Goal: Task Accomplishment & Management: Manage account settings

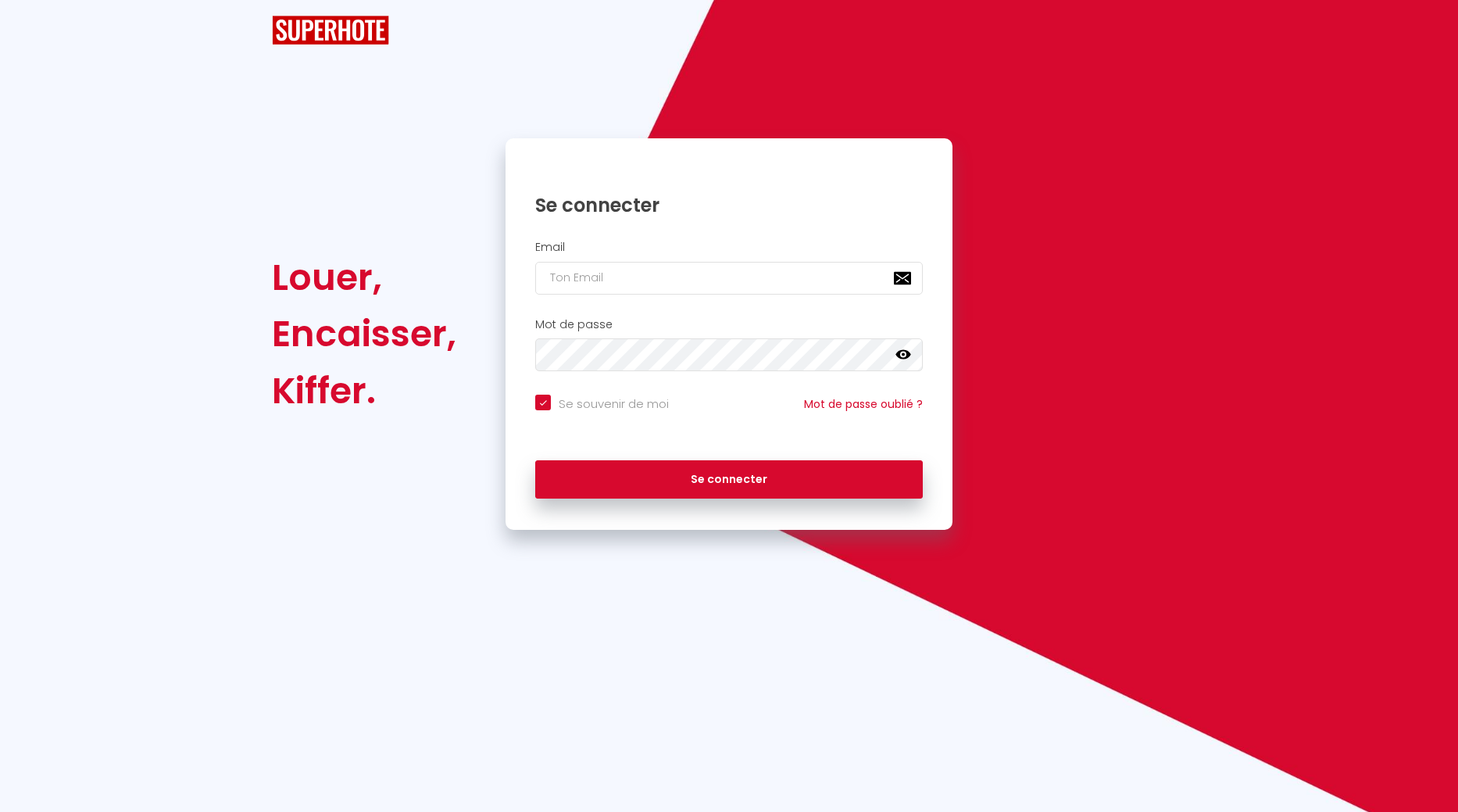
checkbox input "true"
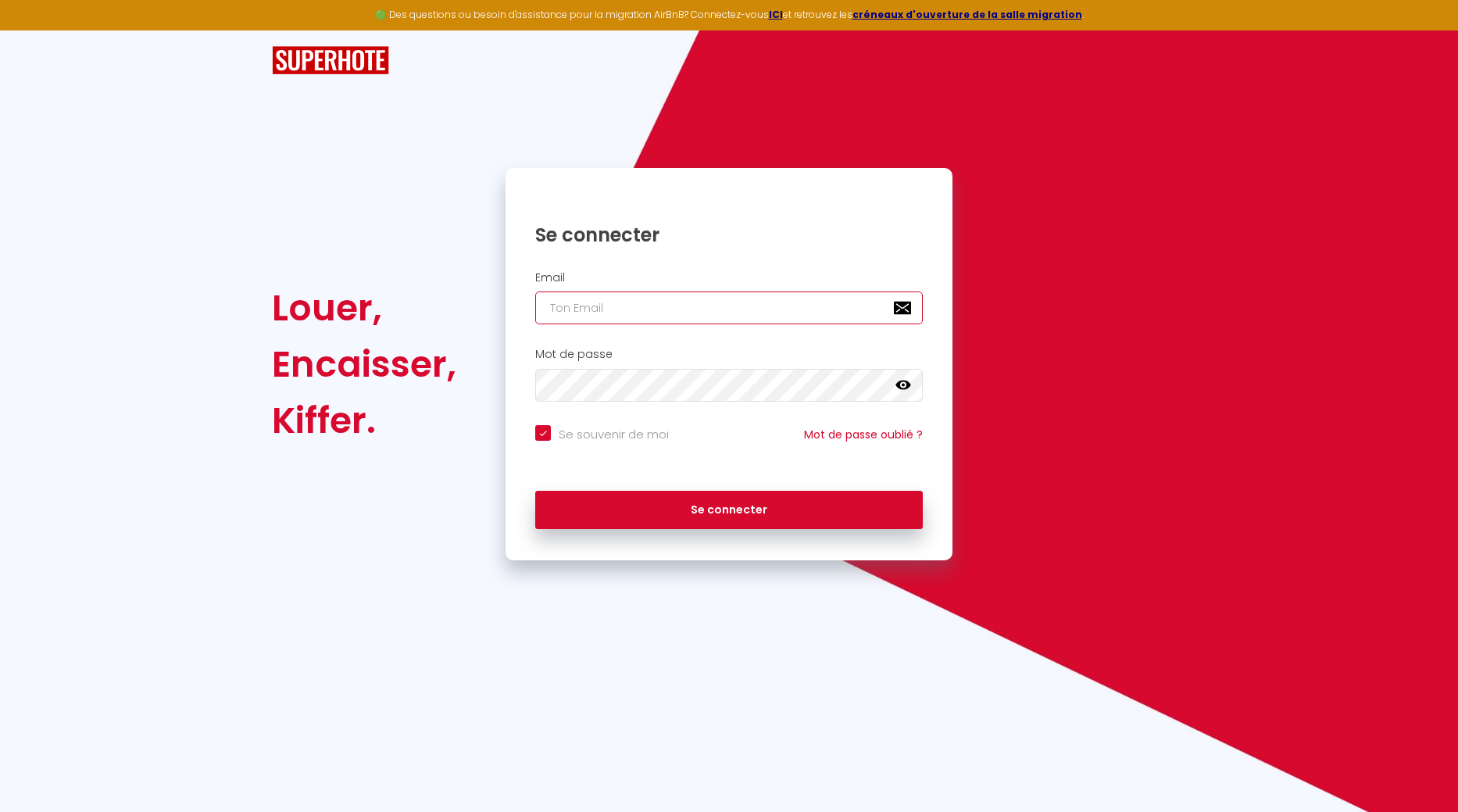
click at [691, 311] on input "email" at bounding box center [729, 307] width 388 height 33
type input "b"
checkbox input "true"
type input "ba"
checkbox input "true"
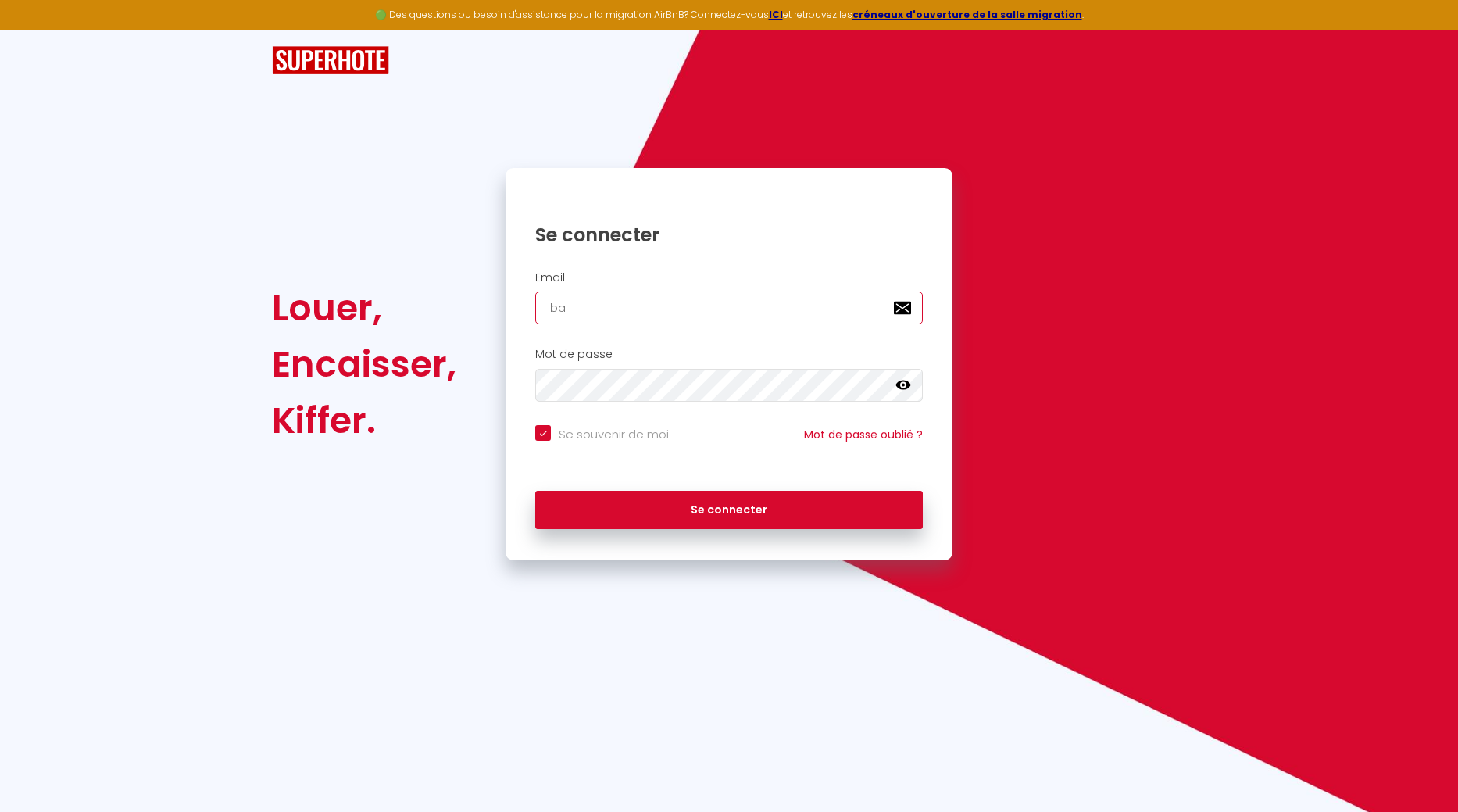
type input "bas"
checkbox input "true"
type input "bast"
checkbox input "true"
type input "baste"
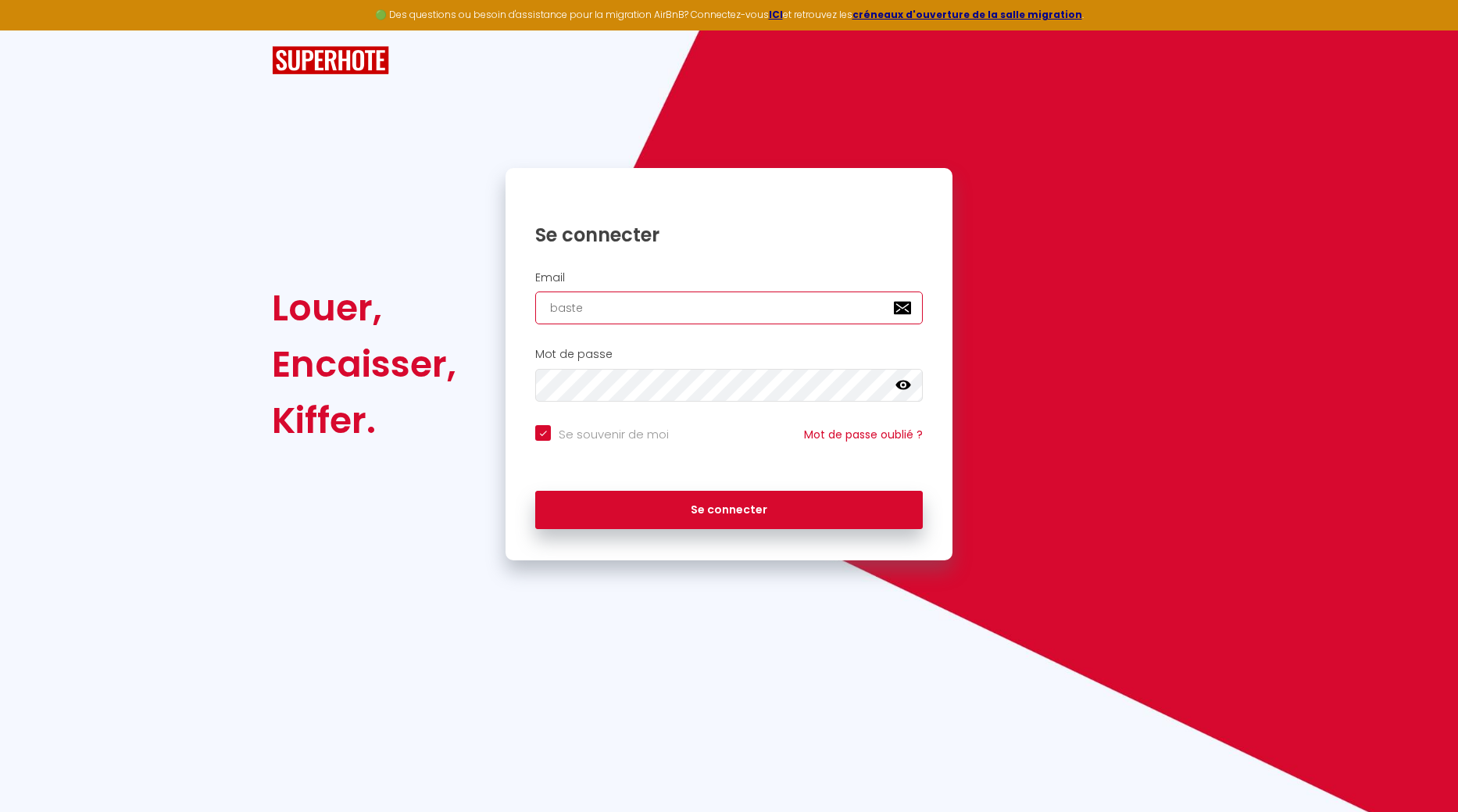
checkbox input "true"
type input "bastet"
checkbox input "true"
type input "basteth"
checkbox input "true"
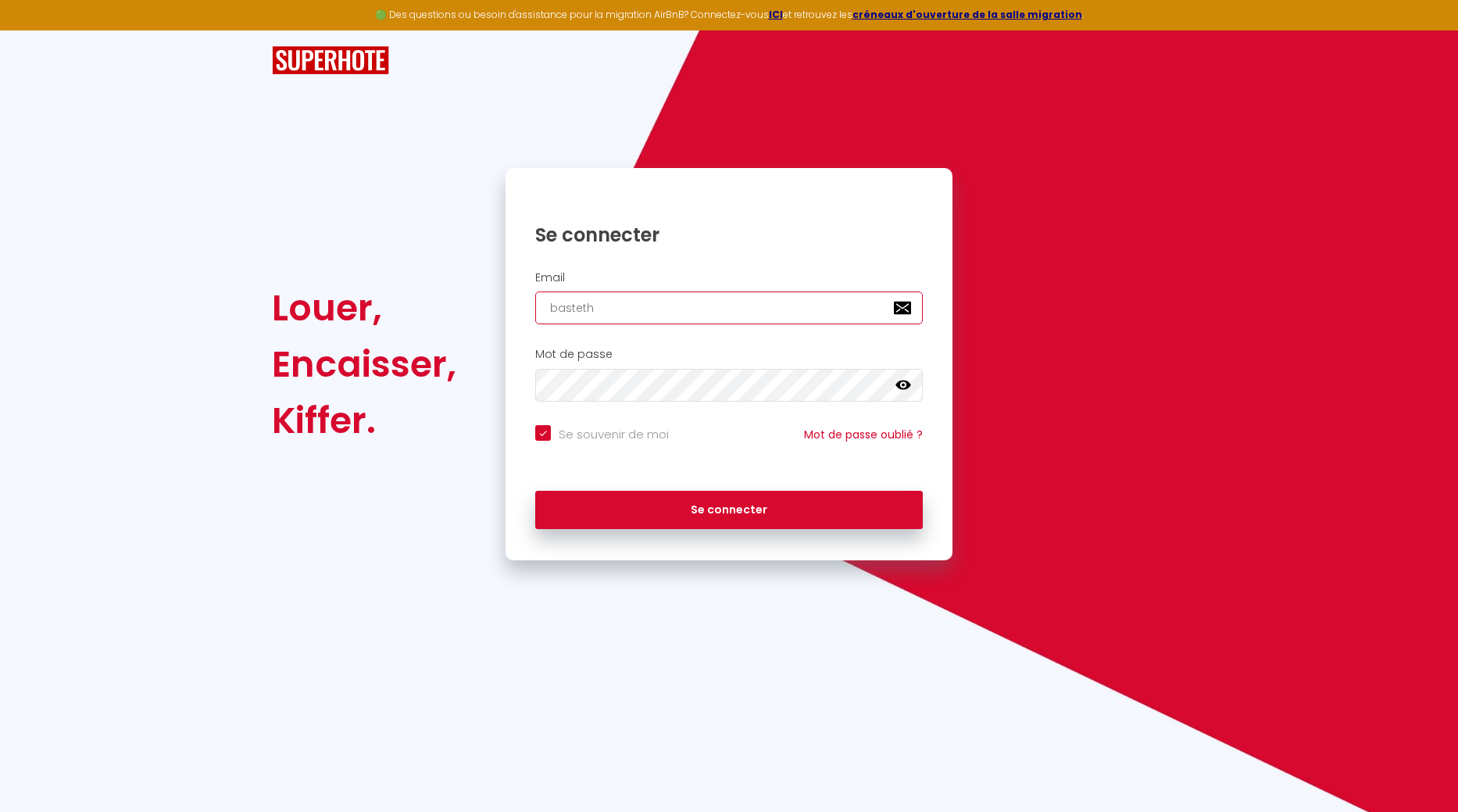
type input "bastetho"
checkbox input "true"
type input "bastethom"
checkbox input "true"
type input "bastethome"
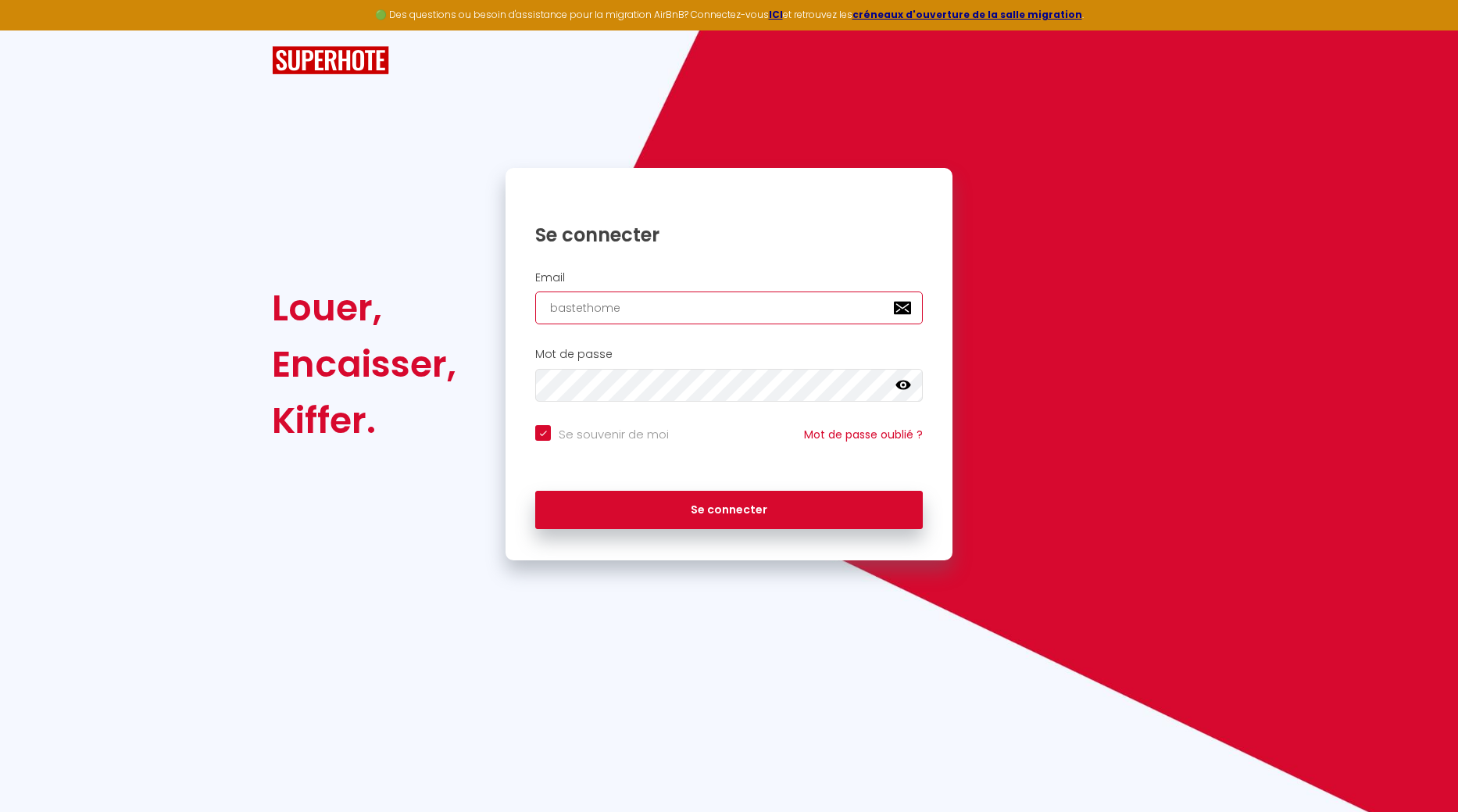
checkbox input "true"
type input "bastethomes"
checkbox input "true"
type input "bastethomesa"
checkbox input "true"
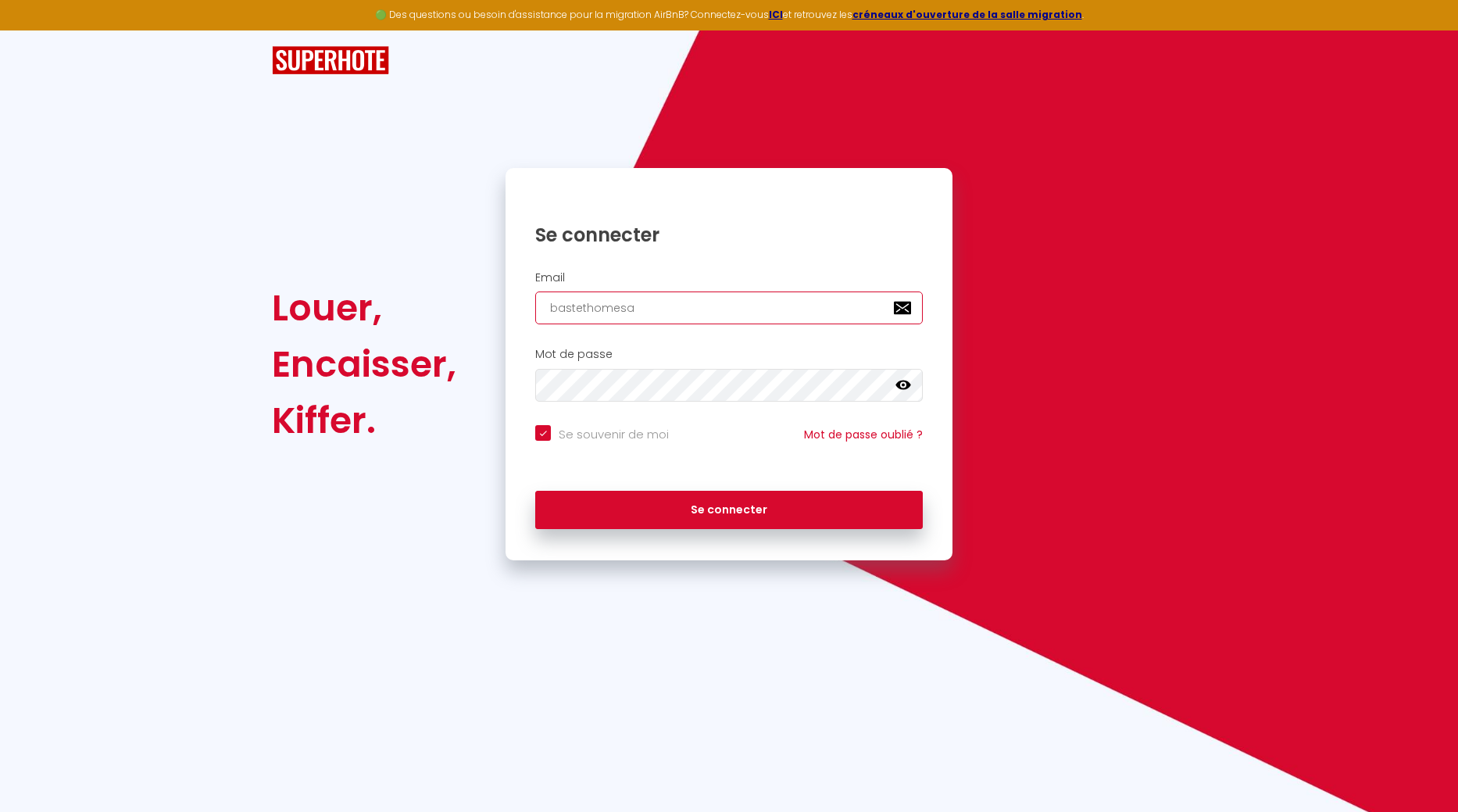
type input "bastethomesas"
checkbox input "true"
type input "bastethomesas@"
checkbox input "true"
type input "bastethomesas@g"
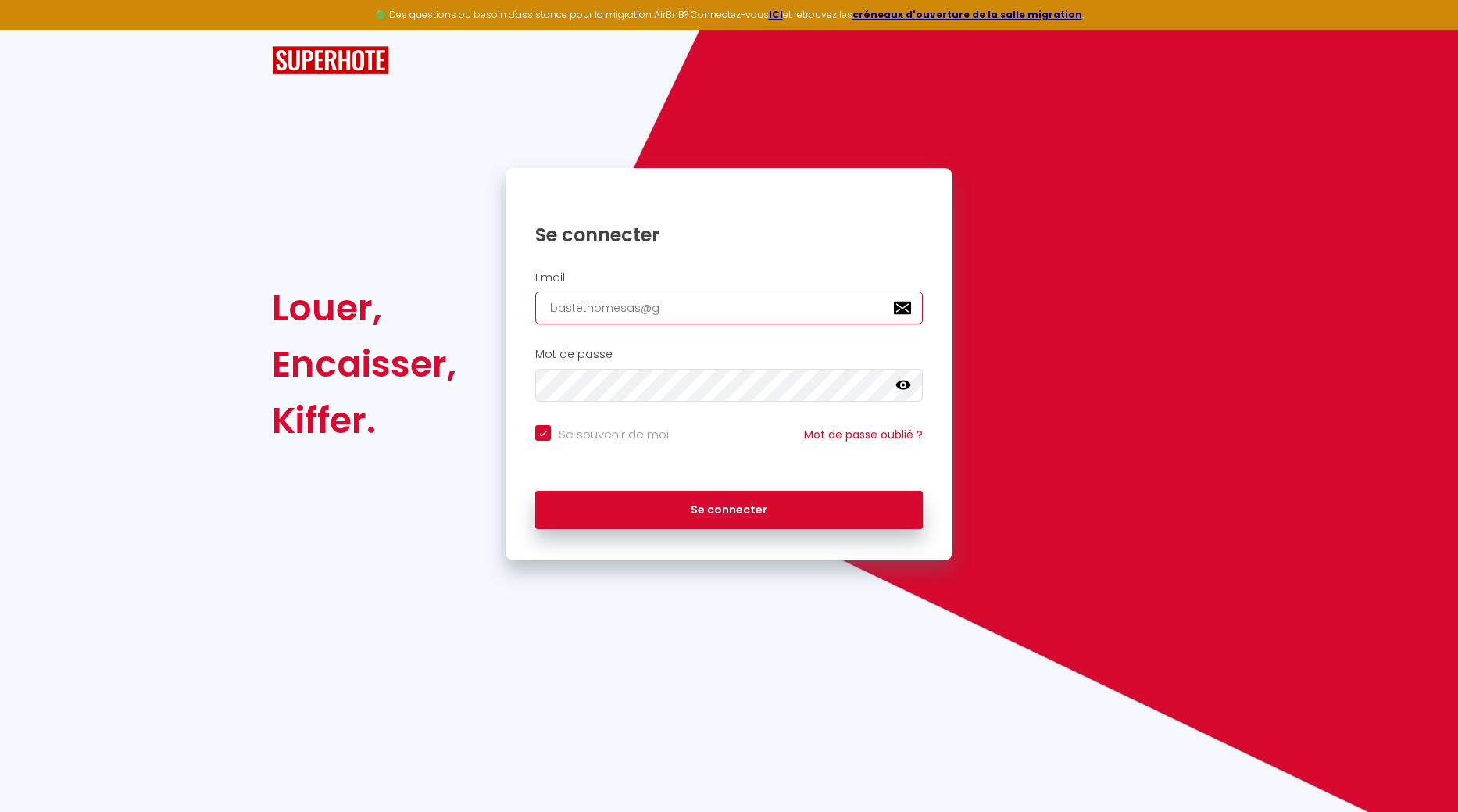
checkbox input "true"
type input "bastethomesas@gm"
checkbox input "true"
type input "bastethomesas@gma"
checkbox input "true"
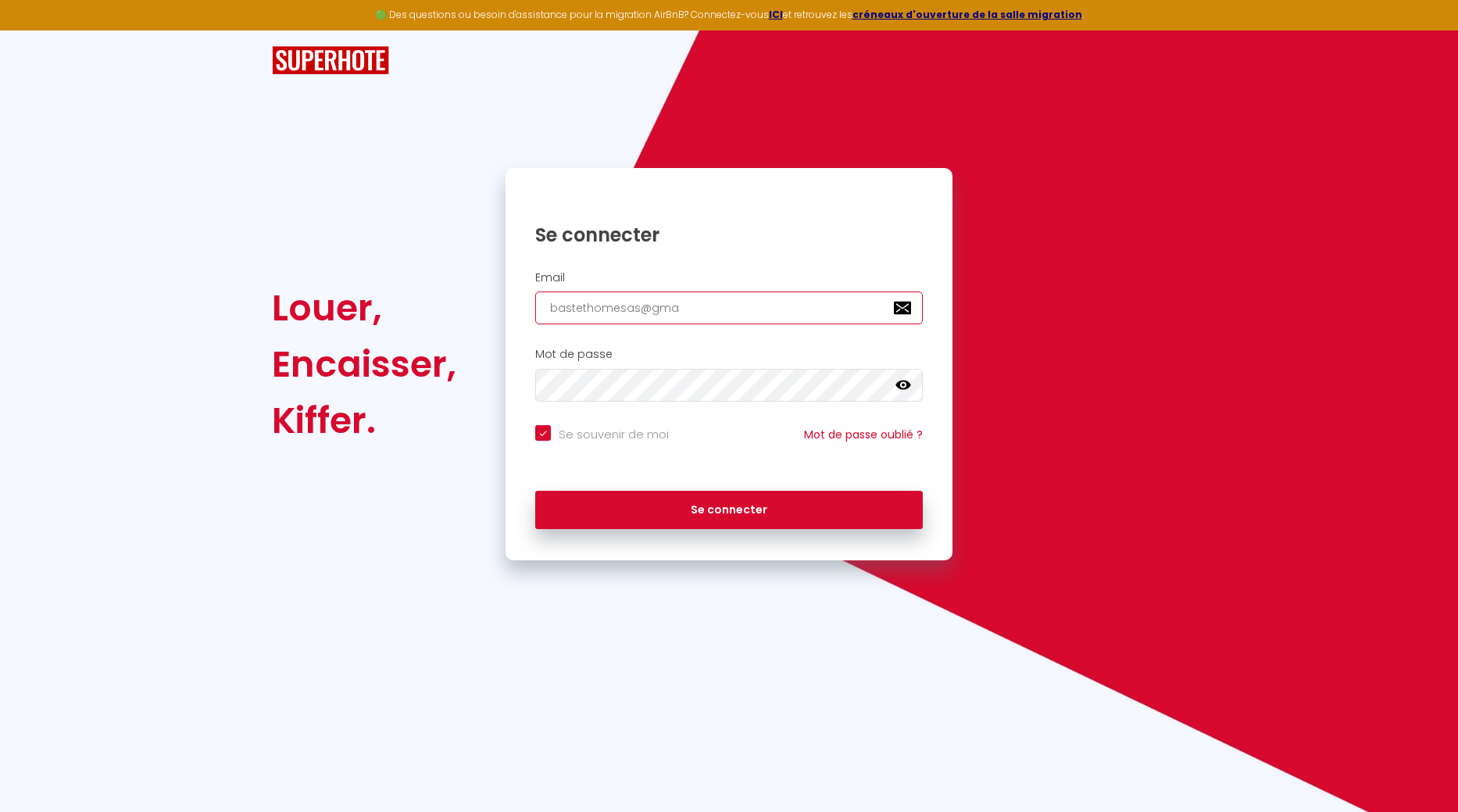
type input "bastethomesas@gmai"
checkbox input "true"
type input "[EMAIL_ADDRESS]"
checkbox input "true"
type input "[EMAIL_ADDRESS]."
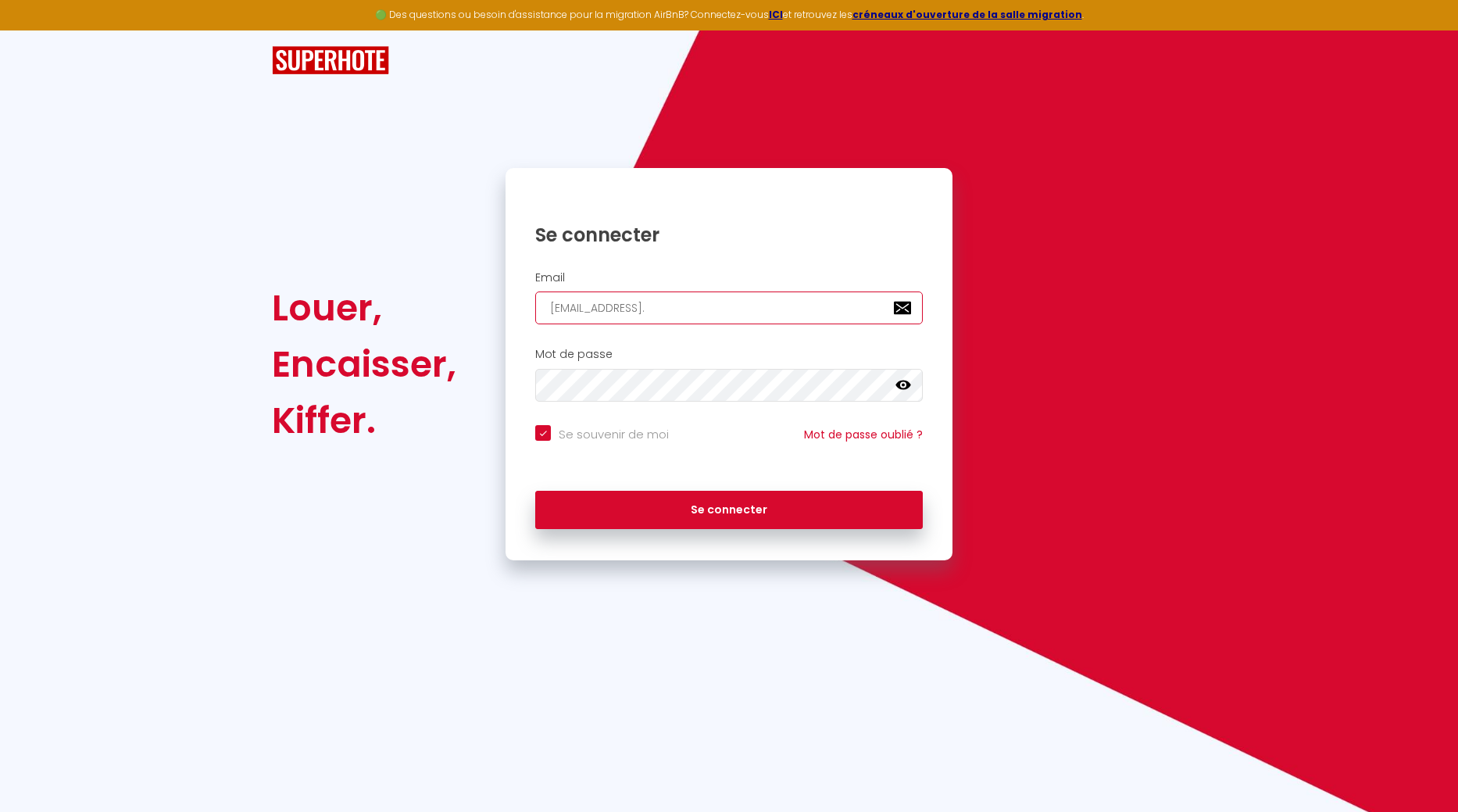
checkbox input "true"
type input "bastethomesas@gmail.c"
checkbox input "true"
type input "[EMAIL_ADDRESS][DOMAIN_NAME]"
checkbox input "true"
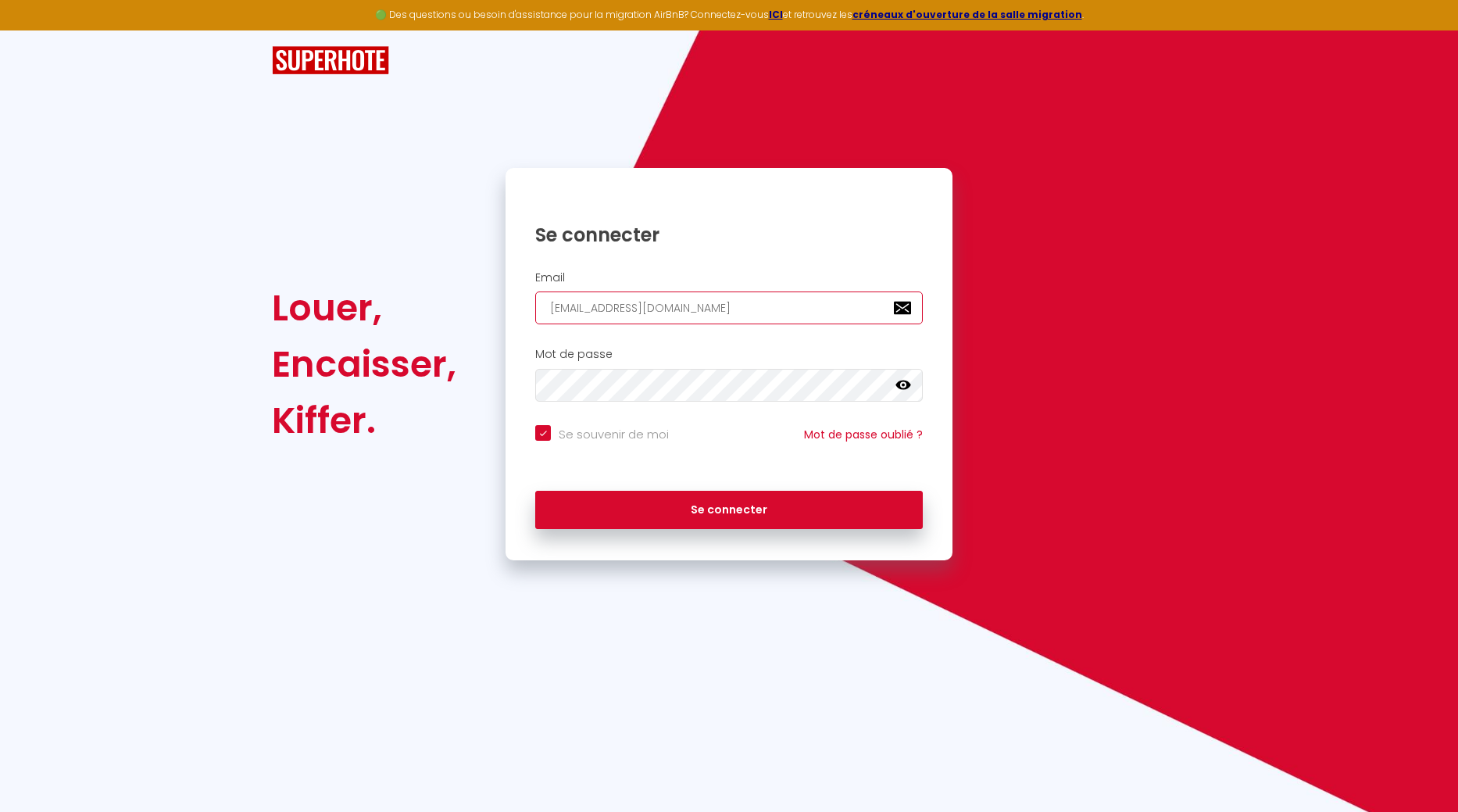
type input "[EMAIL_ADDRESS][DOMAIN_NAME]"
checkbox input "true"
type input "[EMAIL_ADDRESS][DOMAIN_NAME]"
click at [535, 491] on button "Se connecter" at bounding box center [729, 510] width 388 height 39
checkbox input "true"
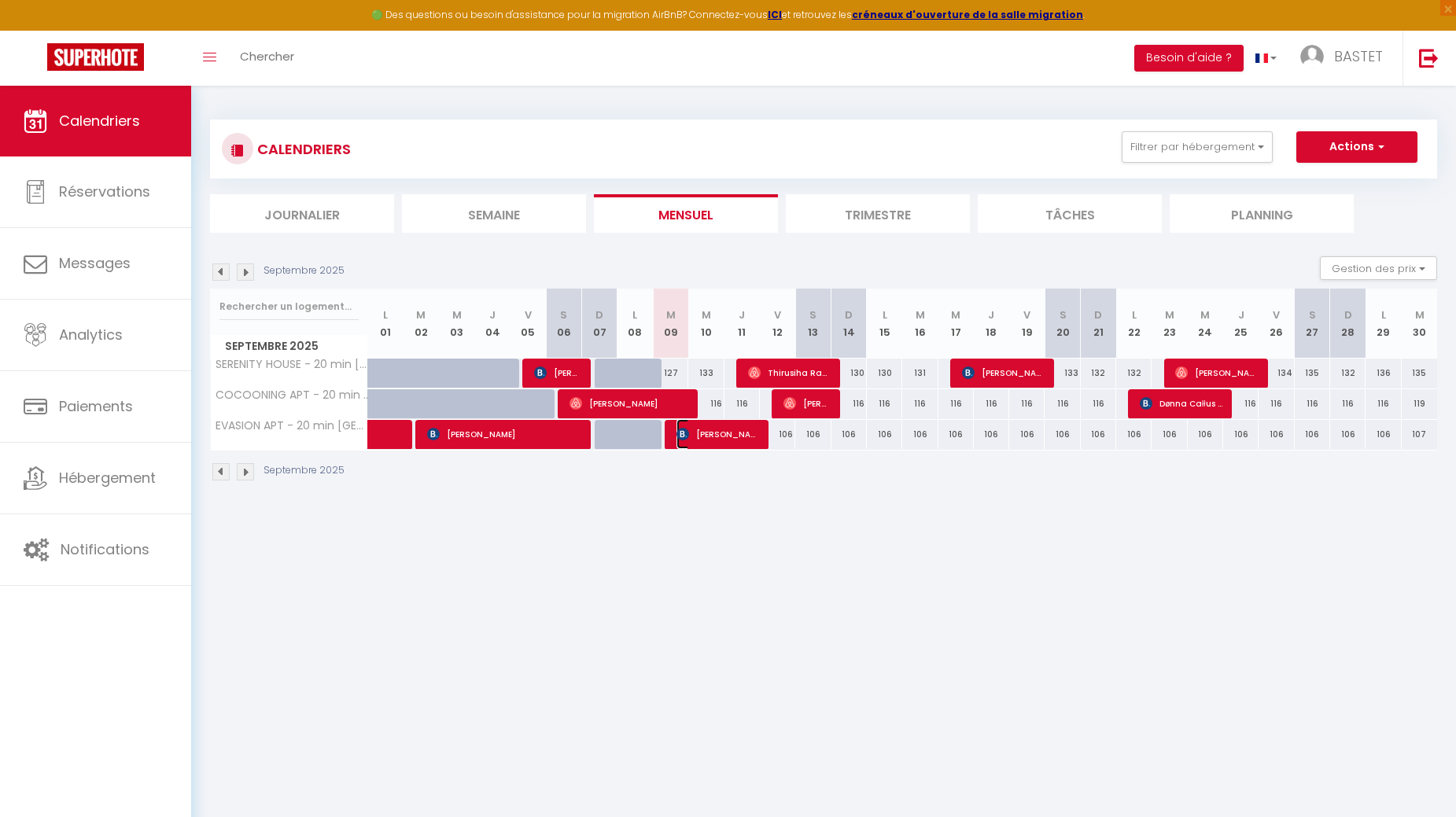
click at [713, 440] on span "[PERSON_NAME]" at bounding box center [718, 433] width 83 height 30
select select "OK"
select select "KO"
select select "0"
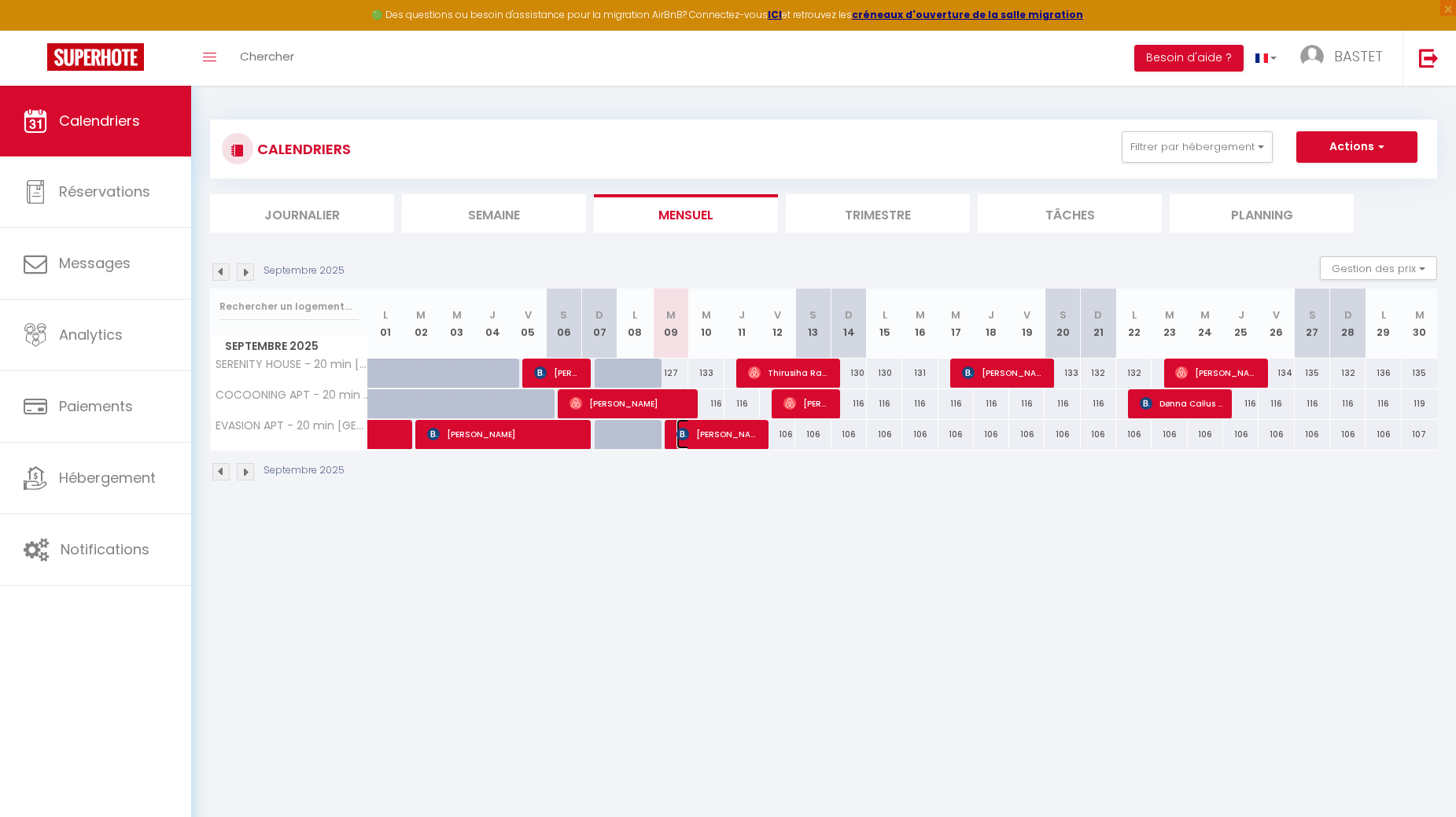
select select "1"
select select
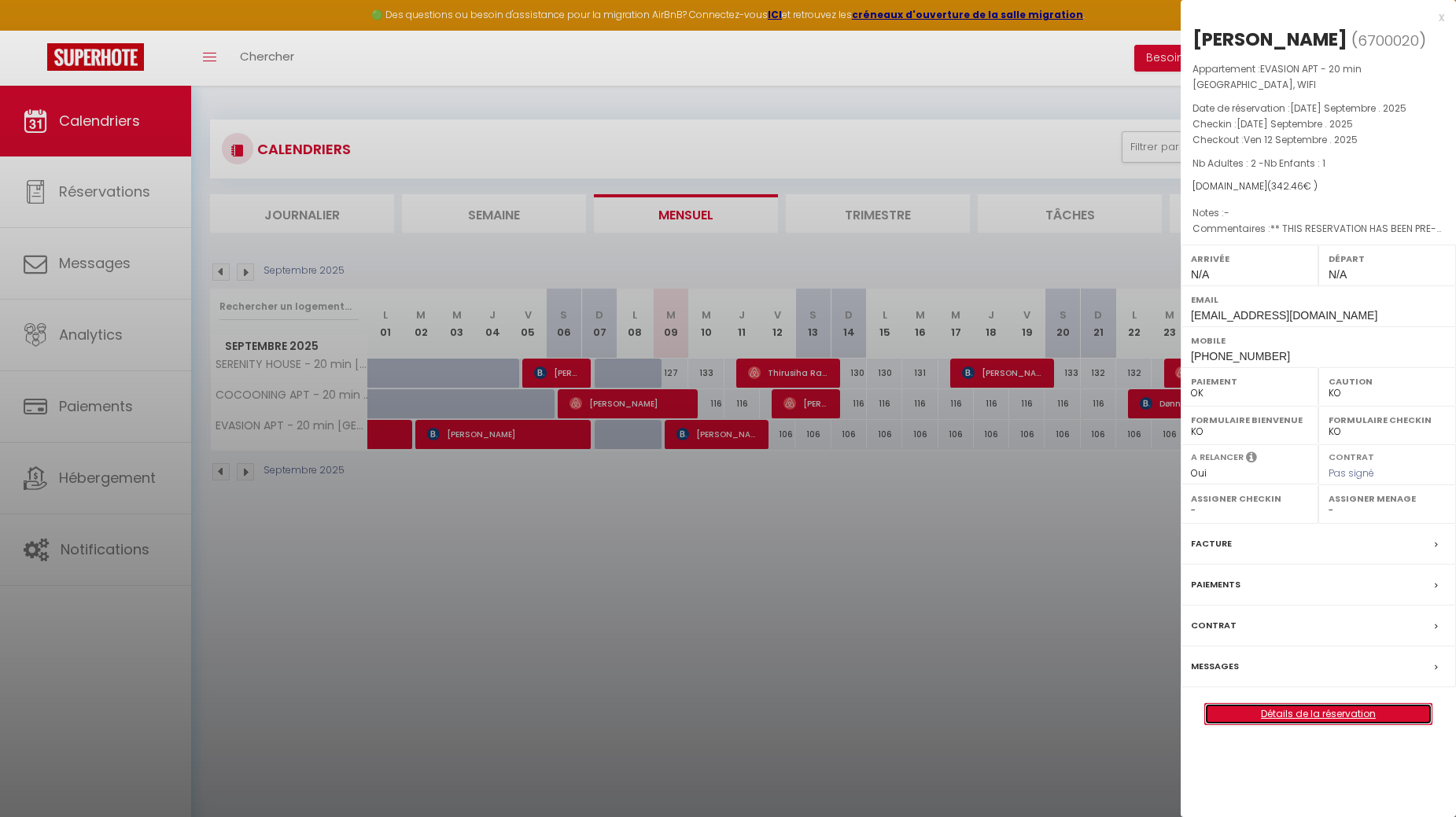
click at [1334, 704] on link "Détails de la réservation" at bounding box center [1318, 714] width 227 height 21
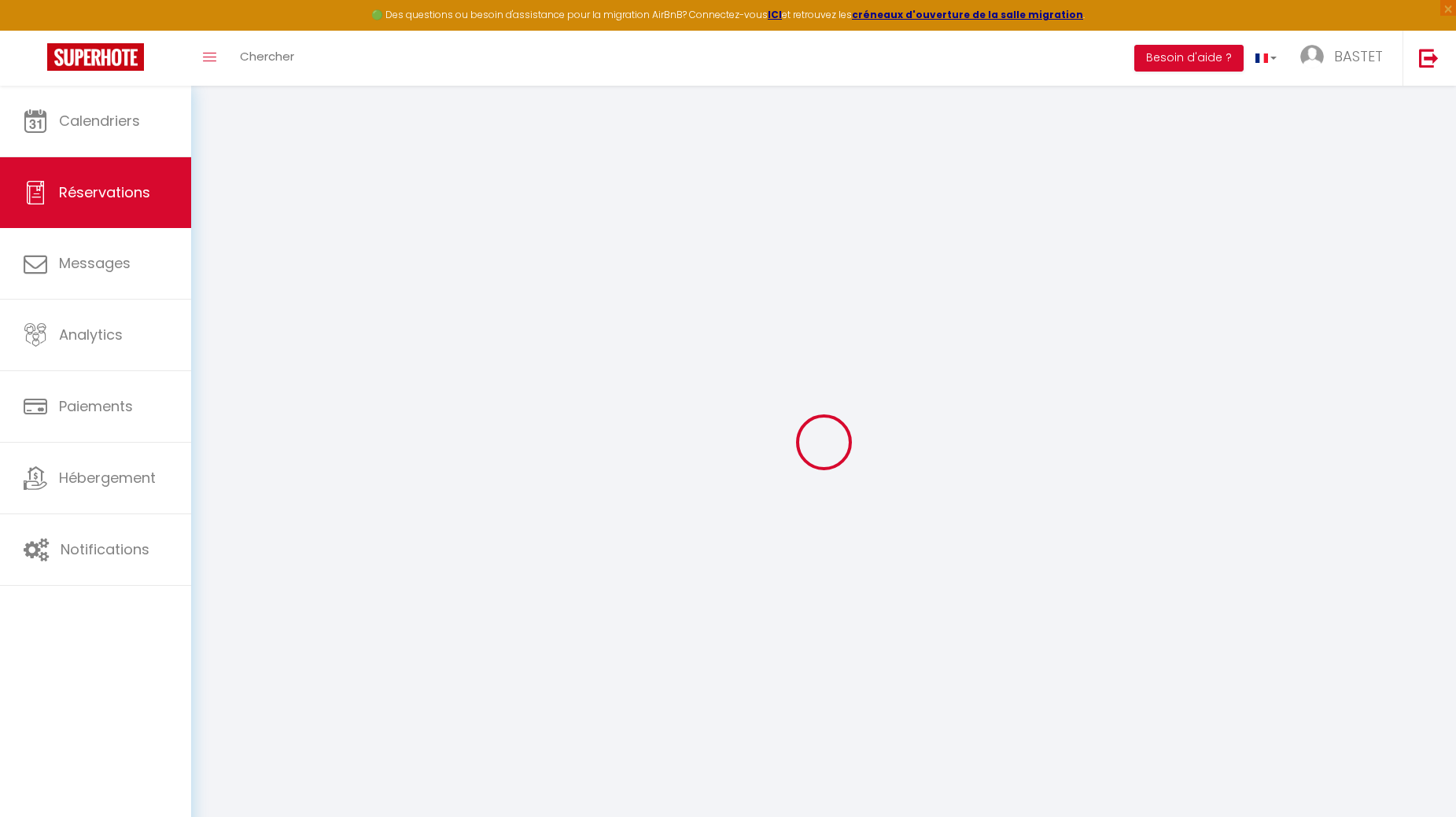
select select
checkbox input "false"
select select
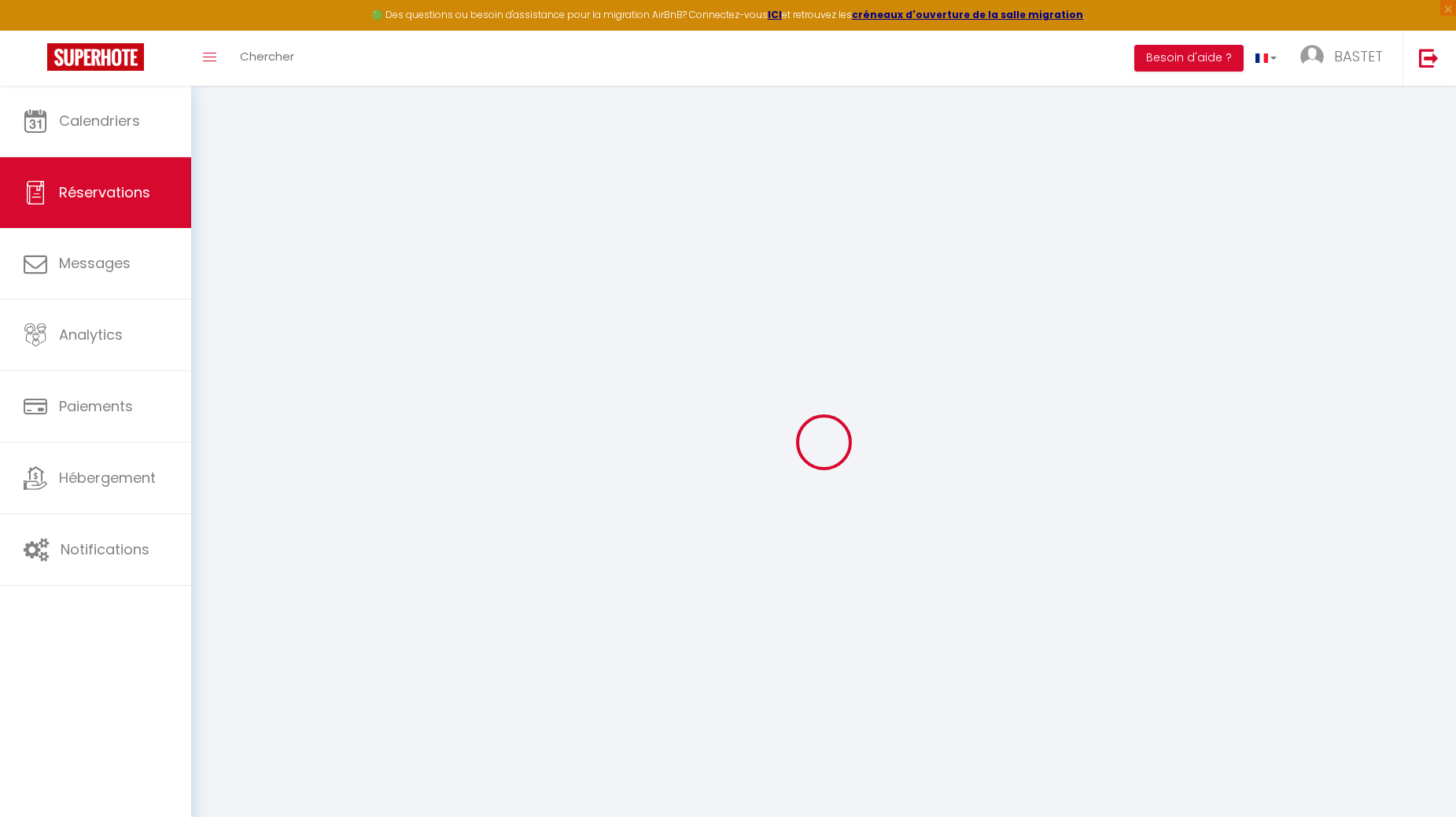
checkbox input "false"
select select
checkbox input "false"
type textarea "** THIS RESERVATION HAS BEEN PRE-PAID ** BOOKING NOTE : Payment charge is EUR 4…"
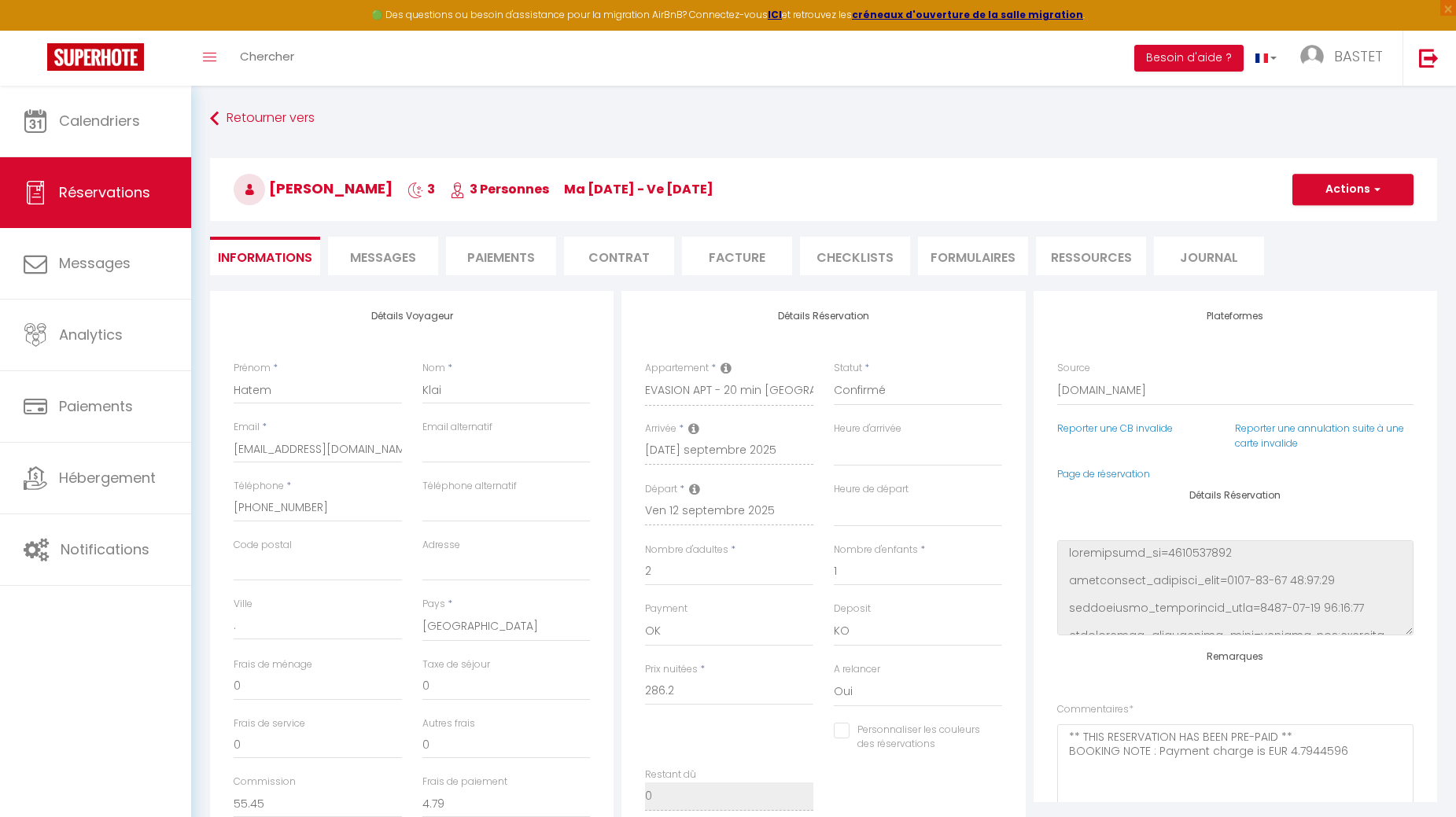
type input "40"
type input "16.26"
select select
checkbox input "false"
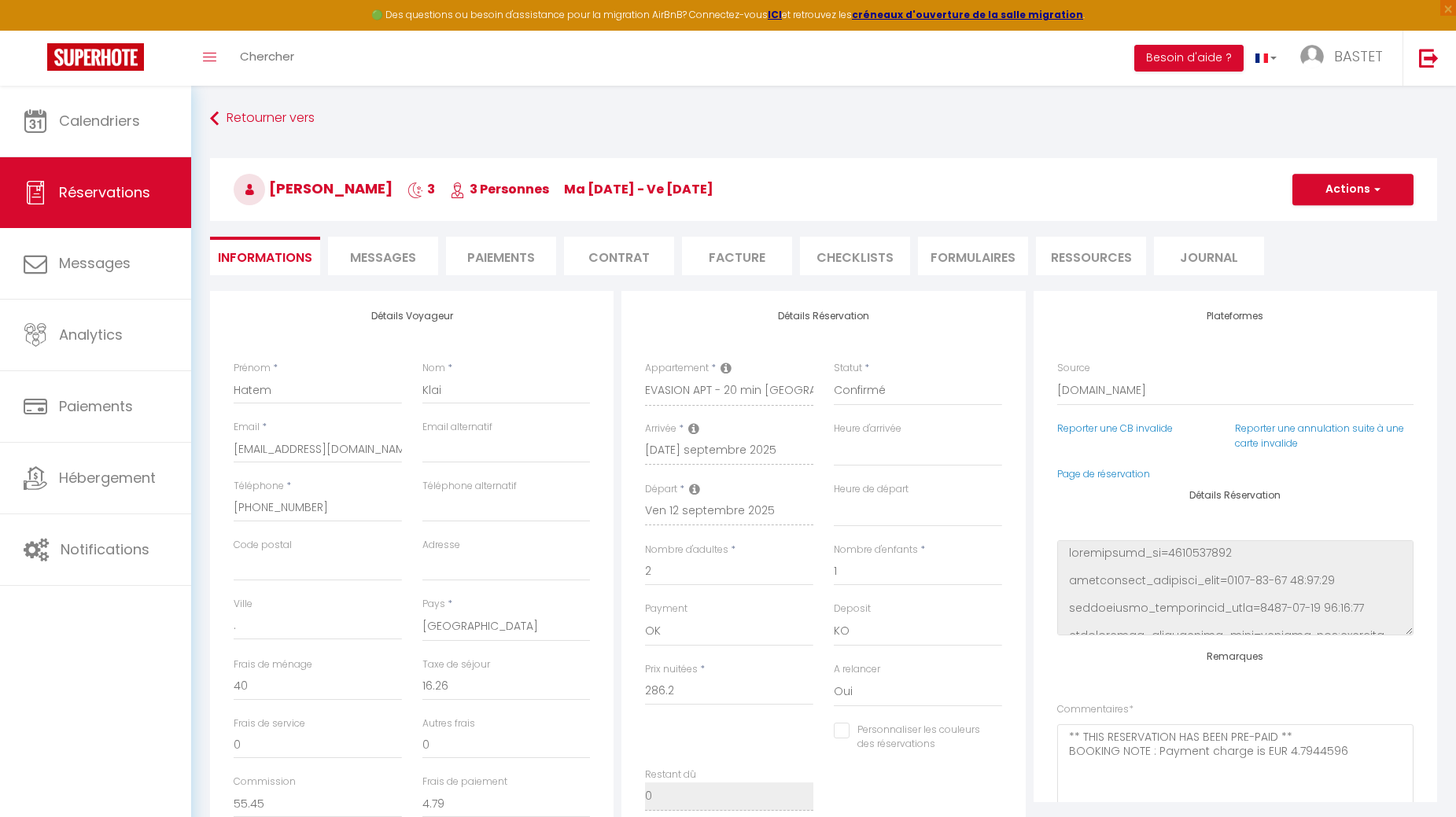
select select
click at [411, 253] on span "Messages" at bounding box center [383, 257] width 66 height 18
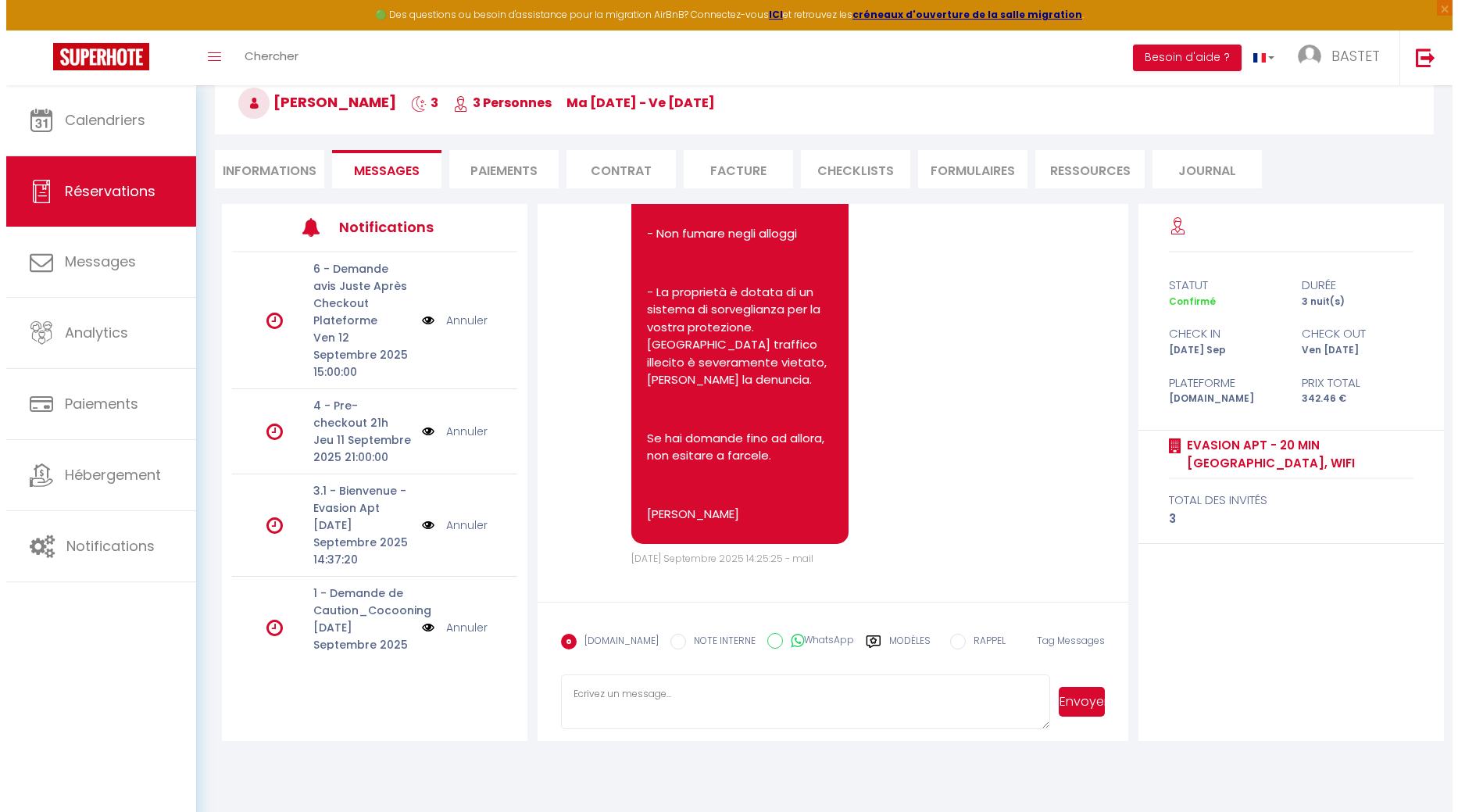
scroll to position [718, 0]
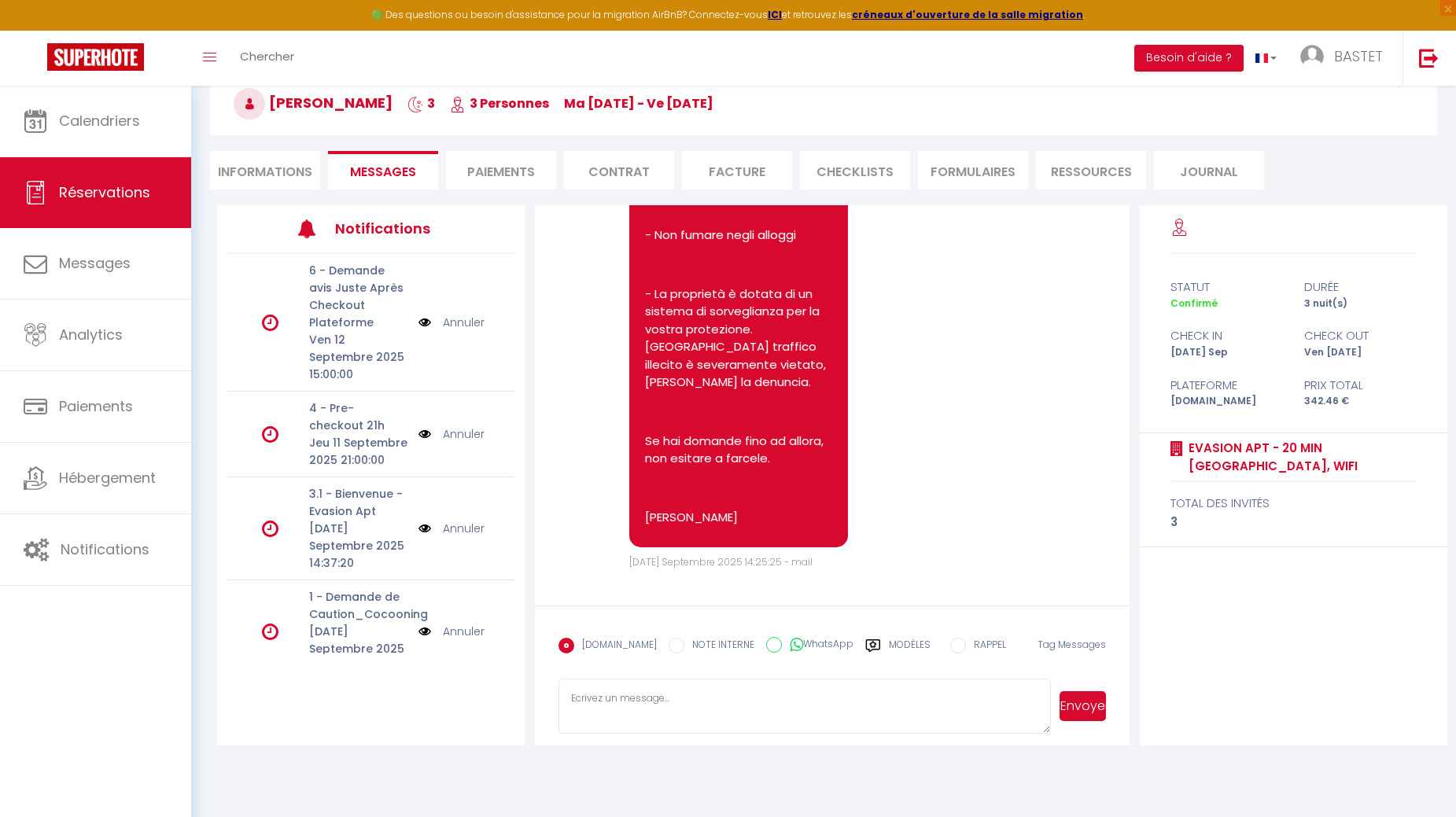
click at [418, 537] on img at bounding box center [424, 528] width 13 height 17
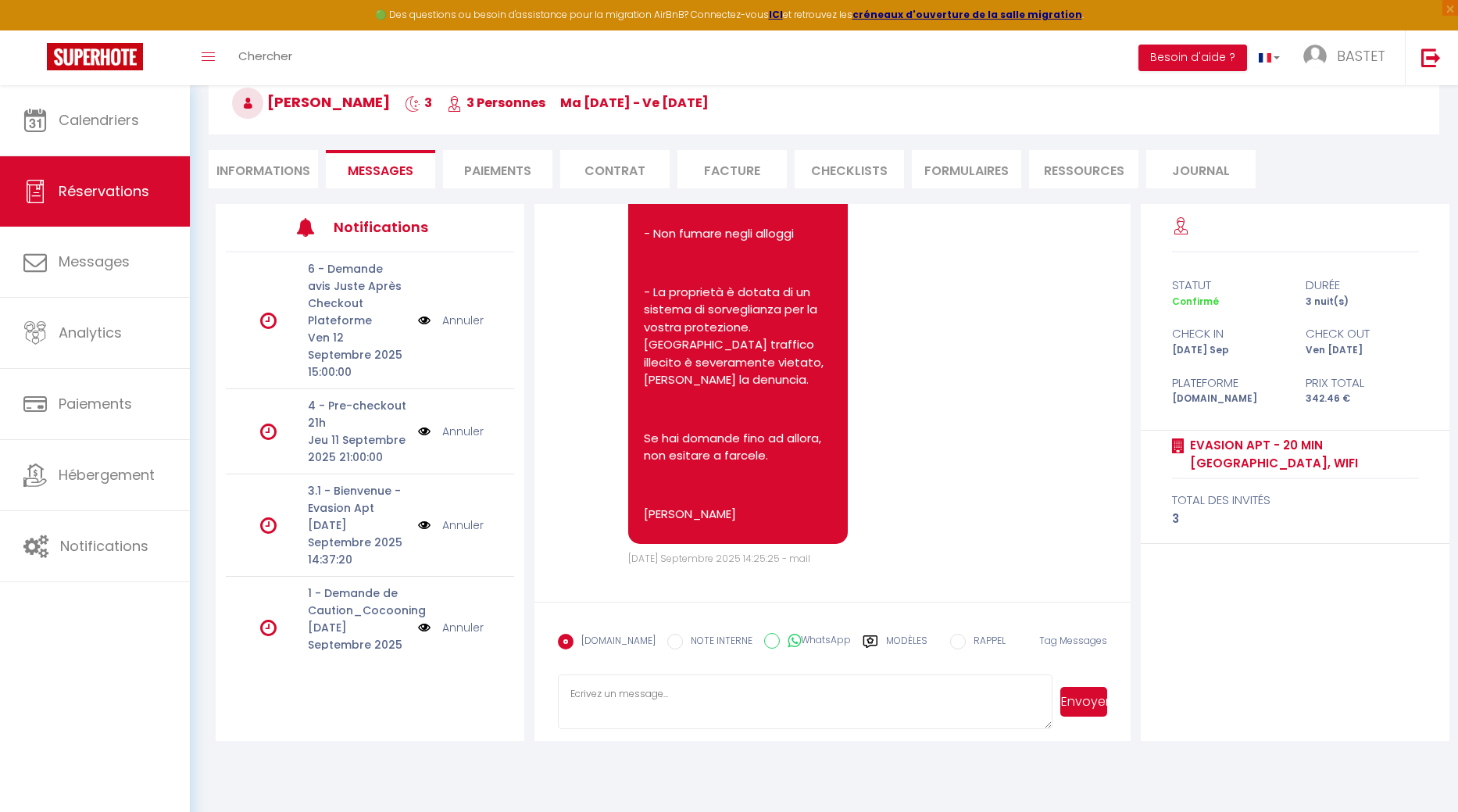
scroll to position [701, 0]
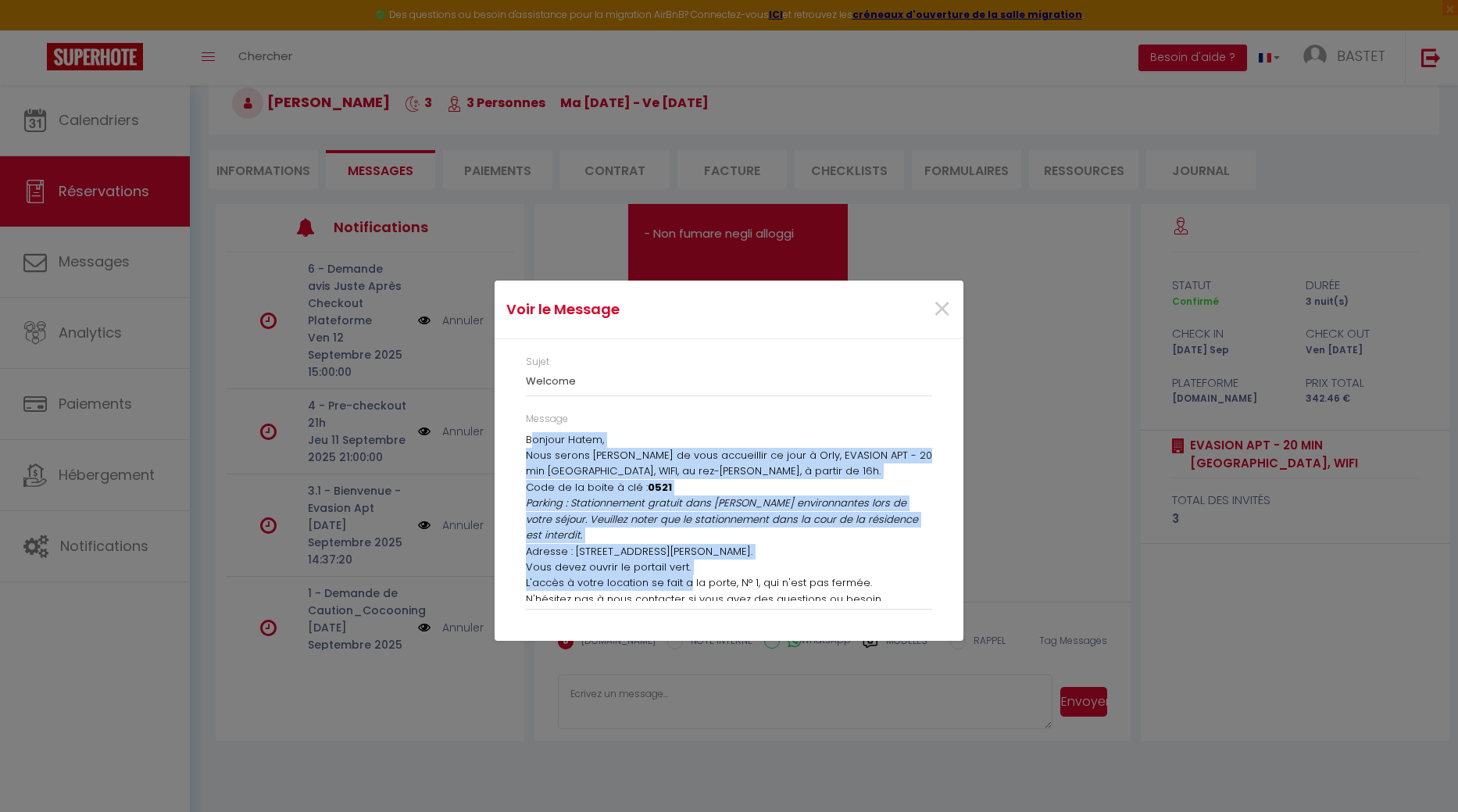
drag, startPoint x: 529, startPoint y: 442, endPoint x: 682, endPoint y: 584, distance: 208.7
click at [682, 584] on div "Bonjour Hatem, Nous serons [PERSON_NAME] de vous accueillir ce jour à Orly, EVA…" at bounding box center [729, 516] width 406 height 169
drag, startPoint x: 530, startPoint y: 488, endPoint x: 525, endPoint y: 451, distance: 37.3
click at [530, 486] on p "Code de la boite à clé : 0521" at bounding box center [729, 487] width 406 height 15
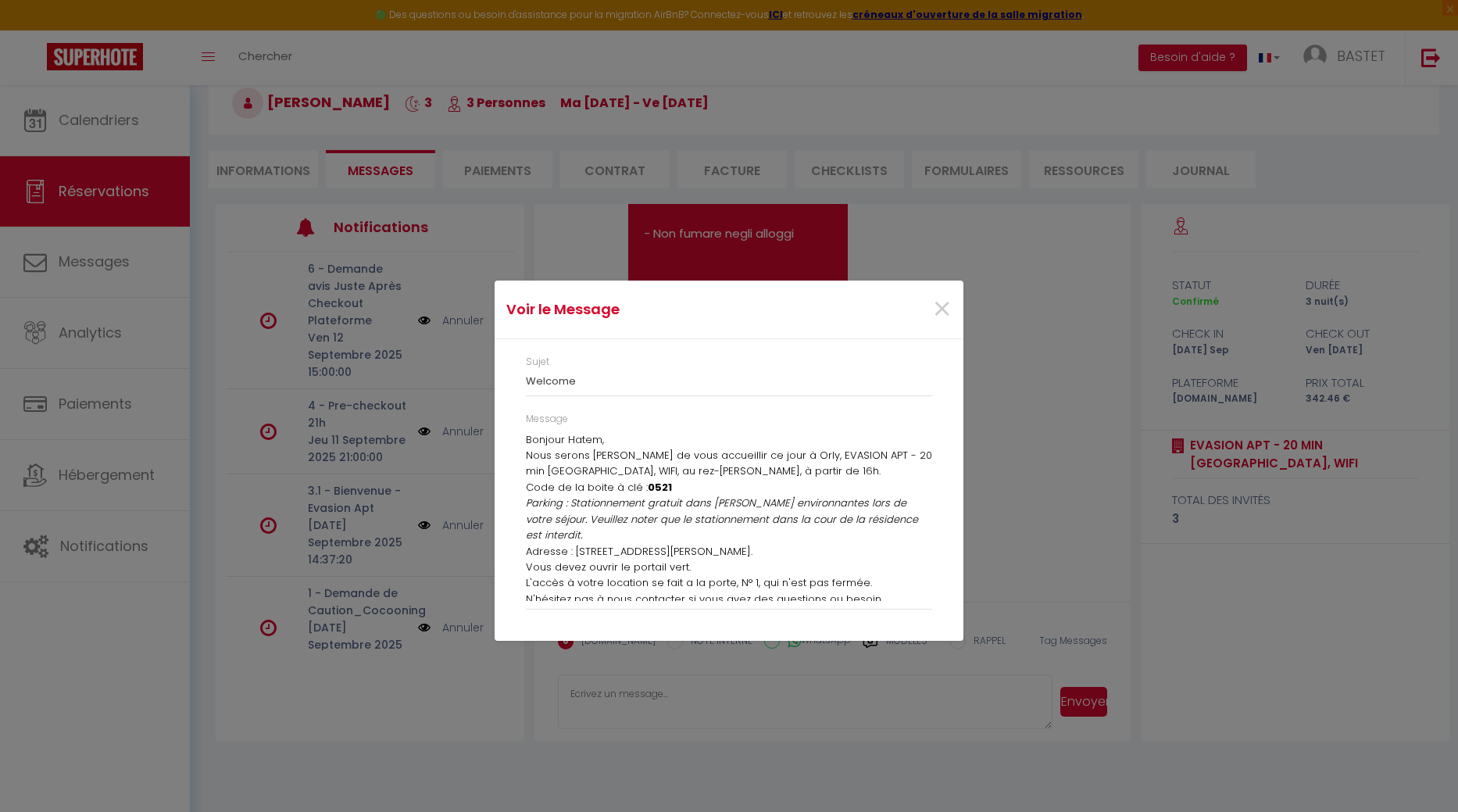
click at [527, 439] on p "Bonjour Hatem," at bounding box center [729, 440] width 406 height 15
drag, startPoint x: 525, startPoint y: 439, endPoint x: 547, endPoint y: 440, distance: 22.0
click at [547, 440] on div "Message Bonjour Hatem, Nous serons [PERSON_NAME] de vous accueillir ce jour à O…" at bounding box center [729, 518] width 427 height 213
click at [547, 440] on p "Bonjour Hatem," at bounding box center [729, 440] width 406 height 15
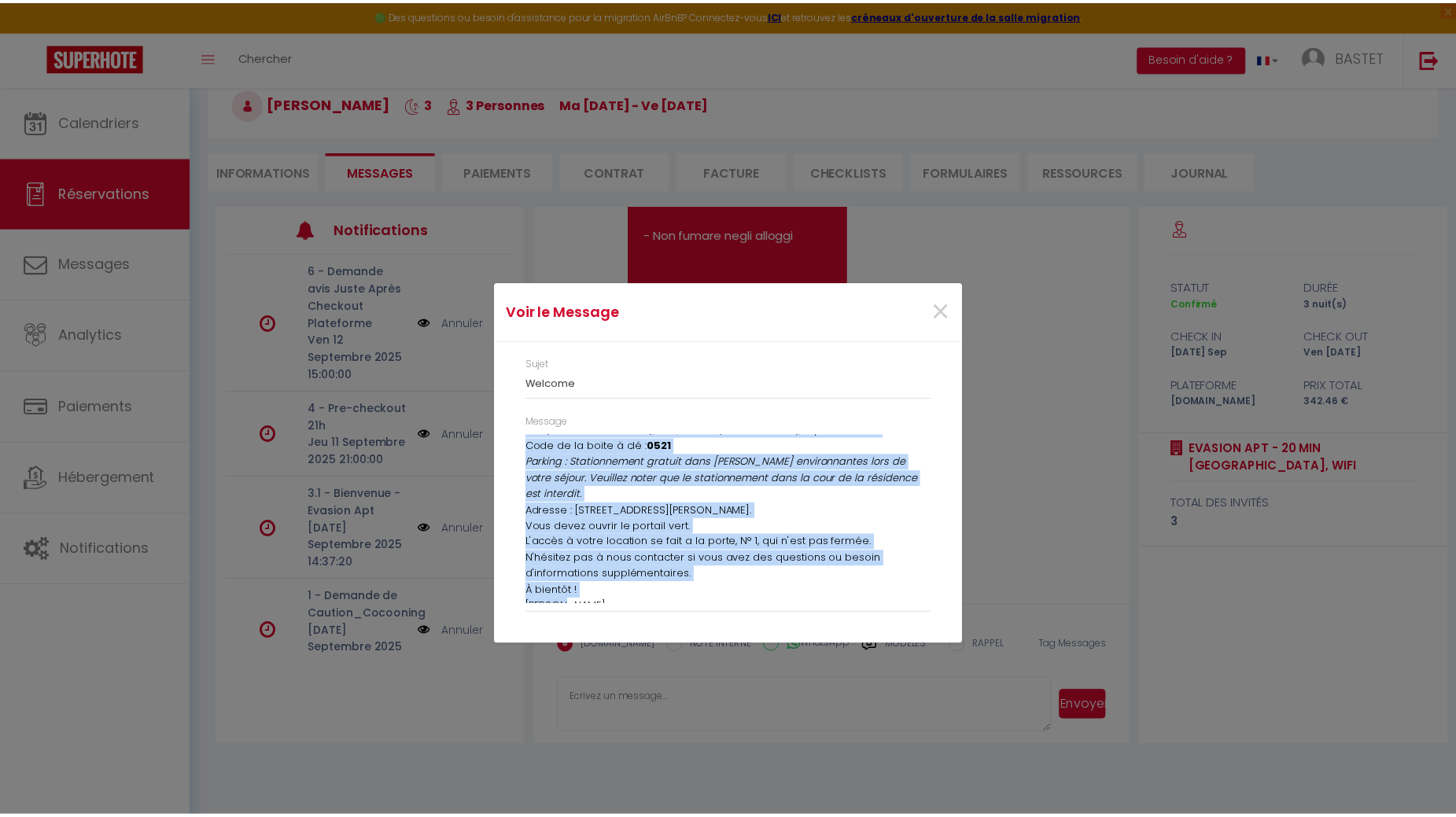
scroll to position [55, 0]
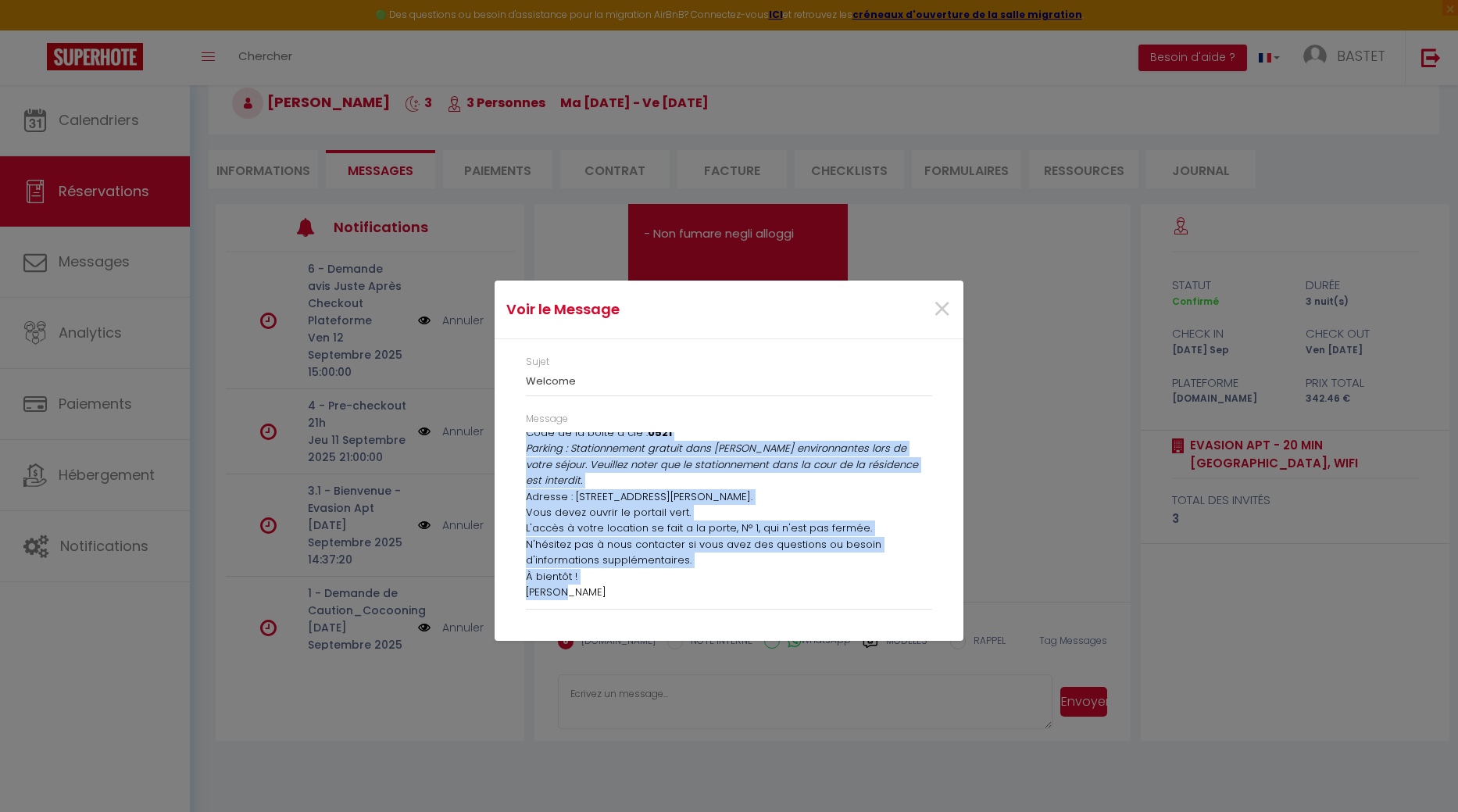
drag, startPoint x: 527, startPoint y: 439, endPoint x: 725, endPoint y: 618, distance: 266.9
click at [725, 618] on div "Message Bonjour Hatem, Nous serons [PERSON_NAME] de vous accueillir ce jour à O…" at bounding box center [729, 518] width 427 height 213
copy div "Bonjour Hatem, Nous serons [PERSON_NAME] de vous accueillir ce jour à Orly, EVA…"
click at [942, 306] on span "×" at bounding box center [941, 309] width 20 height 47
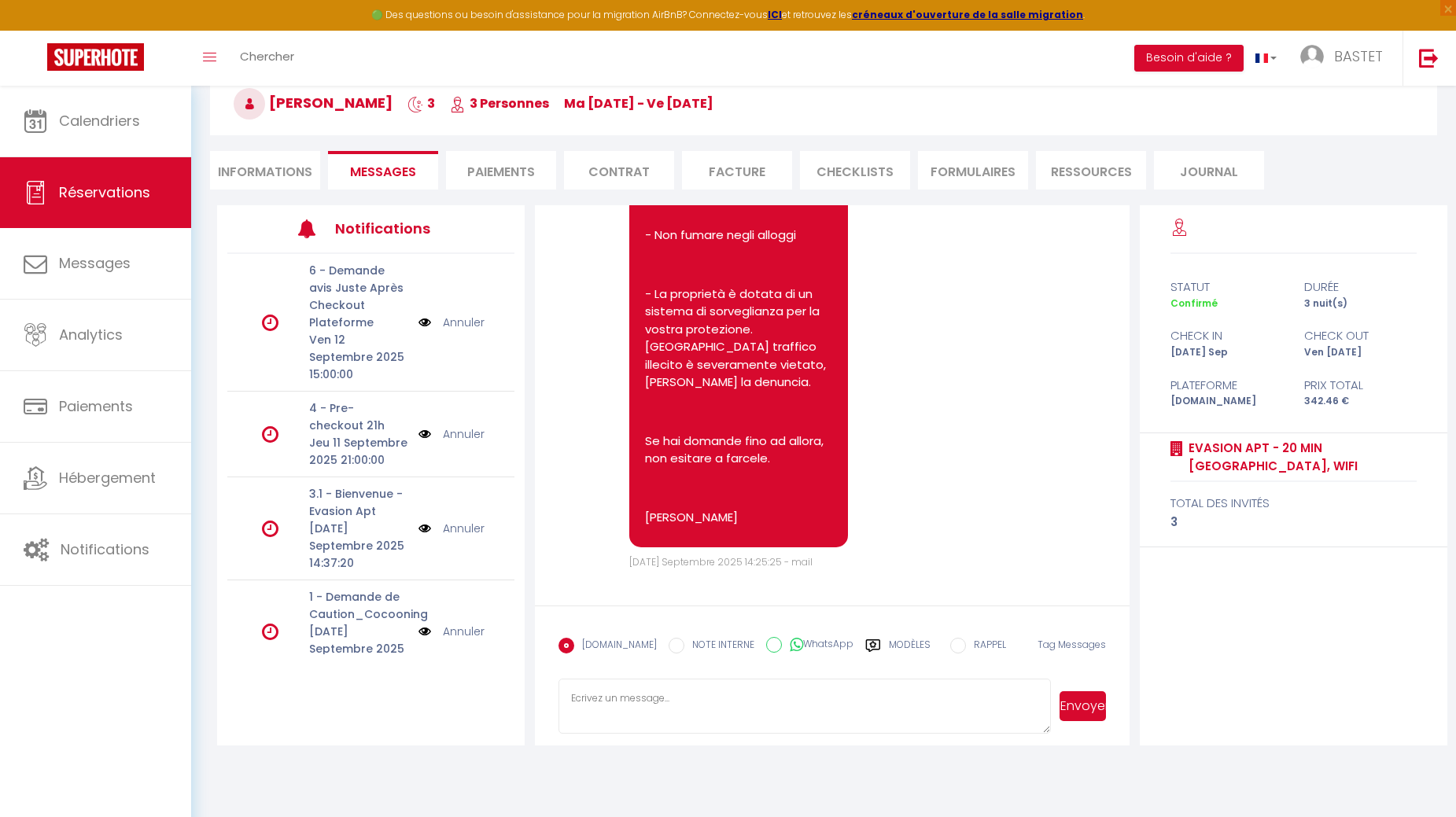
click at [458, 537] on link "Annuler" at bounding box center [464, 528] width 41 height 17
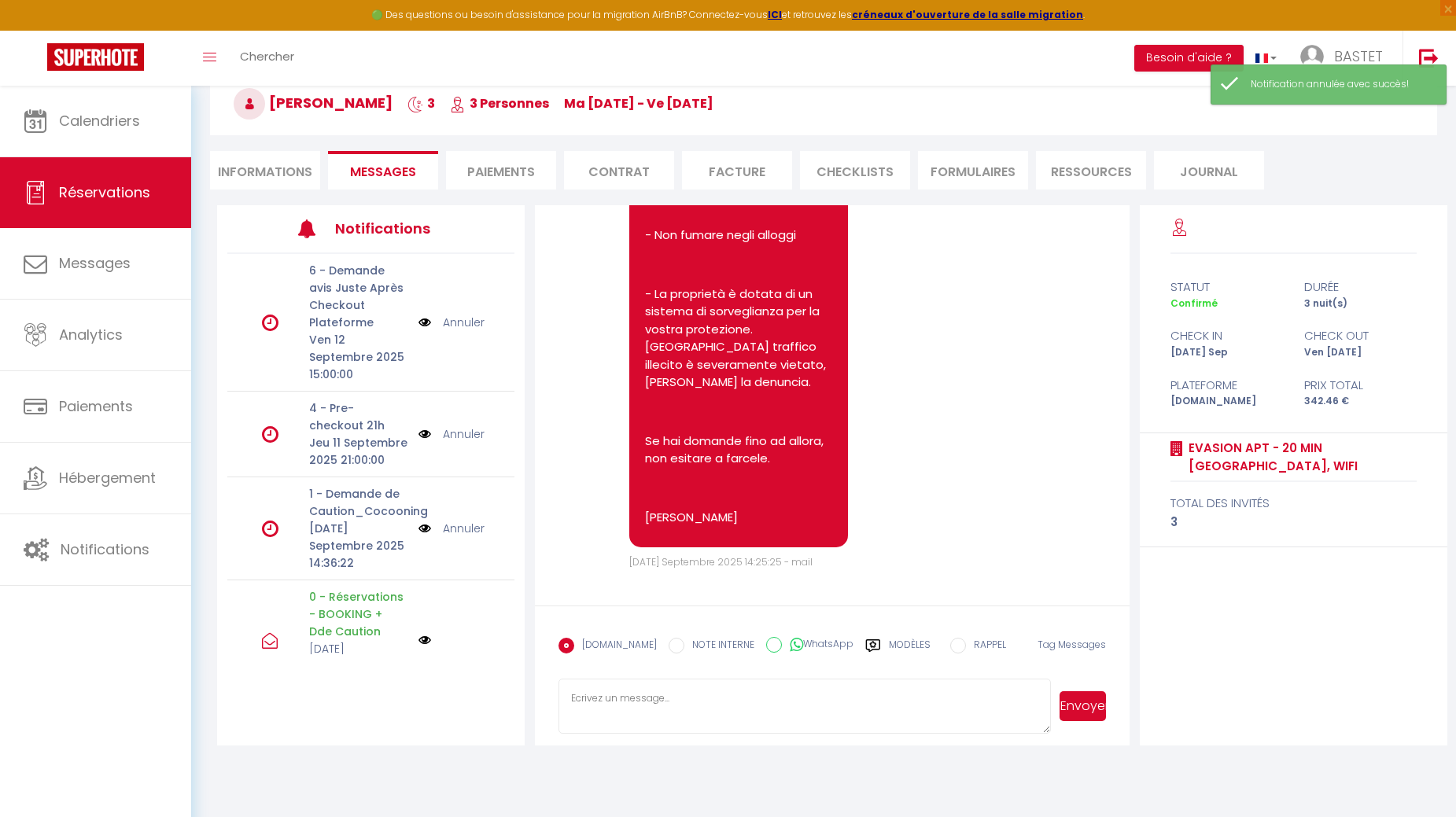
click at [534, 797] on body "🟢 Des questions ou besoin d'assistance pour la migration AirBnB? Connectez-vous…" at bounding box center [728, 408] width 1456 height 817
click at [280, 163] on li "Informations" at bounding box center [266, 170] width 110 height 39
select select
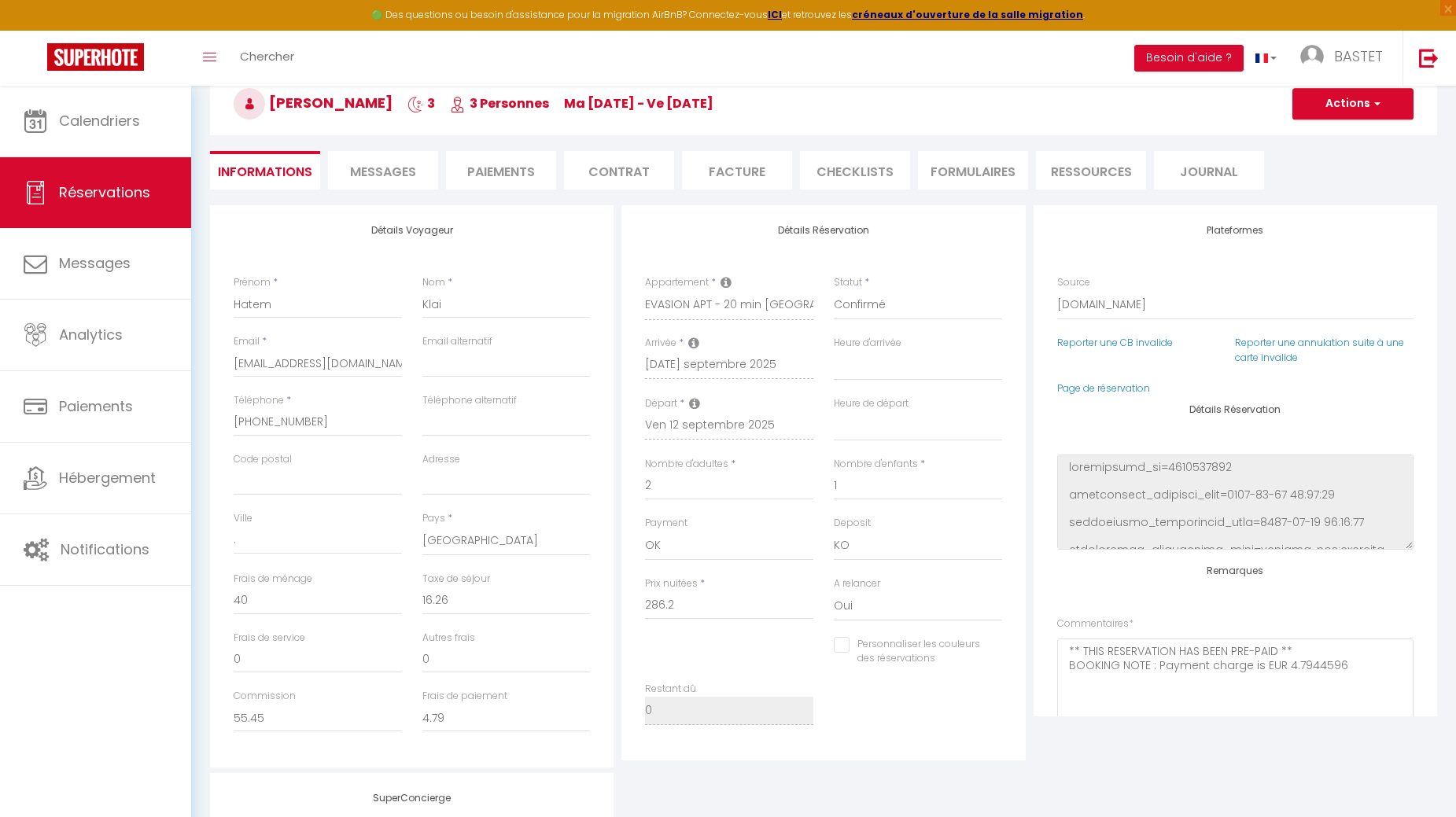
select select
checkbox input "false"
select select
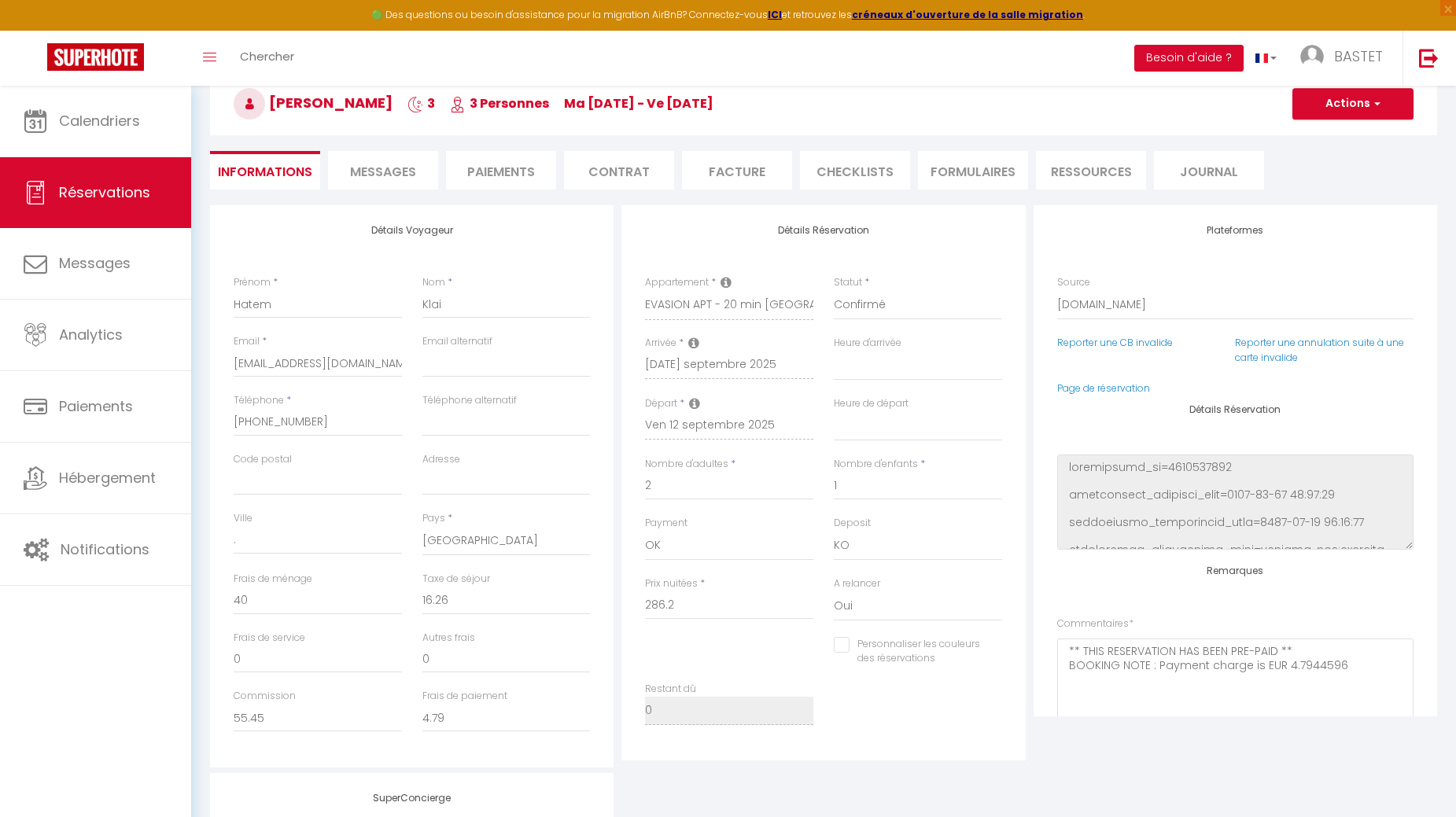
checkbox input "false"
select select
checkbox input "false"
select select
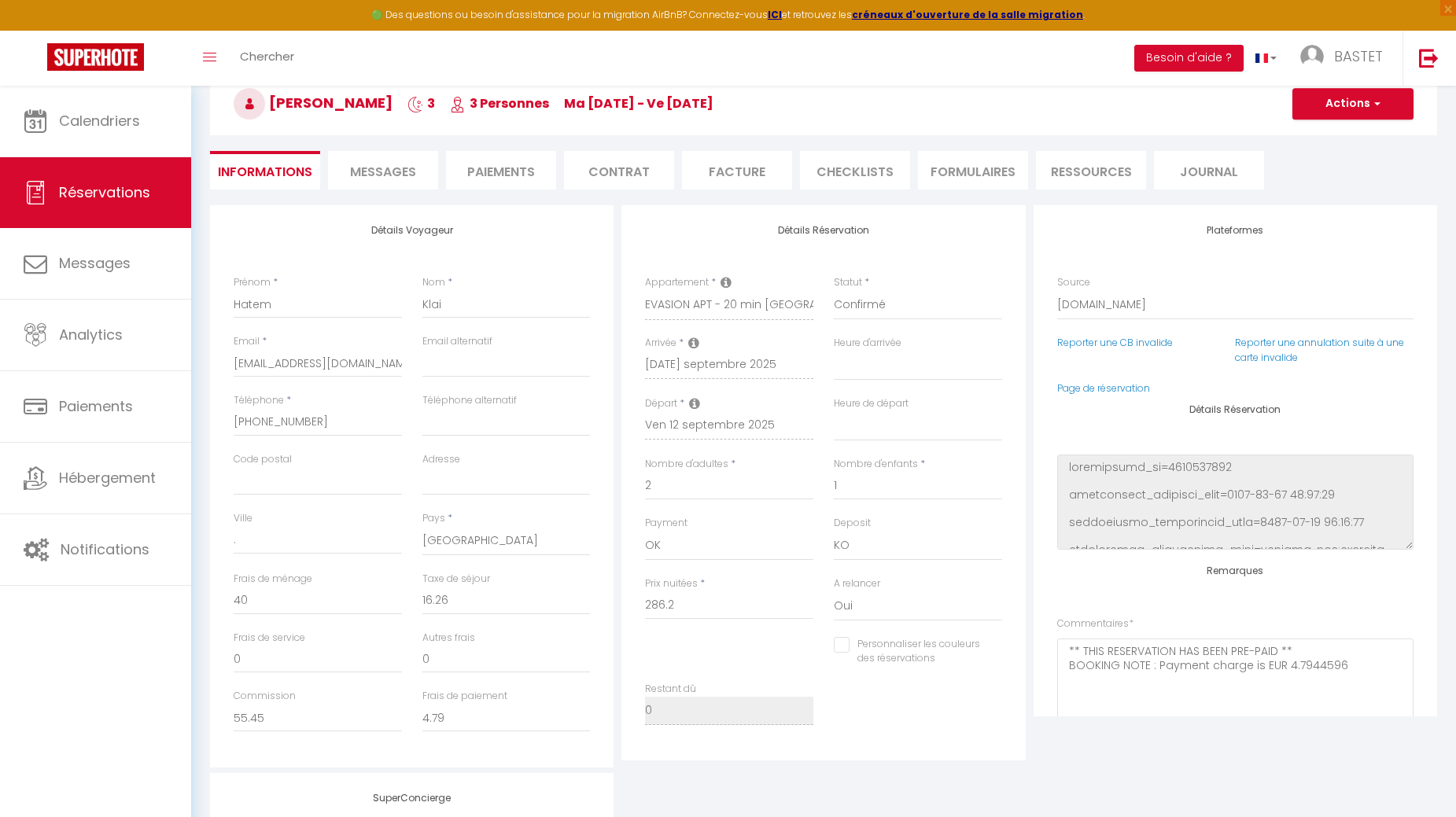
select select
checkbox input "false"
select select
checkbox input "false"
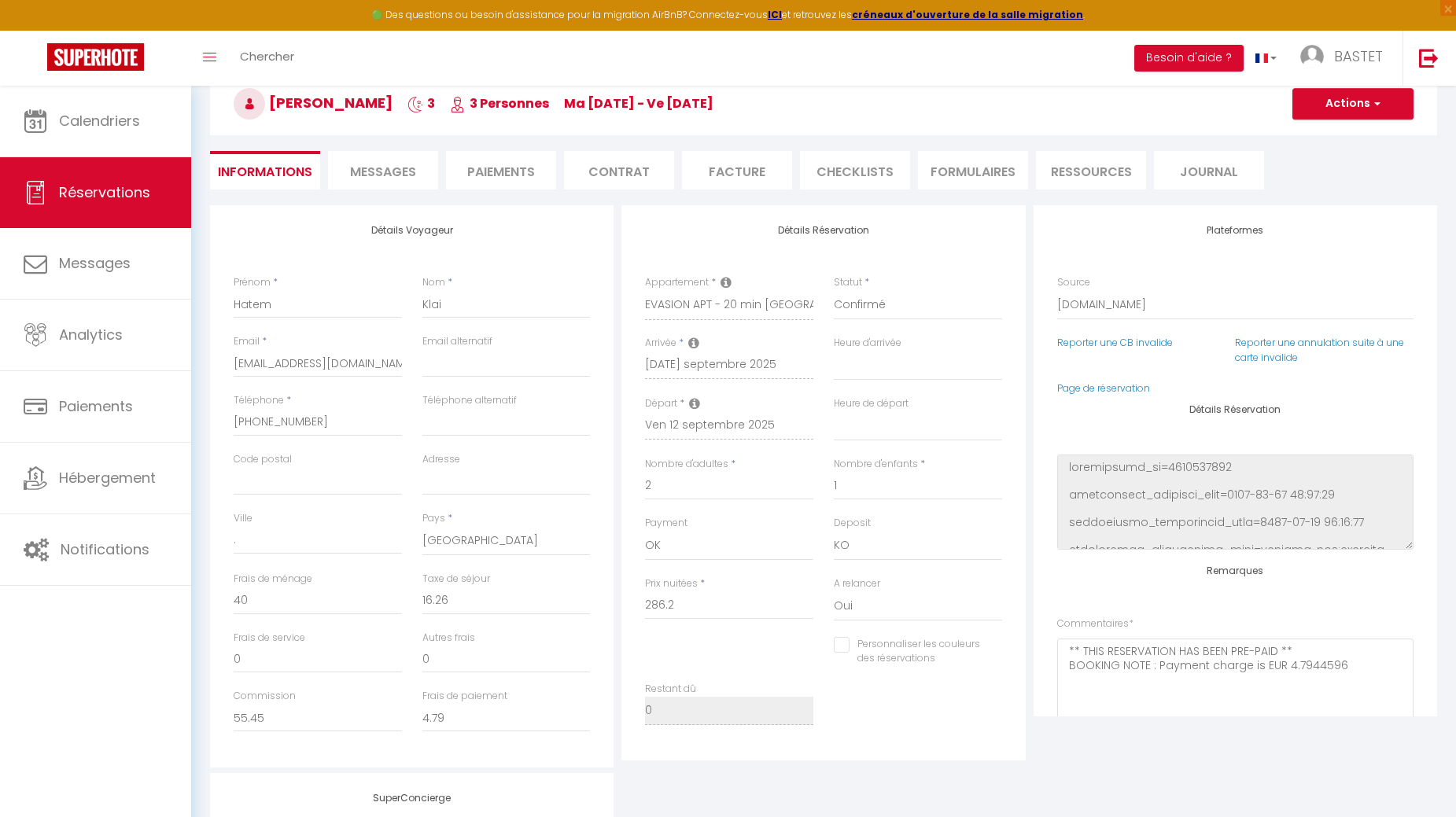
select select
checkbox input "false"
click at [399, 176] on span "Messages" at bounding box center [383, 172] width 66 height 18
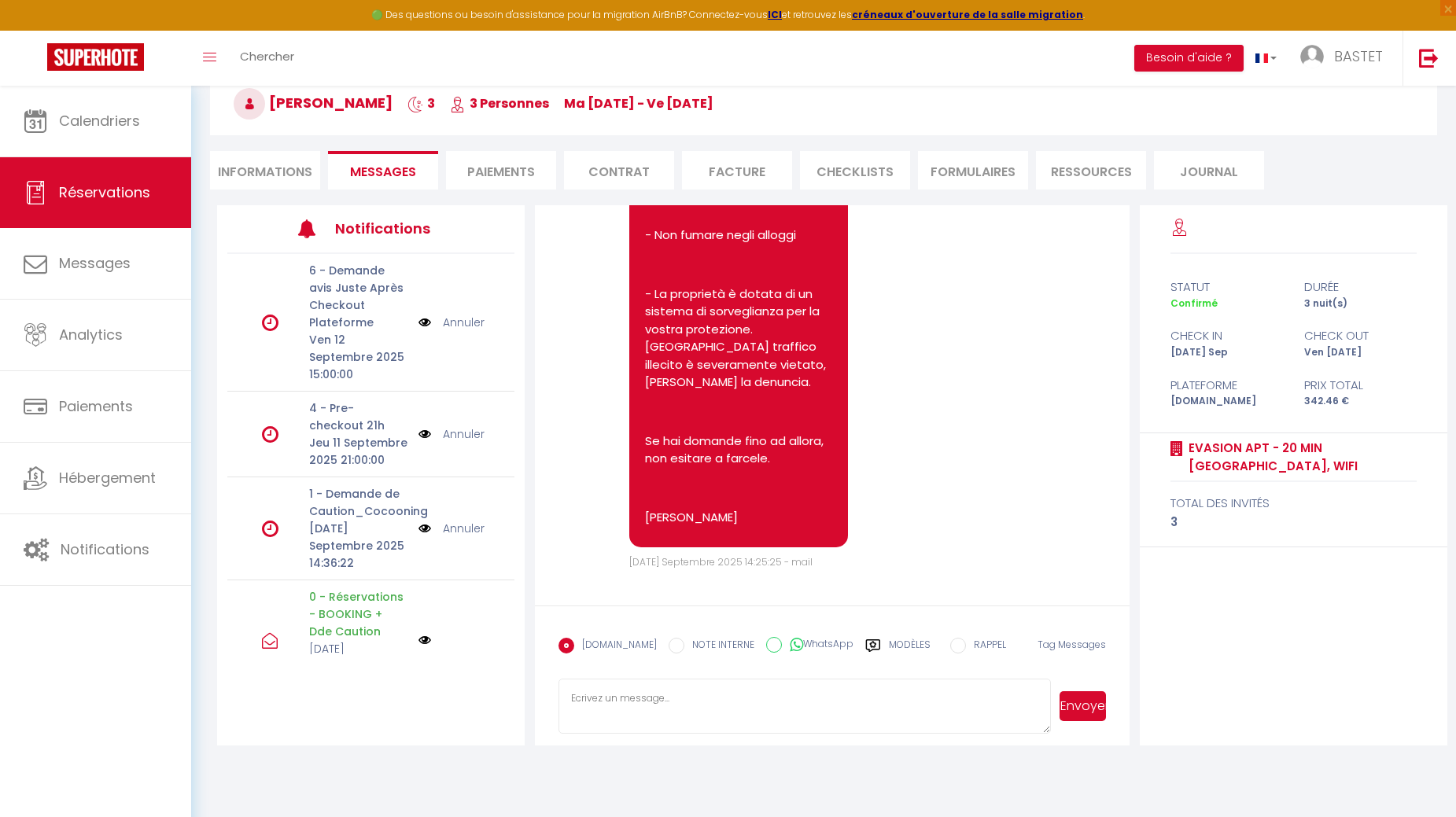
click at [418, 537] on img at bounding box center [424, 528] width 13 height 17
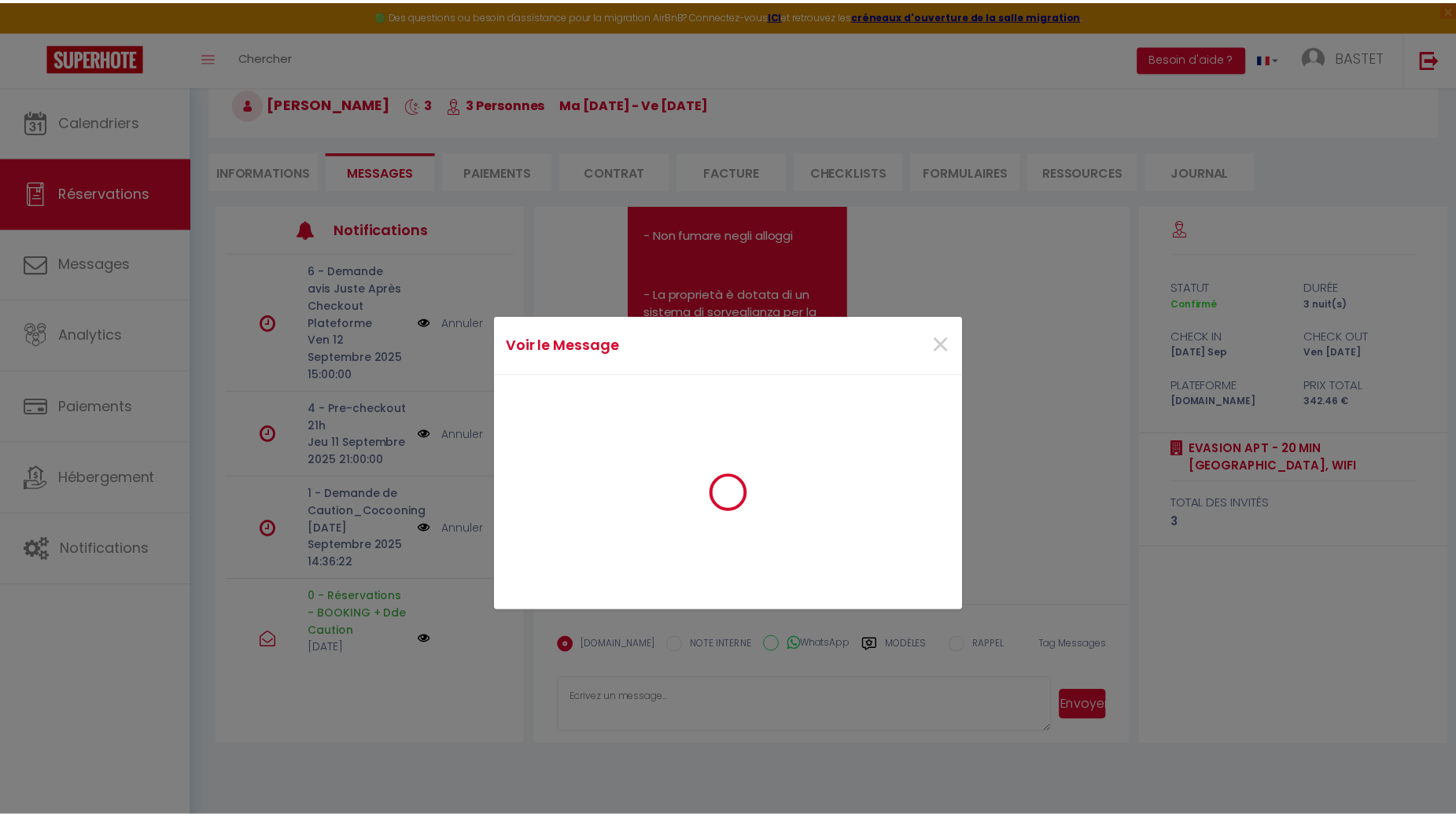
scroll to position [705, 0]
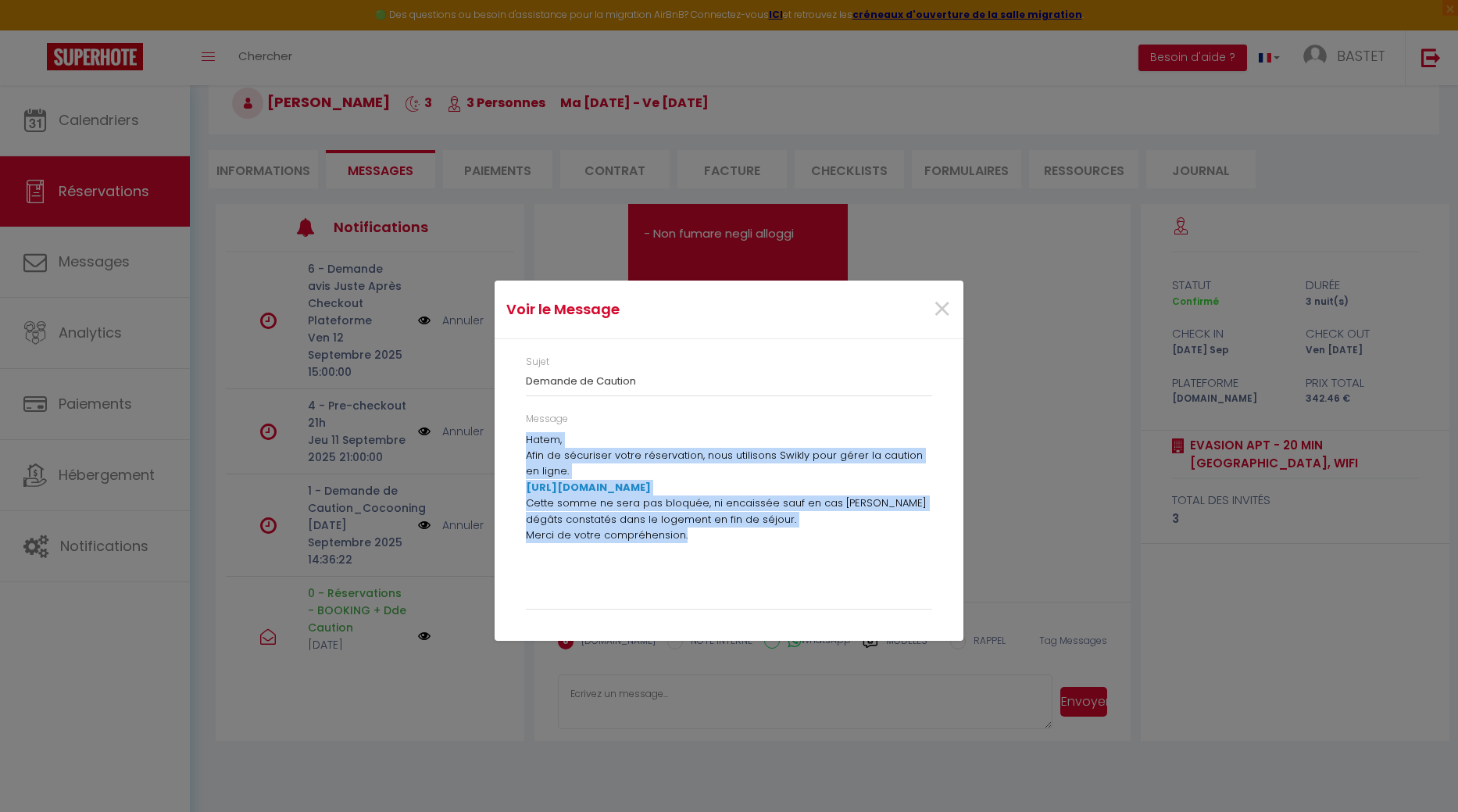
drag, startPoint x: 526, startPoint y: 437, endPoint x: 707, endPoint y: 532, distance: 204.4
click at [707, 532] on div "Hatem, Afin de sécuriser votre réservation, nous utilisons Swikly pour gérer la…" at bounding box center [729, 516] width 406 height 169
copy div "Hatem, Afin de sécuriser votre réservation, nous utilisons Swikly pour gérer la…"
click at [646, 709] on div "Voir le Message × Sujet Demande de Caution Message Hatem, Afin de sécuriser vot…" at bounding box center [729, 406] width 469 height 812
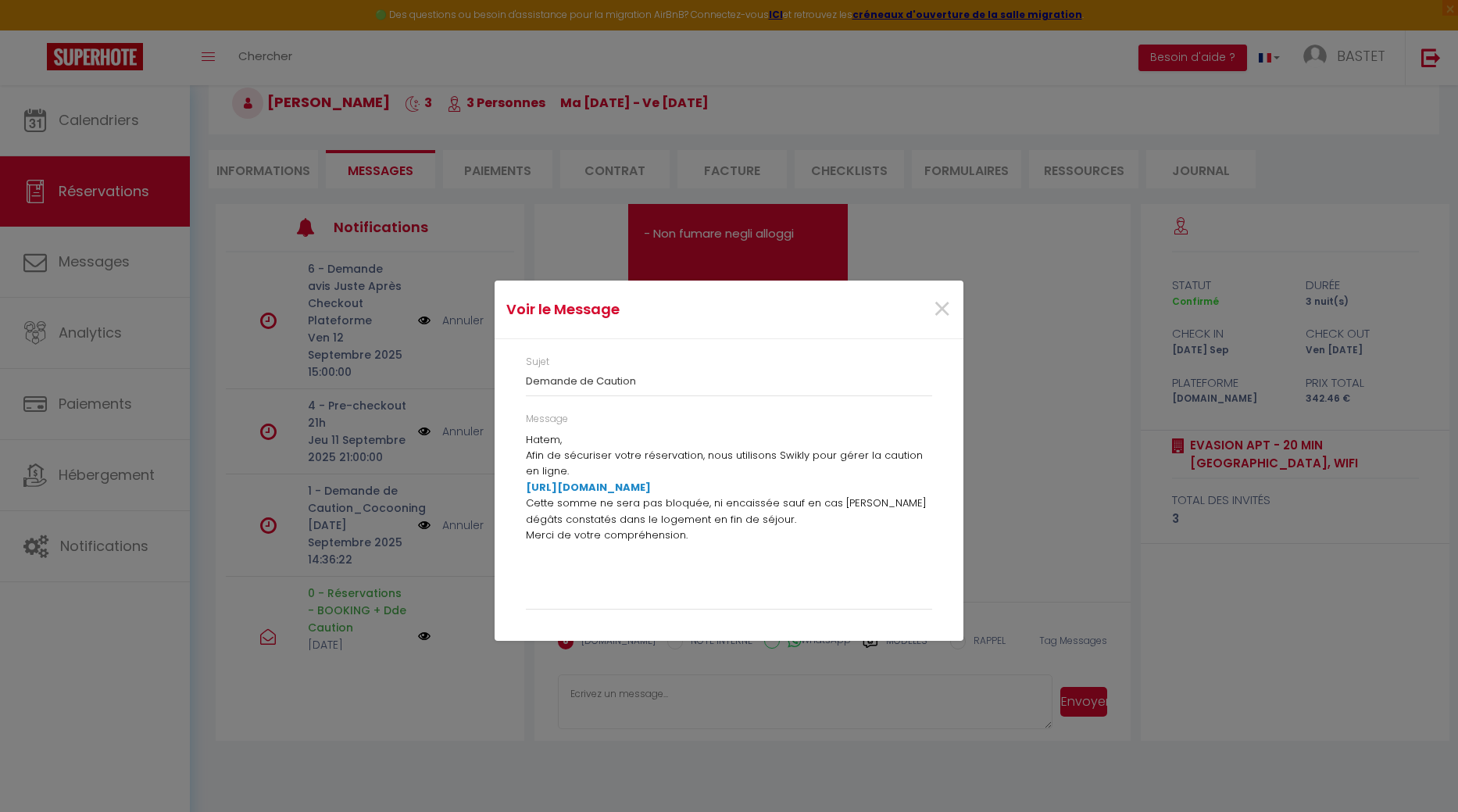
click at [631, 698] on div "Voir le Message × Sujet Demande de Caution Message Hatem, Afin de sécuriser vot…" at bounding box center [729, 406] width 469 height 812
click at [943, 311] on span "×" at bounding box center [941, 309] width 20 height 47
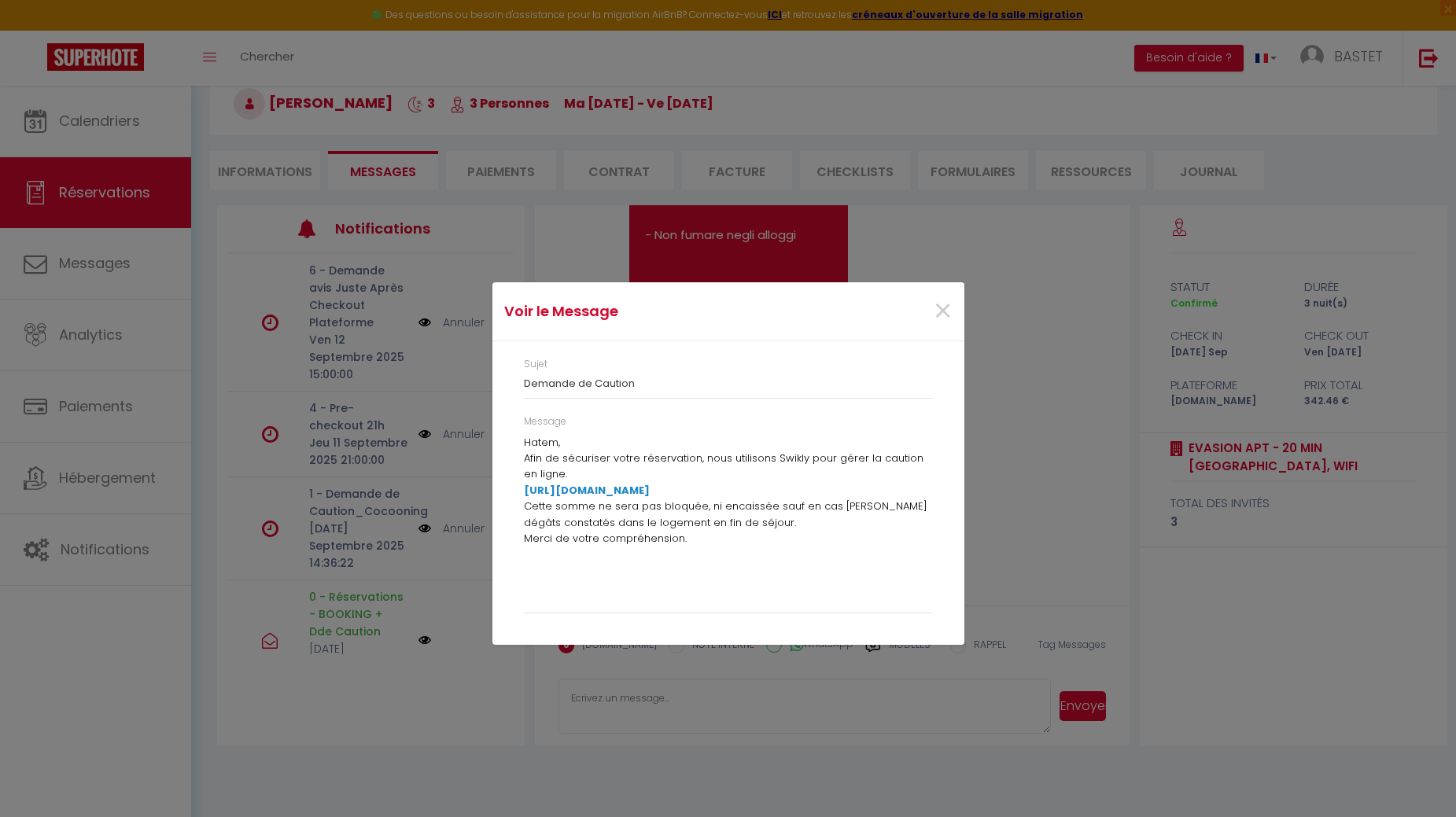
scroll to position [722, 0]
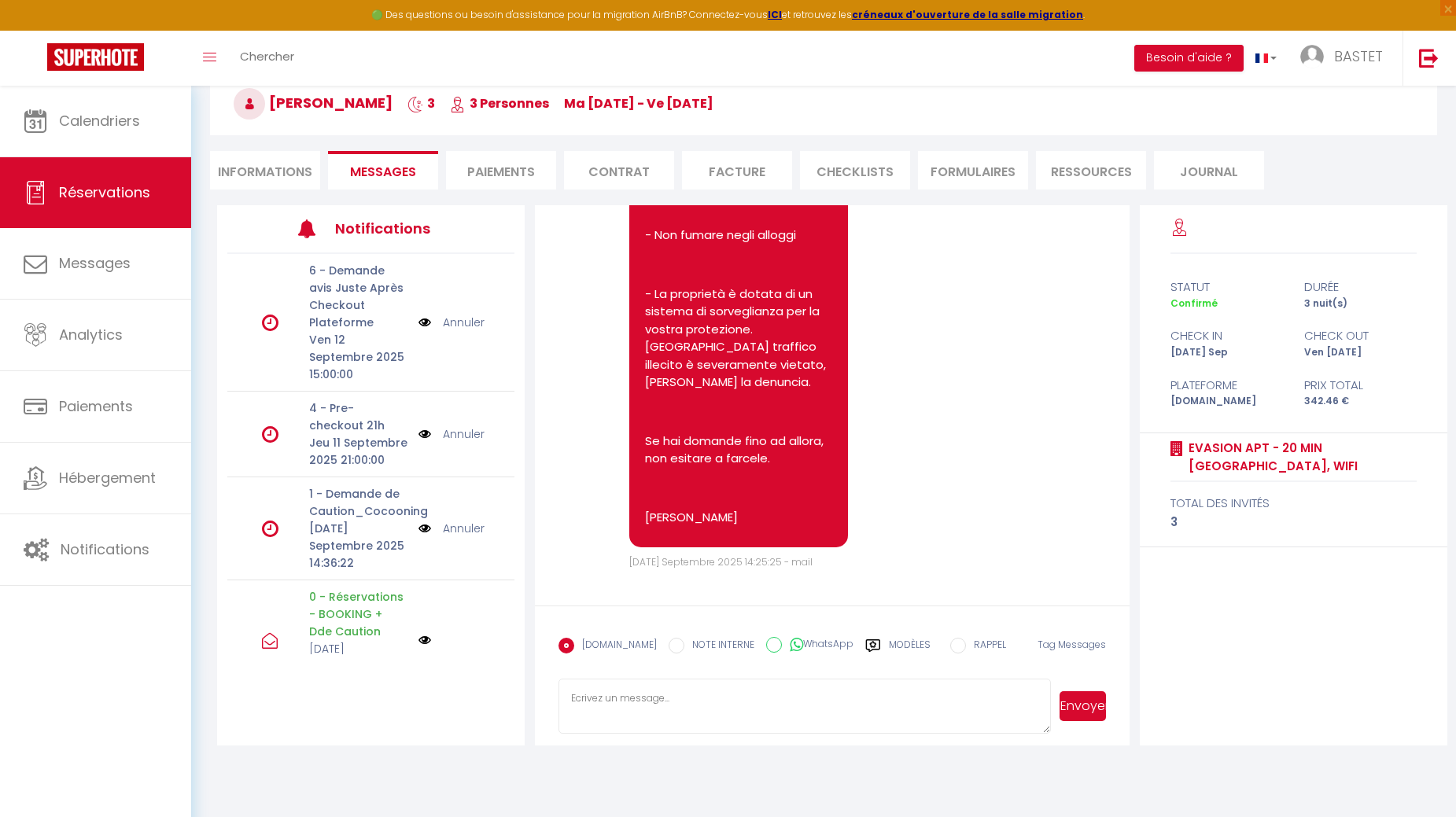
click at [612, 690] on textarea at bounding box center [804, 706] width 492 height 55
paste textarea "Hatem, Afin de sécuriser votre réservation, nous utilisons Swikly pour gérer la…"
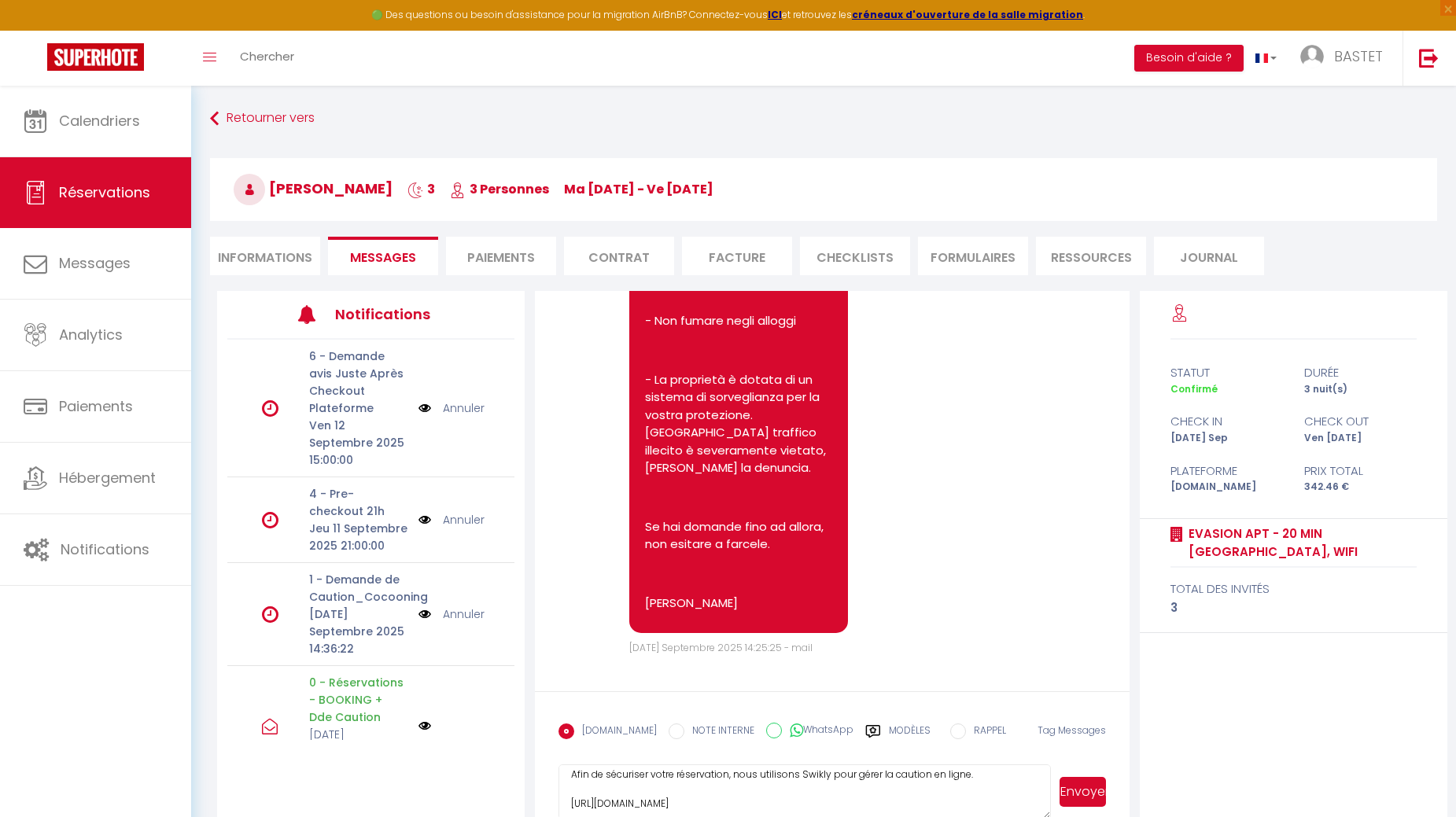
scroll to position [12, 0]
type textarea "Hatem, Afin de sécuriser votre réservation, nous utilisons Swikly pour gérer la…"
click at [1090, 792] on button "Envoyer" at bounding box center [1083, 791] width 47 height 30
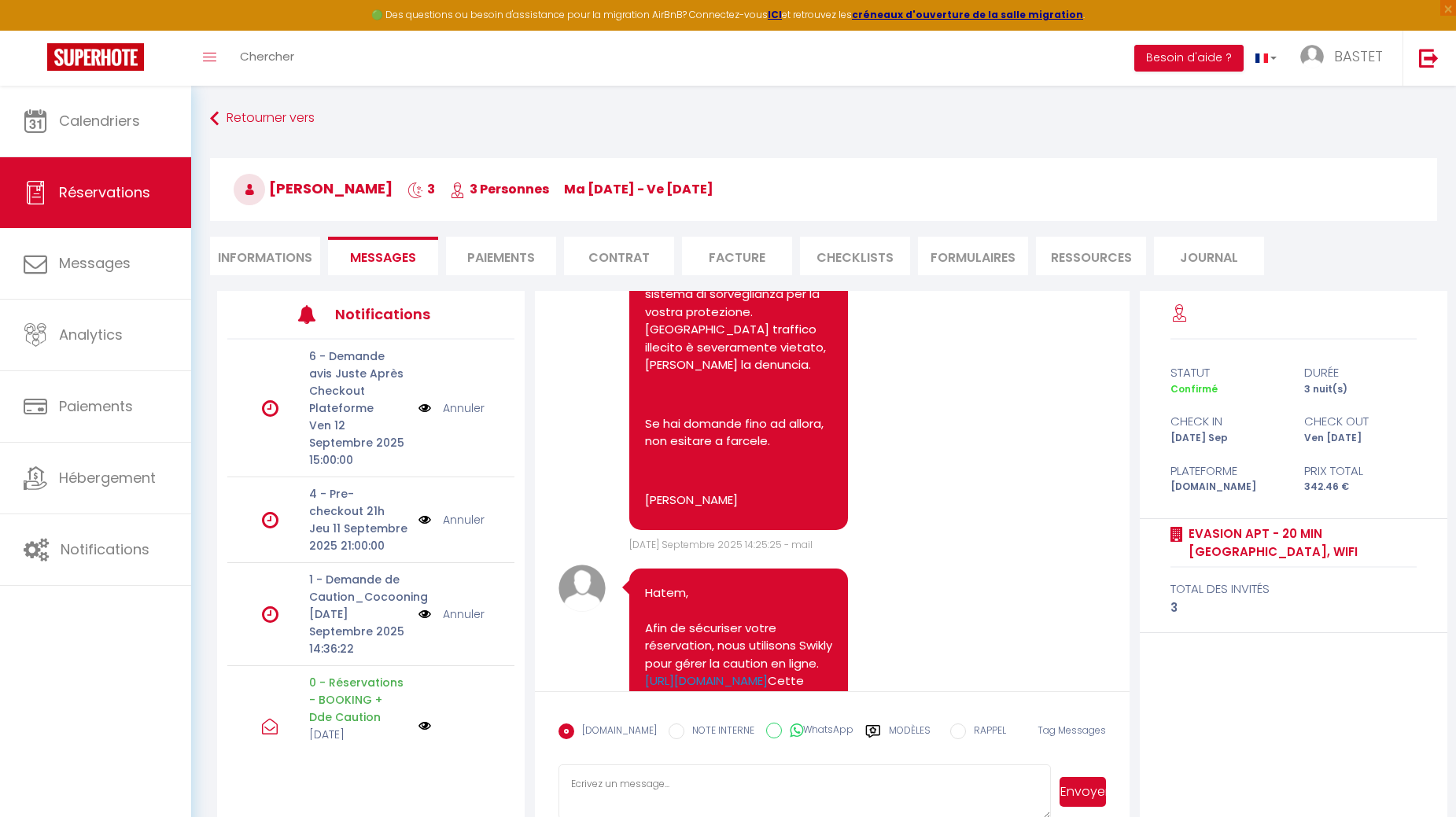
scroll to position [1058, 0]
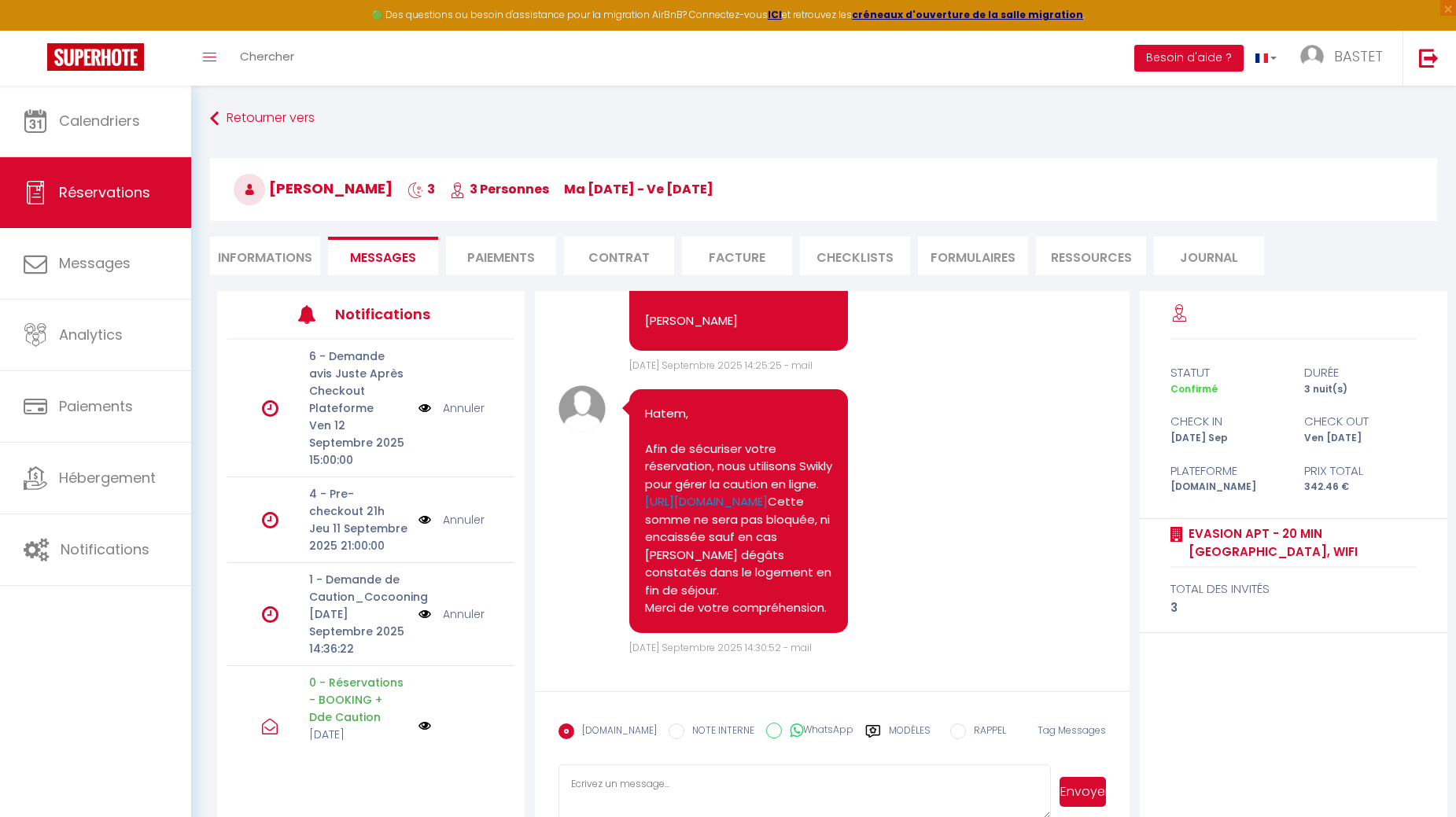
click at [461, 623] on link "Annuler" at bounding box center [464, 614] width 41 height 17
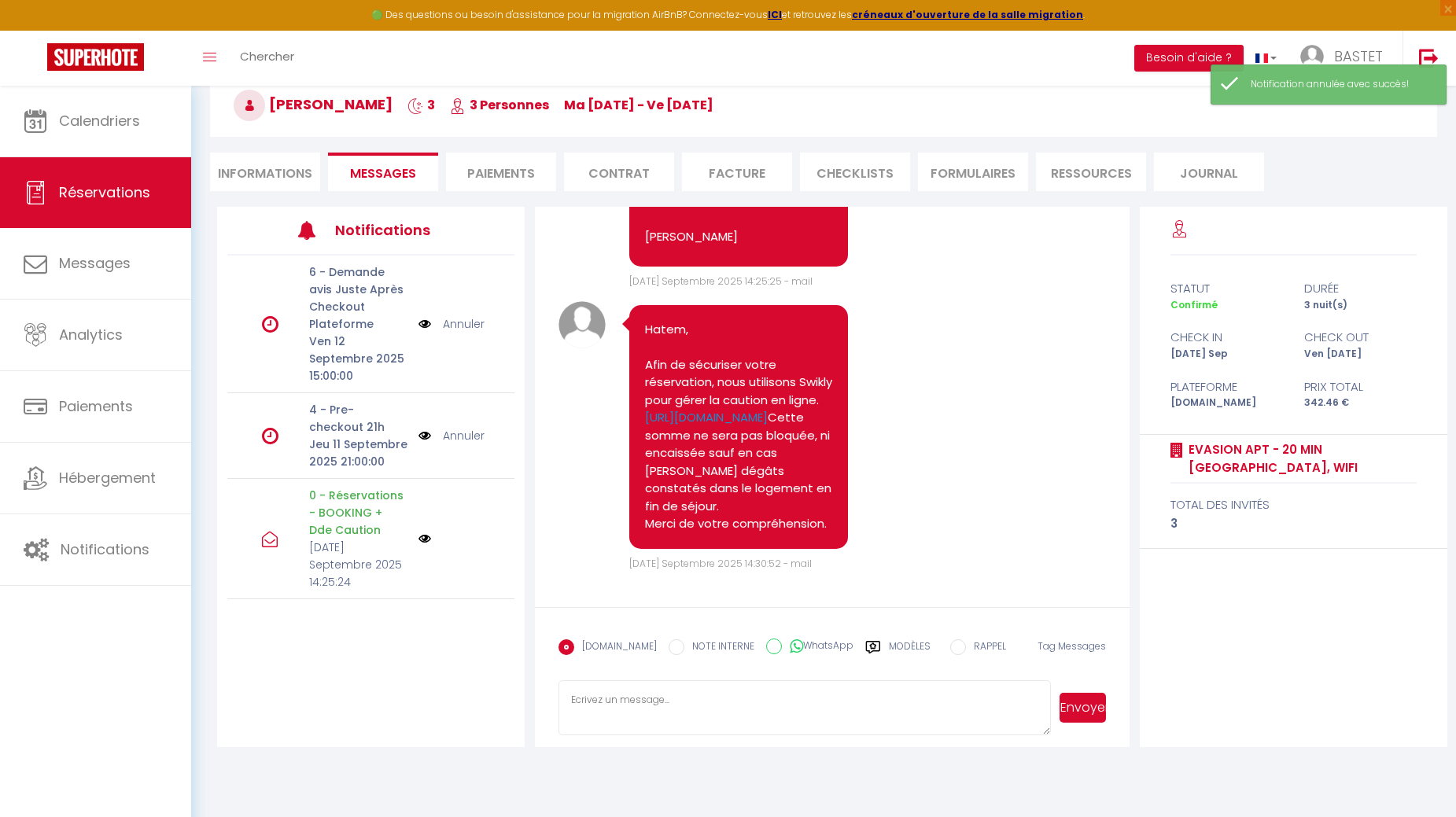
scroll to position [85, 0]
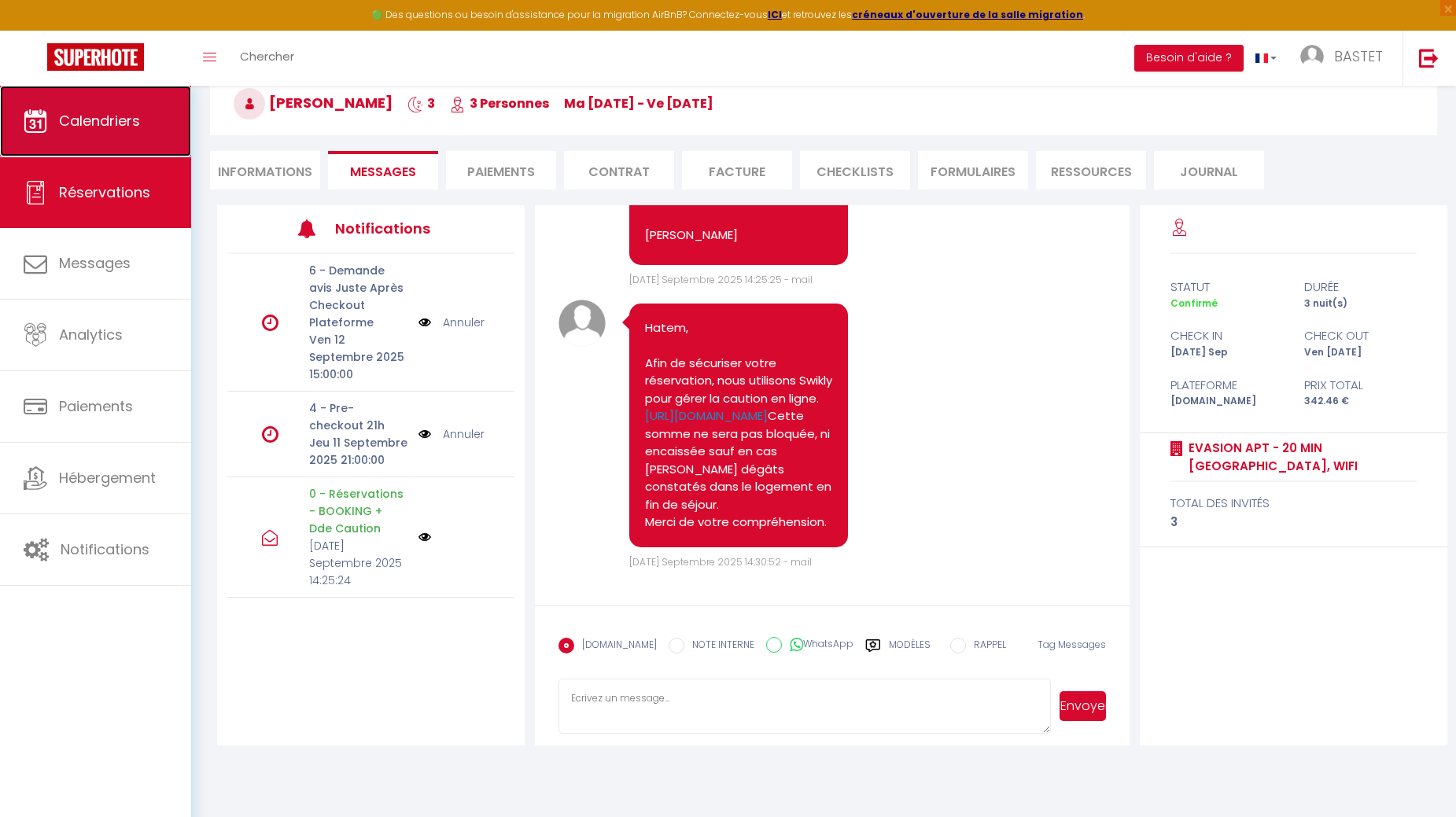
click at [109, 116] on span "Calendriers" at bounding box center [99, 121] width 81 height 20
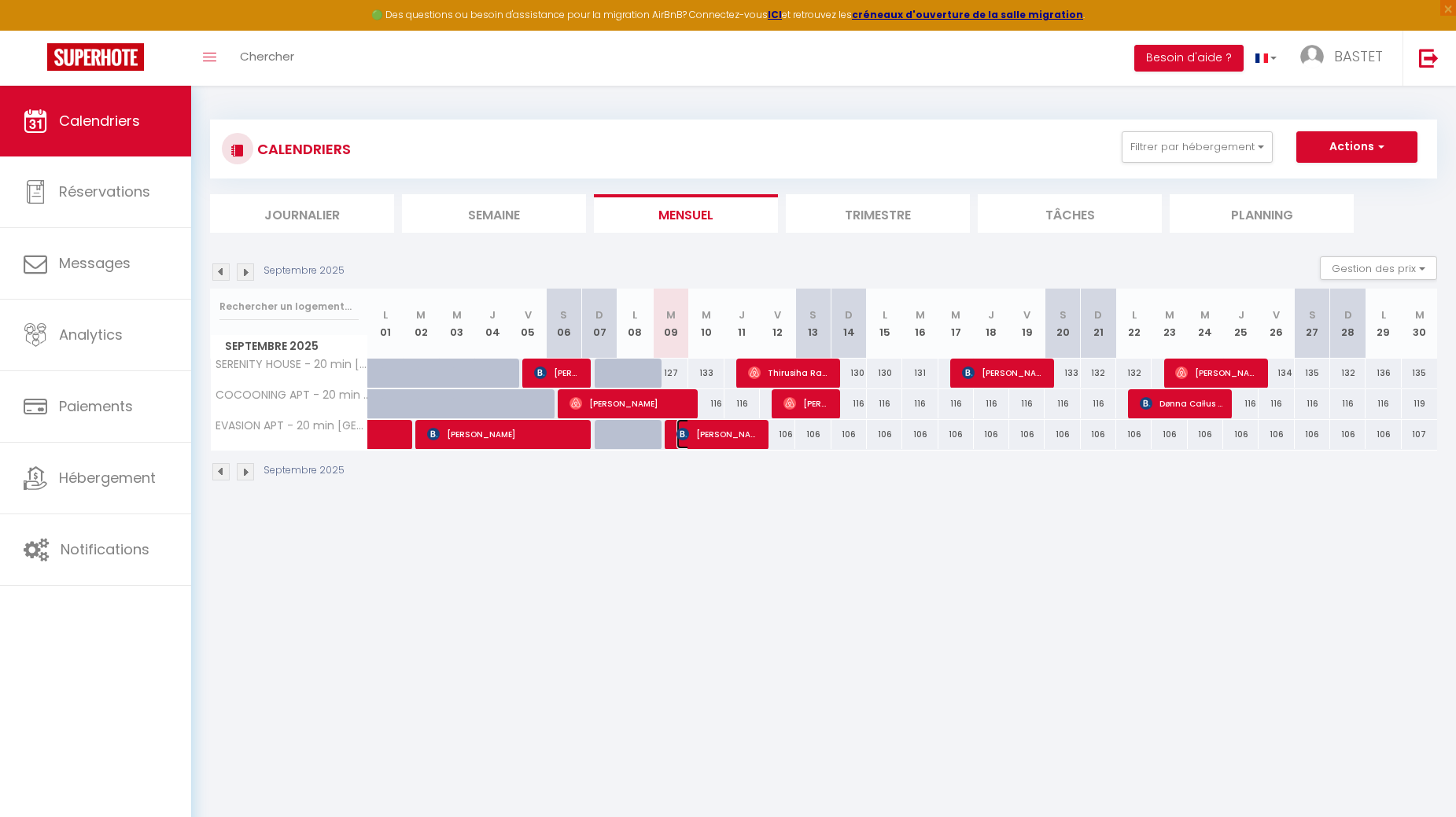
click at [722, 433] on span "[PERSON_NAME]" at bounding box center [718, 433] width 83 height 30
select select "OK"
select select "KO"
select select "0"
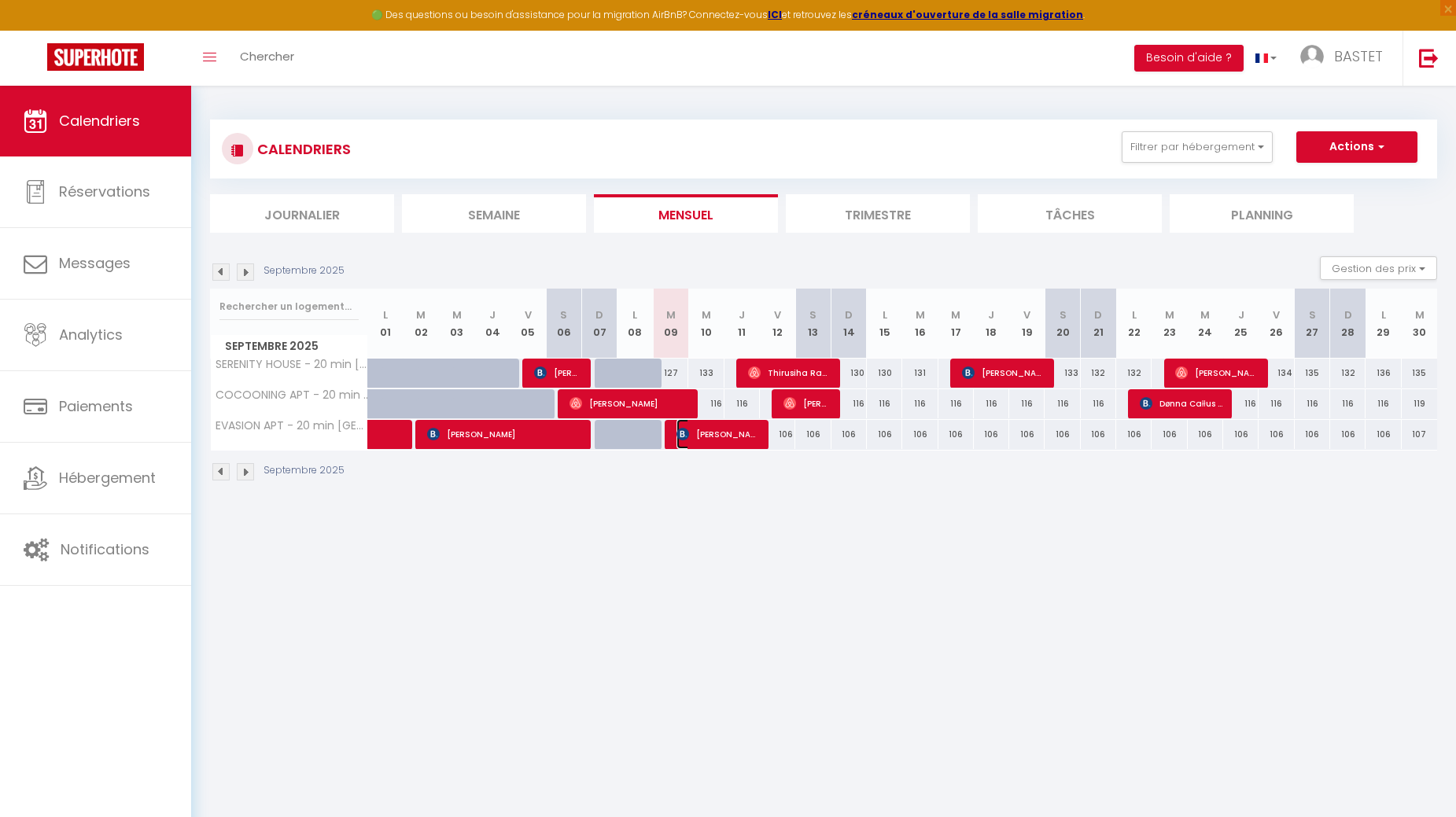
select select "1"
select select
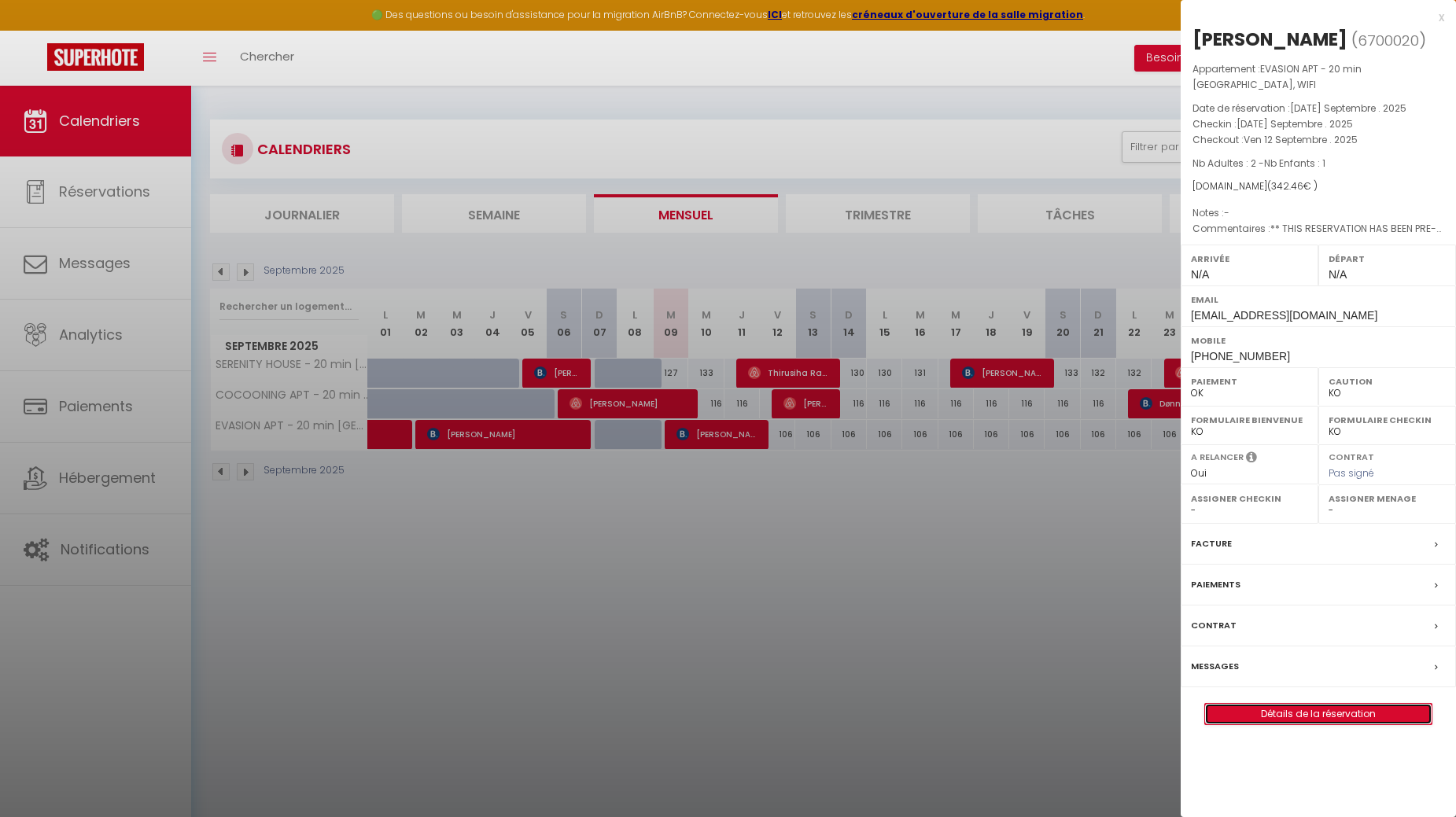
click at [1339, 704] on link "Détails de la réservation" at bounding box center [1318, 714] width 227 height 21
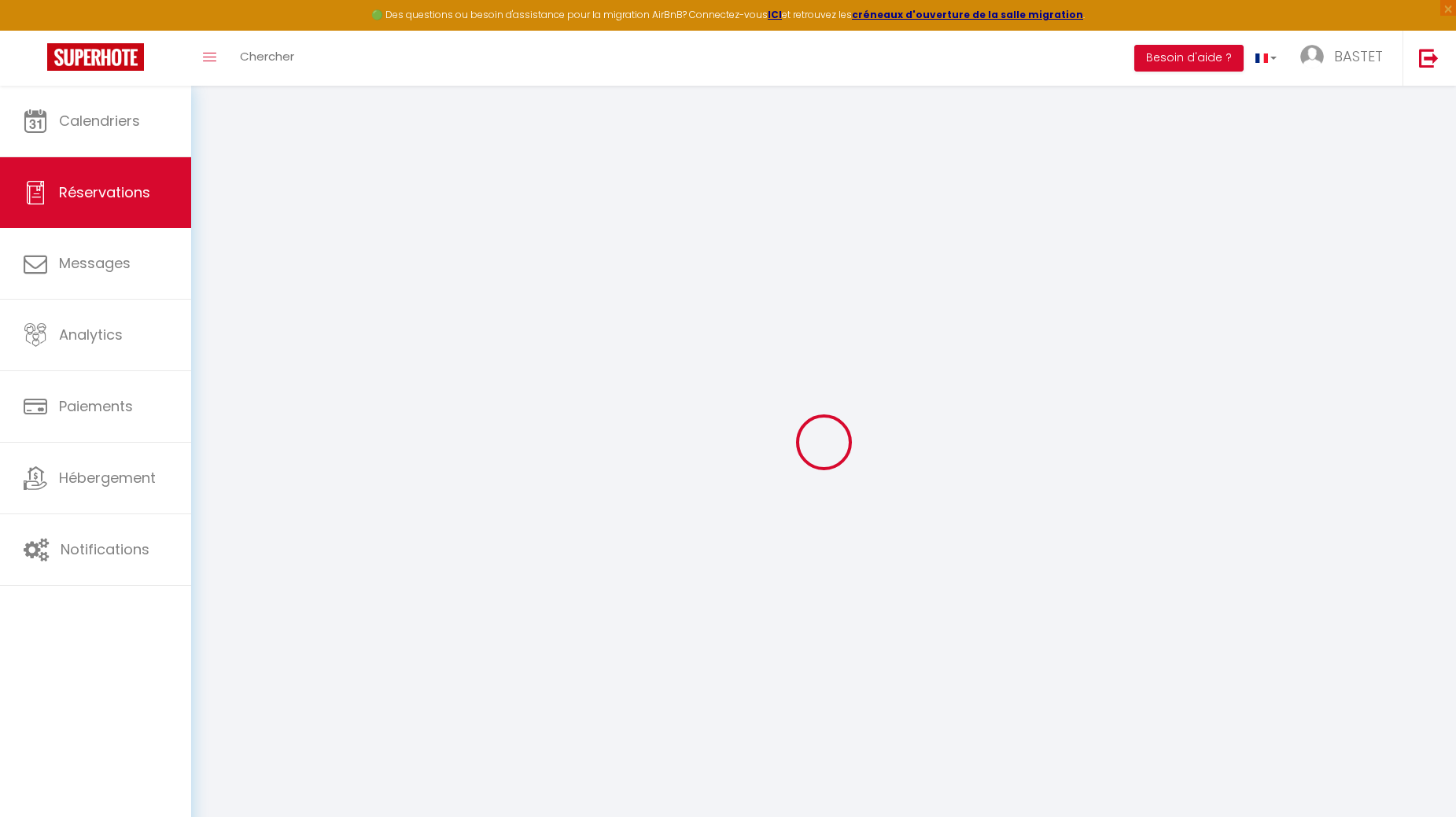
type input "Hatem"
type input "Klai"
type input "[EMAIL_ADDRESS][DOMAIN_NAME]"
type input "[PHONE_NUMBER]"
type input "."
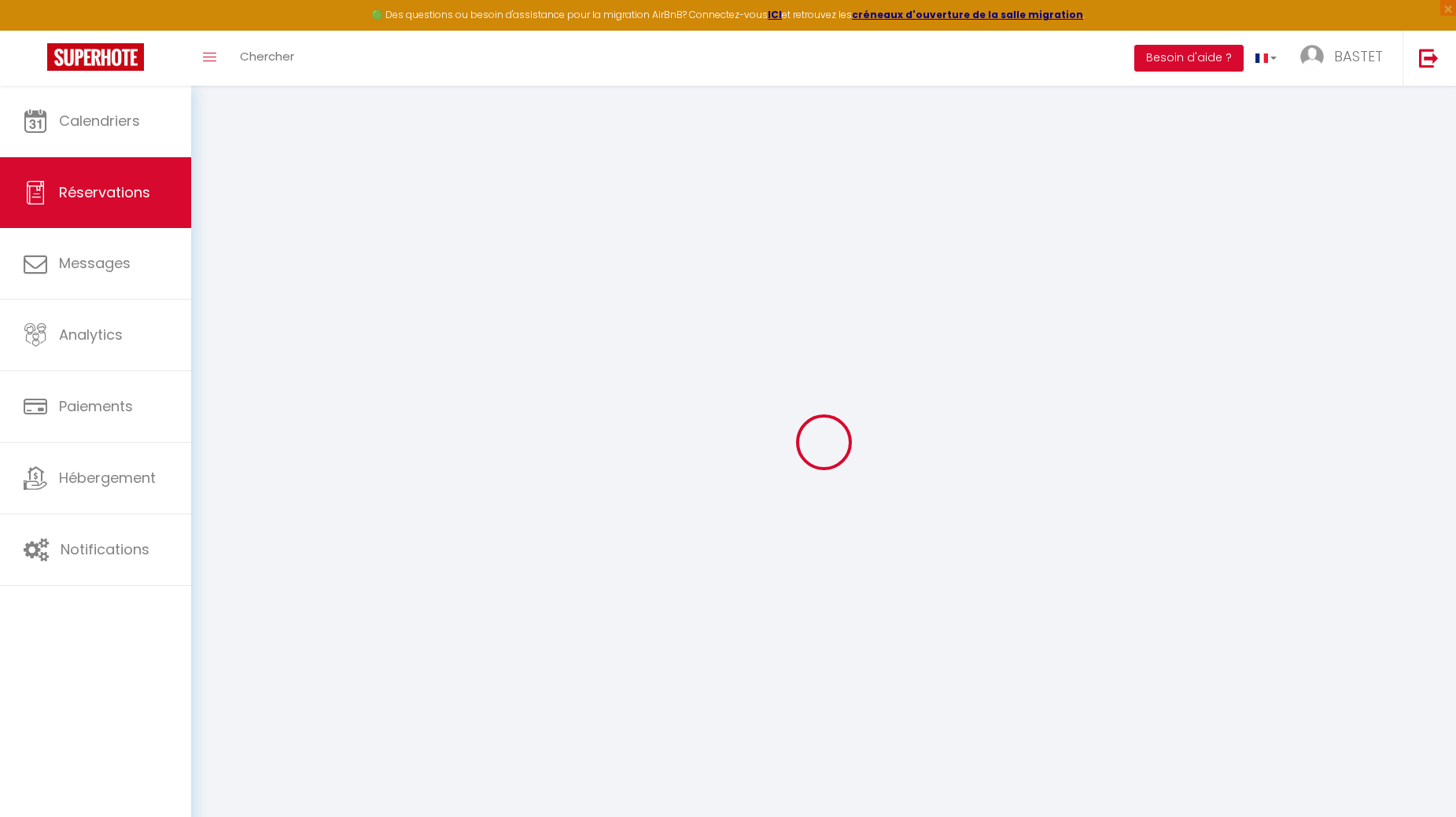
select select "IT"
type input "55.45"
type input "4.79"
select select "41529"
select select "1"
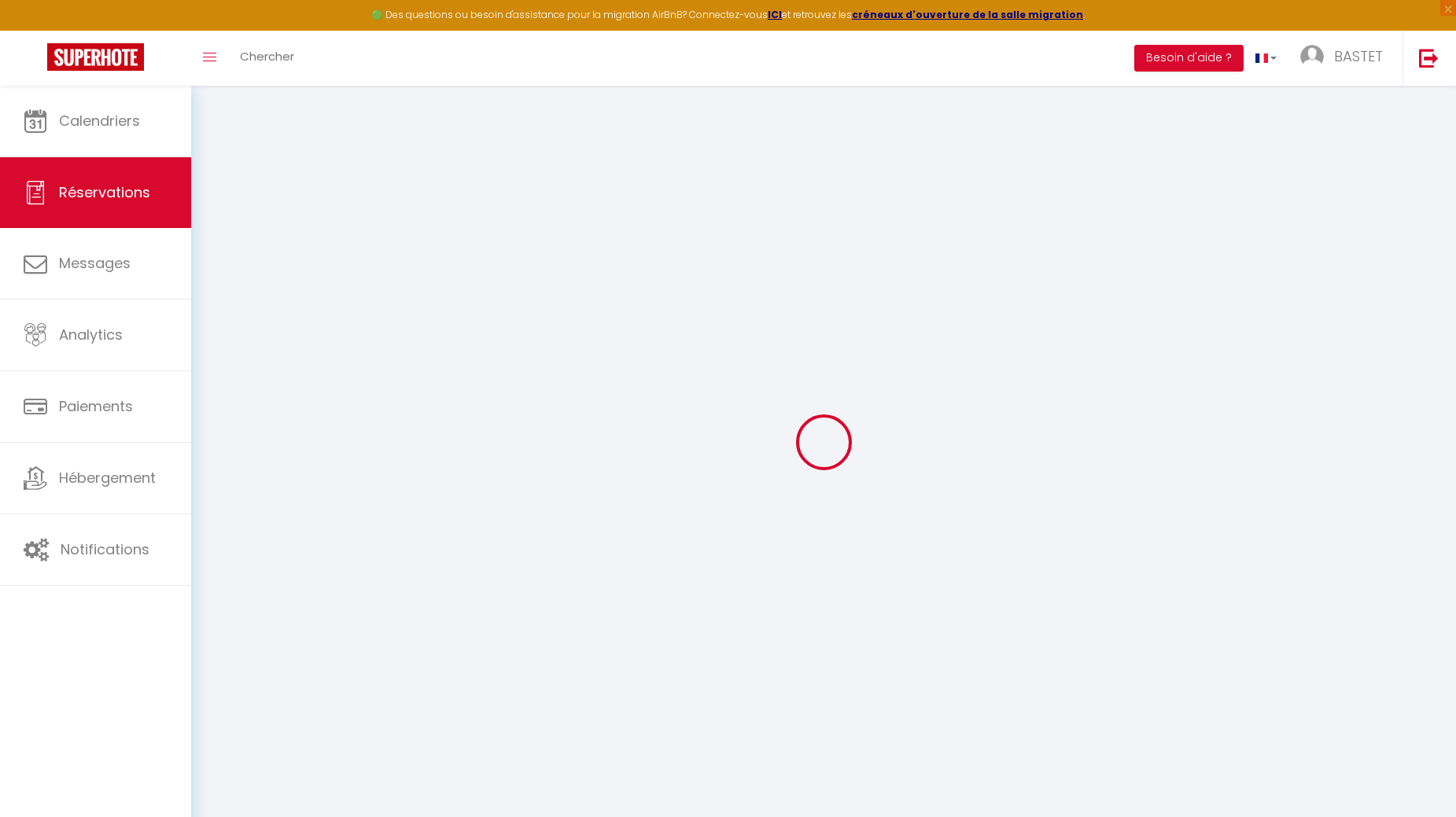
select select
type input "2"
type input "1"
select select "12"
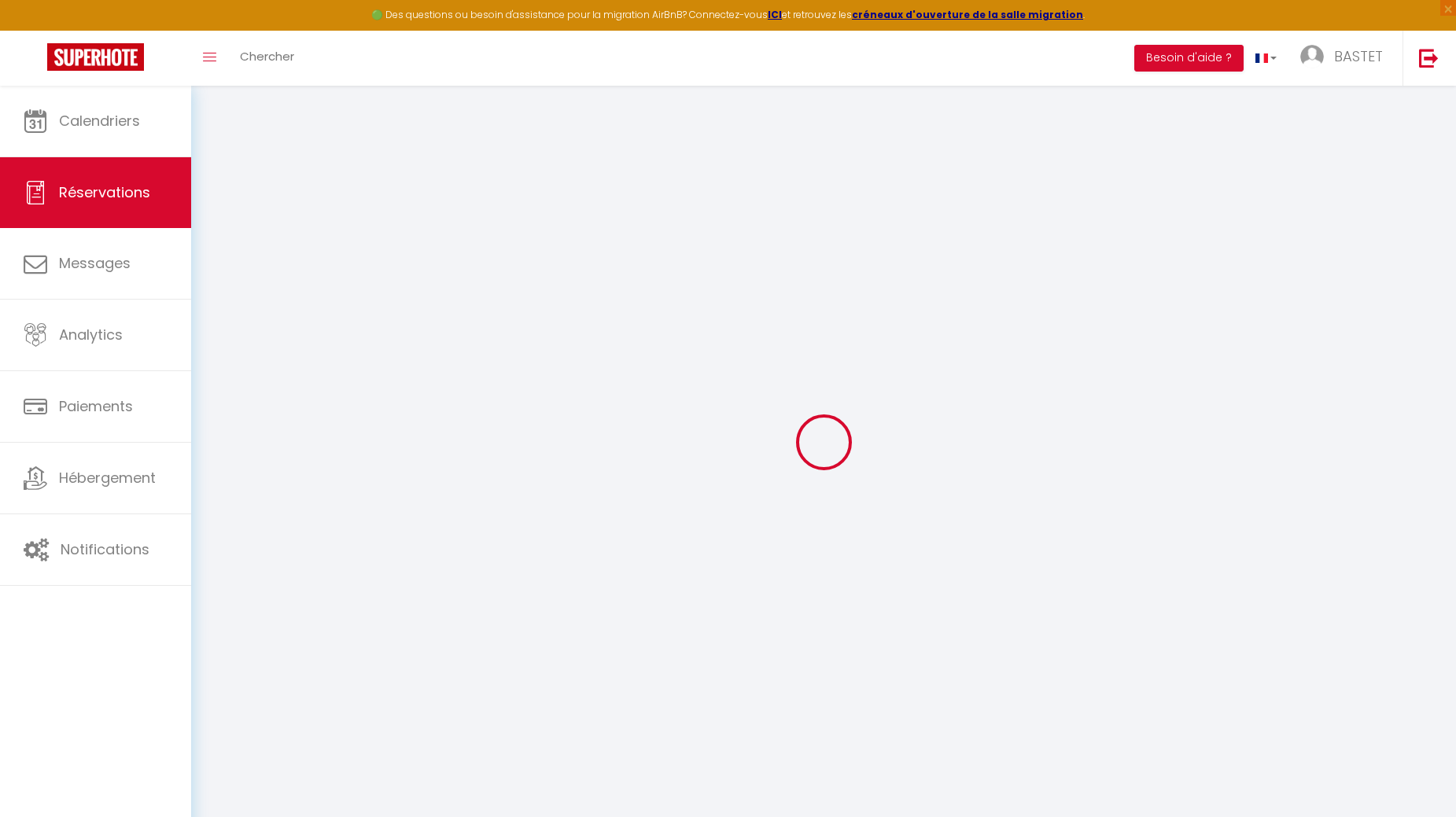
select select
type input "286.2"
checkbox input "false"
type input "0"
select select "2"
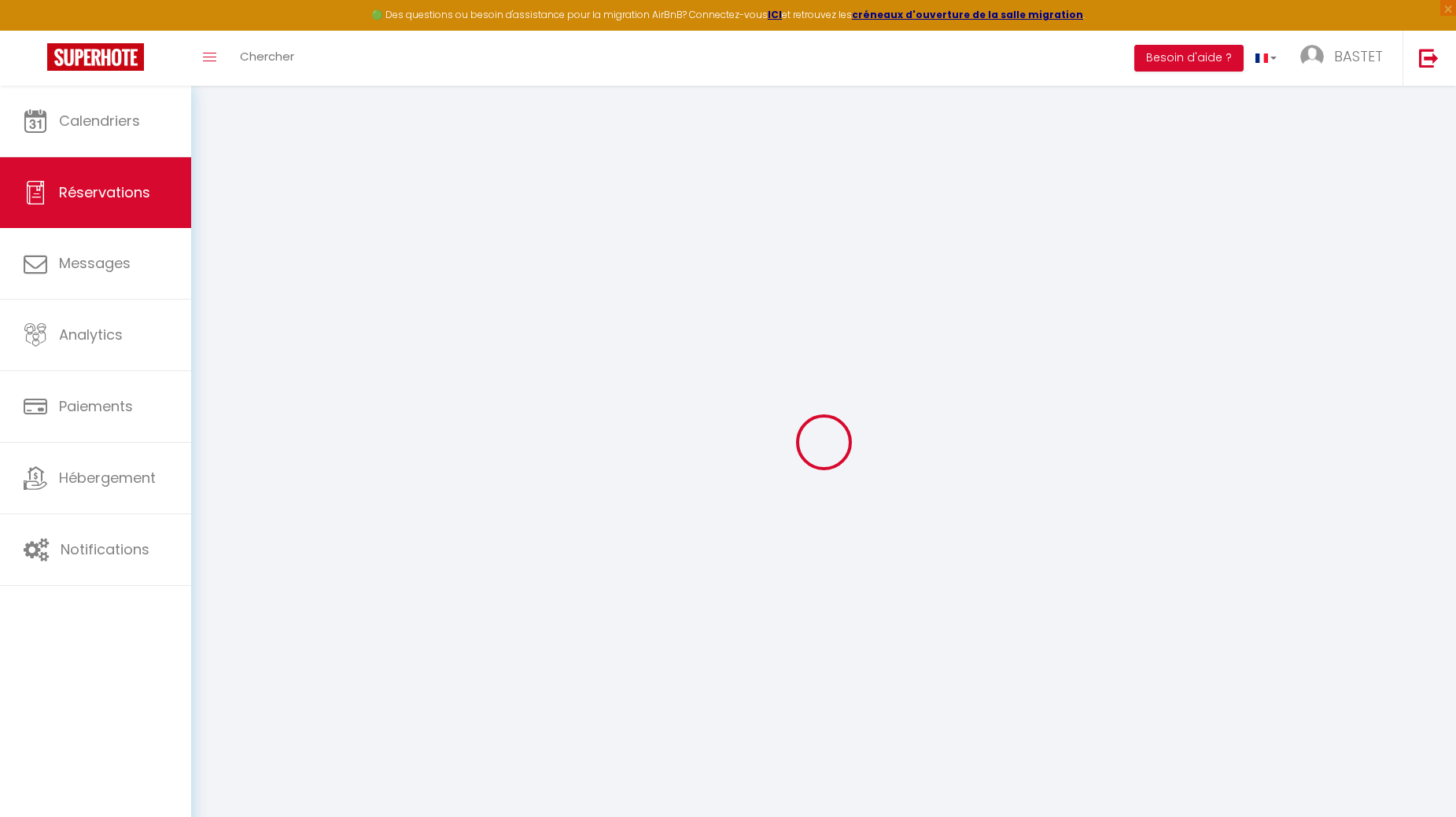
type input "0"
select select
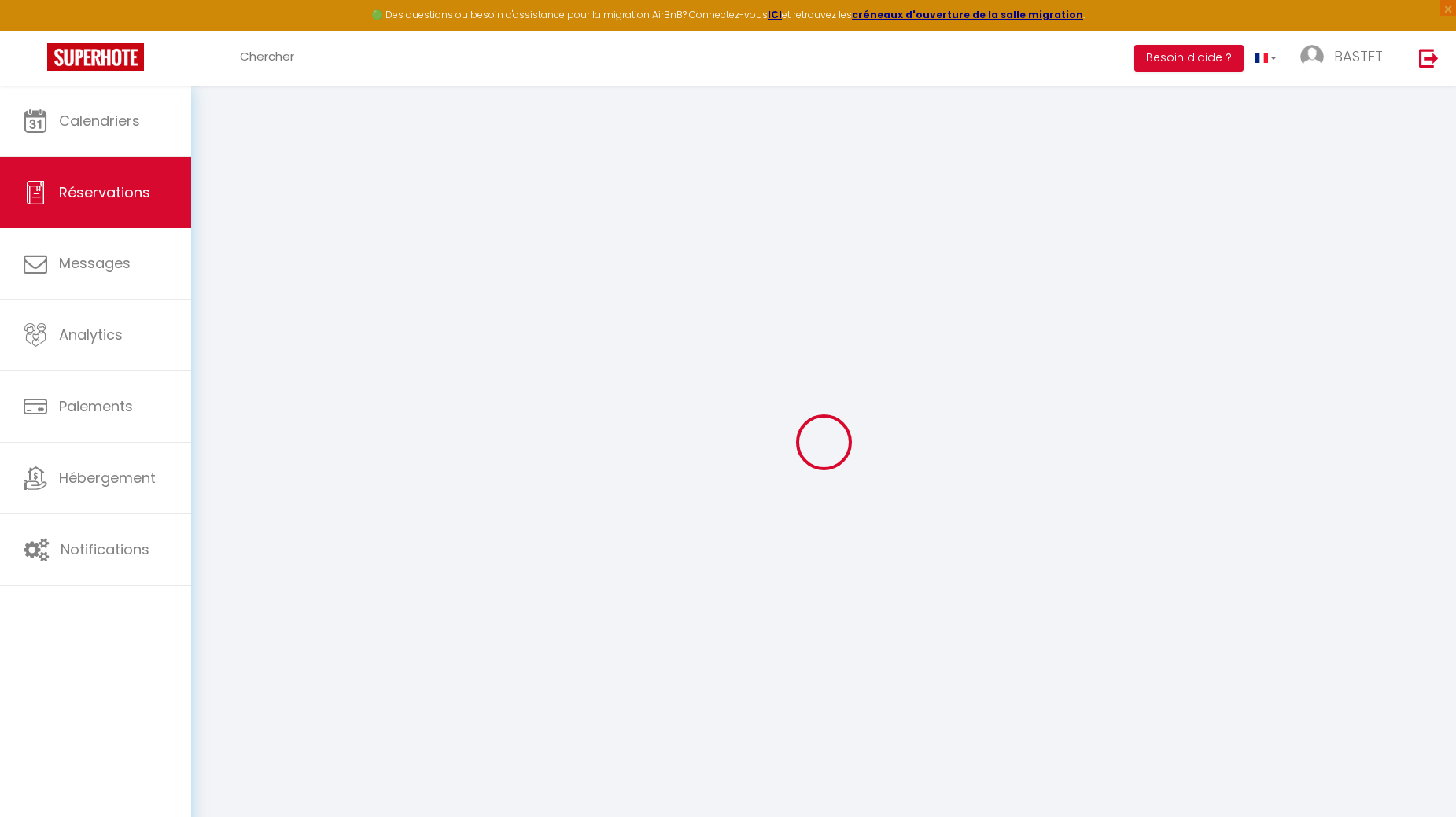
select select "14"
checkbox input "false"
select select
checkbox input "false"
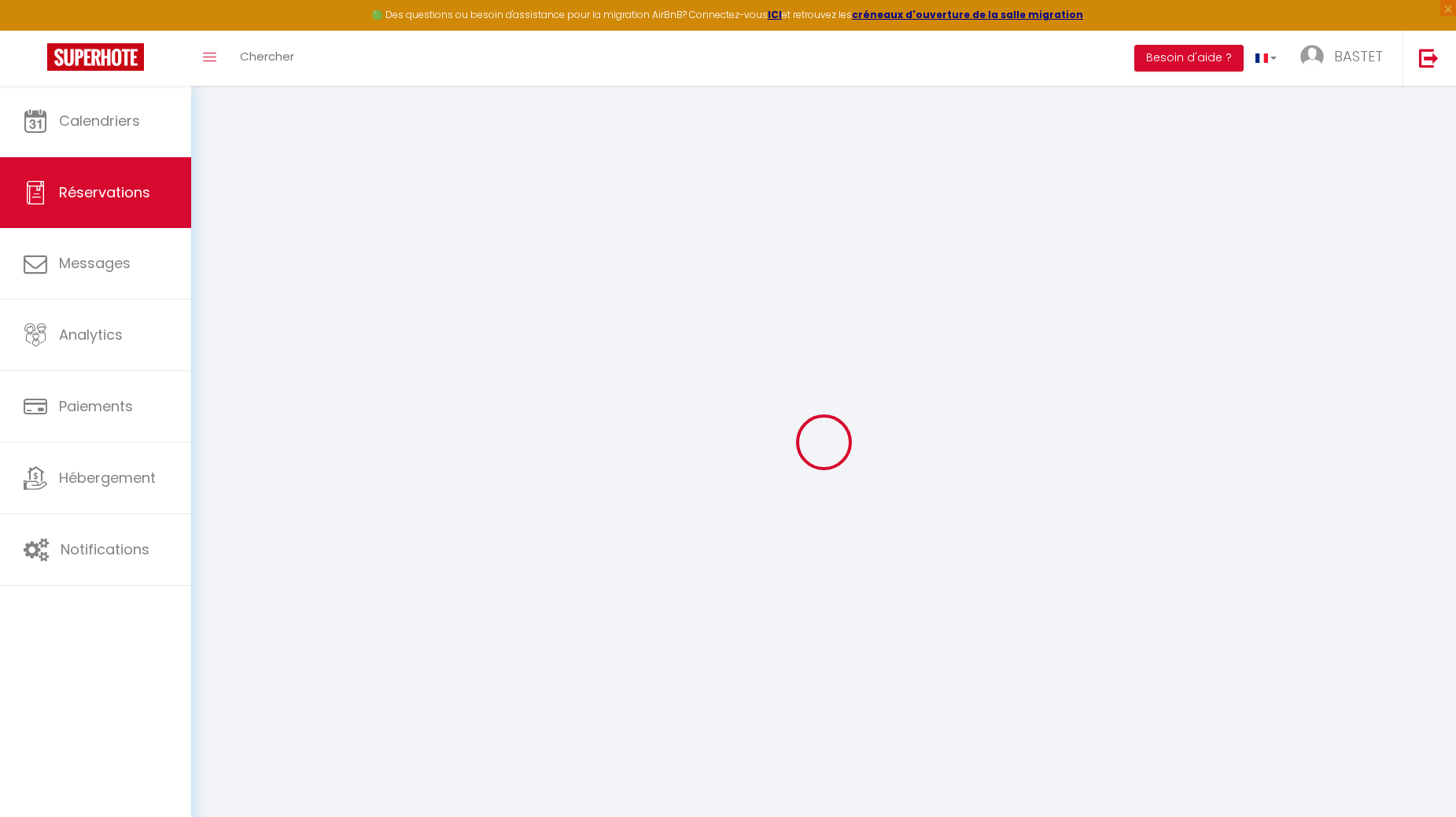
select select
checkbox input "false"
type textarea "** THIS RESERVATION HAS BEEN PRE-PAID ** BOOKING NOTE : Payment charge is EUR 4…"
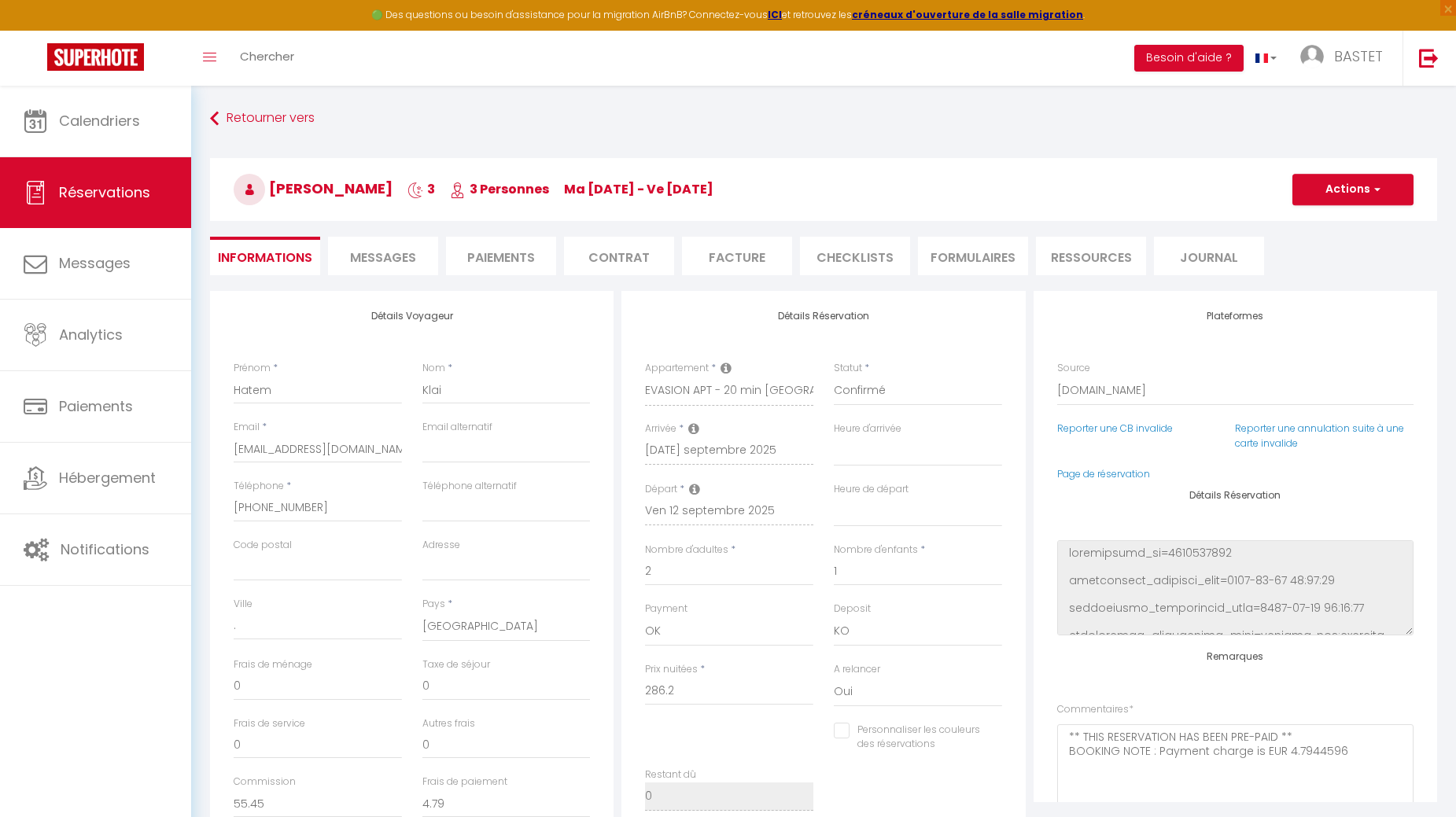
type input "40"
type input "16.26"
select select
checkbox input "false"
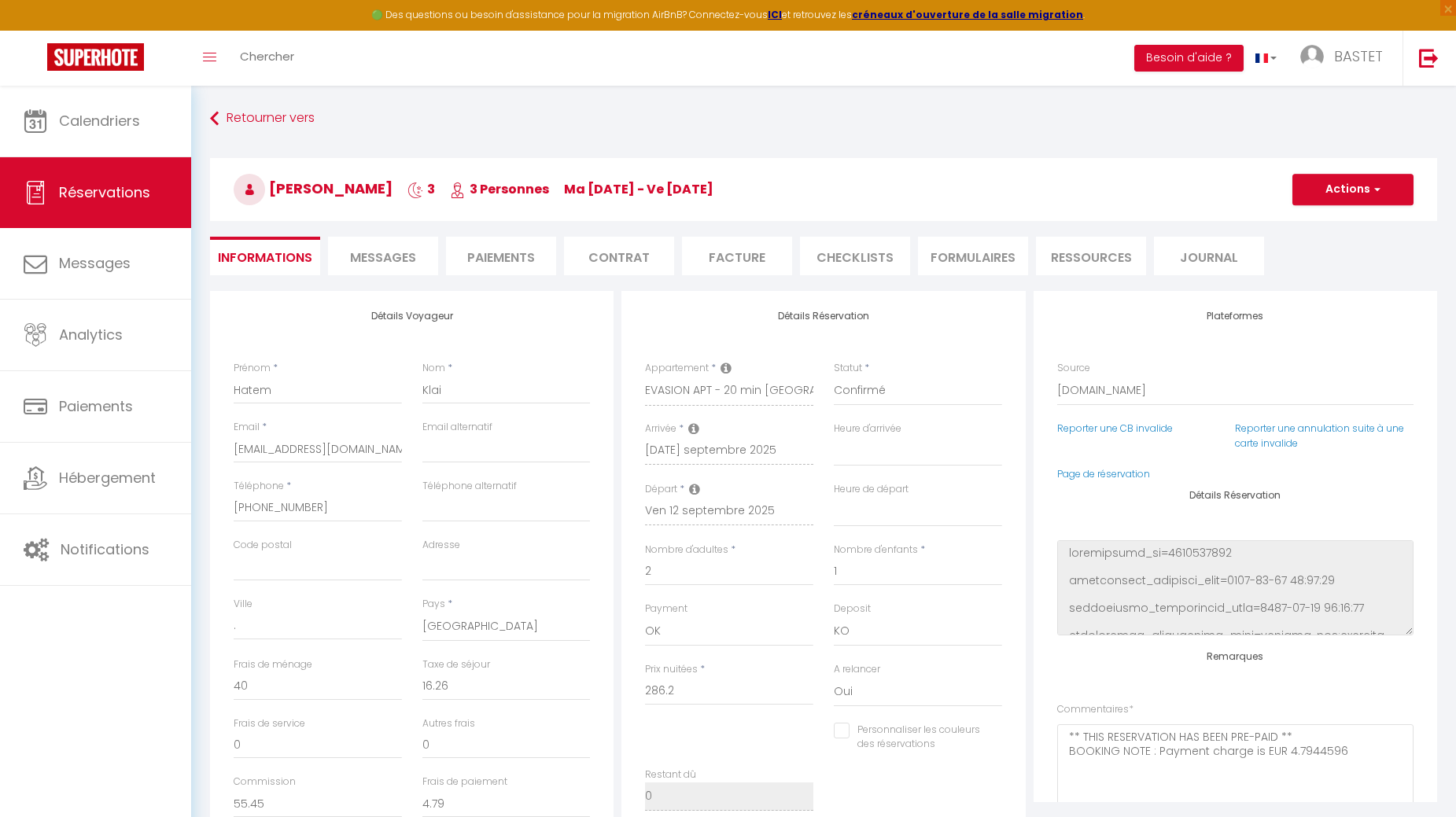
select select
click at [380, 257] on span "Messages" at bounding box center [383, 257] width 66 height 18
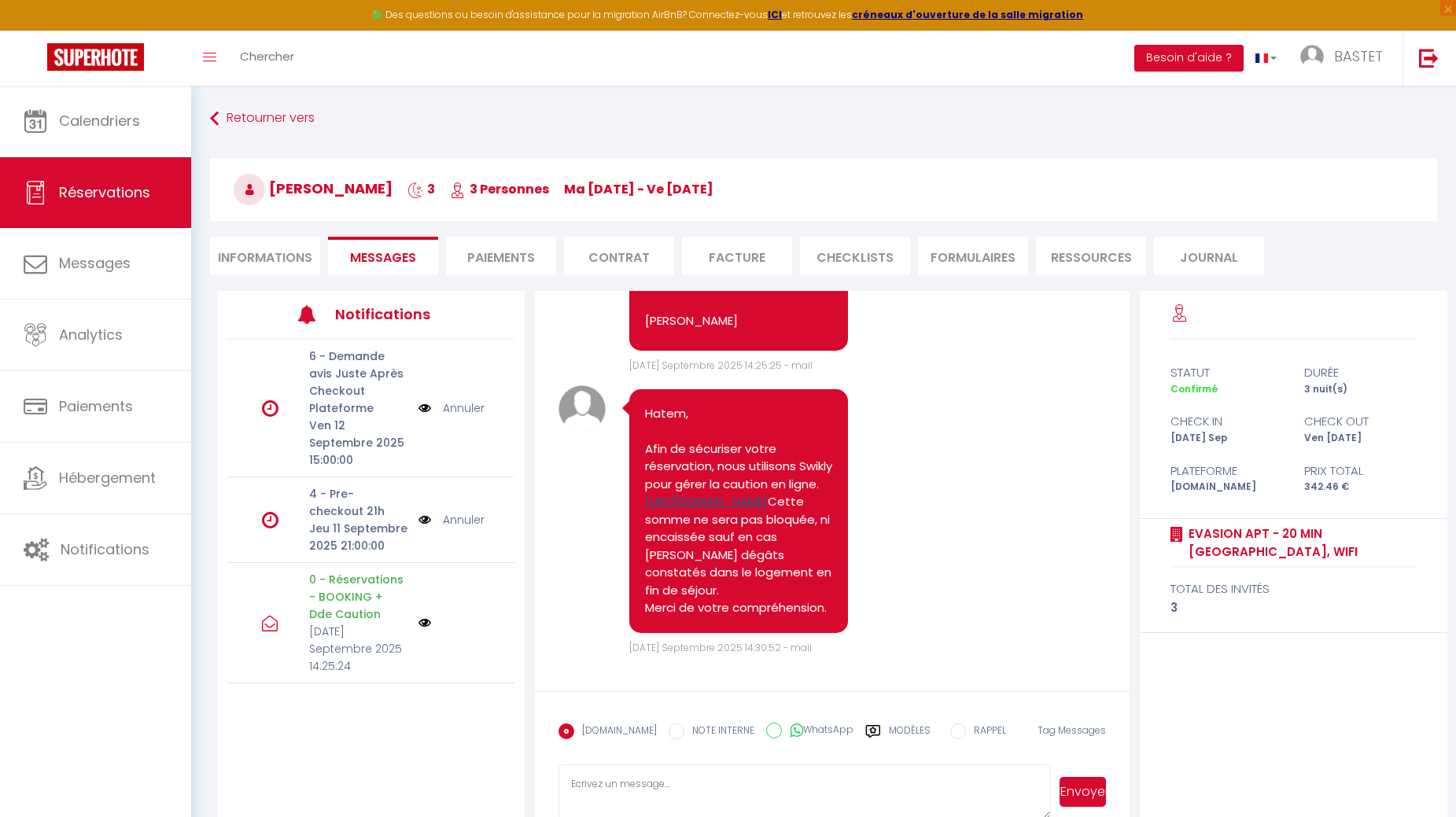
scroll to position [1058, 0]
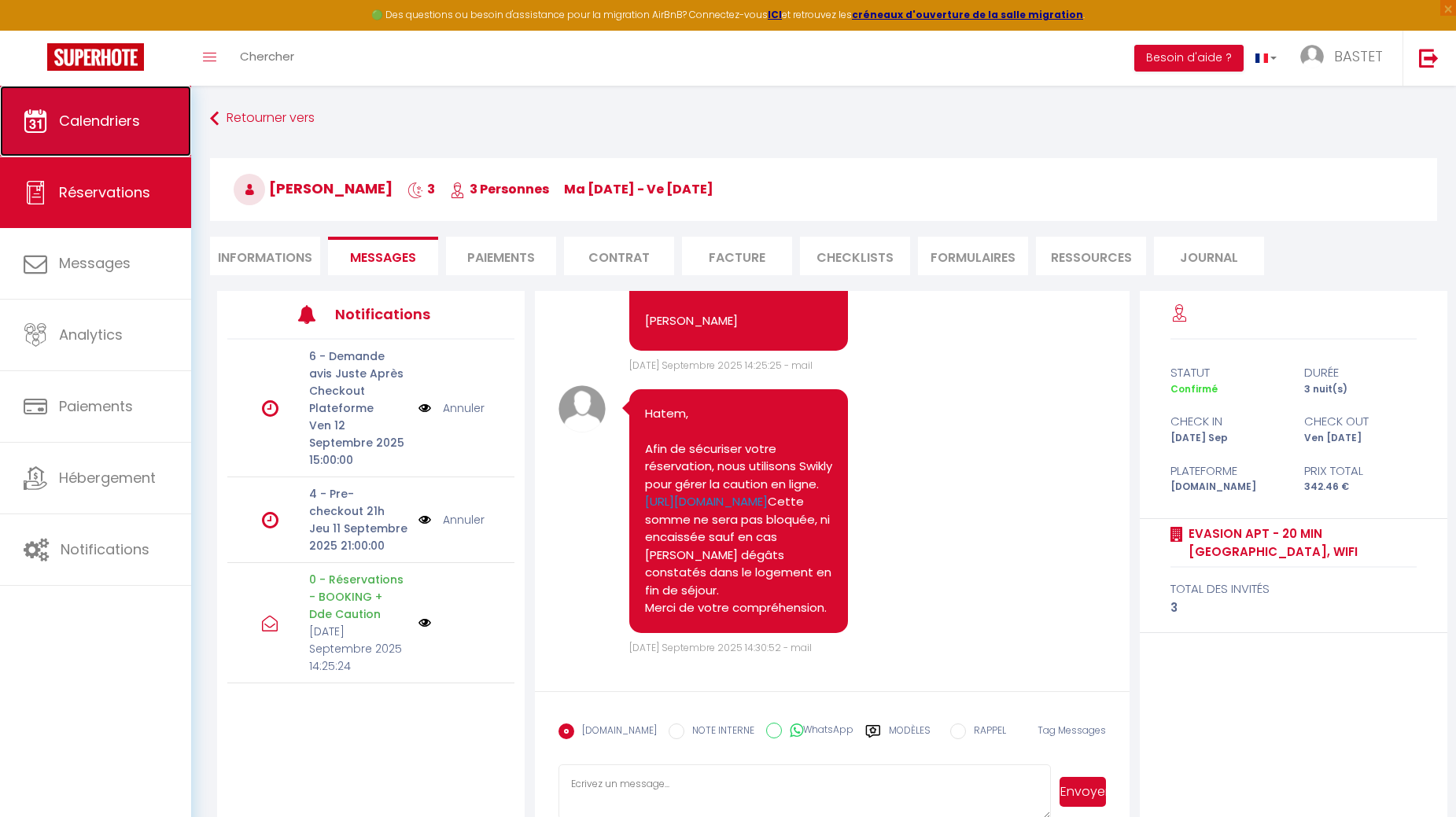
click at [111, 112] on span "Calendriers" at bounding box center [99, 121] width 81 height 20
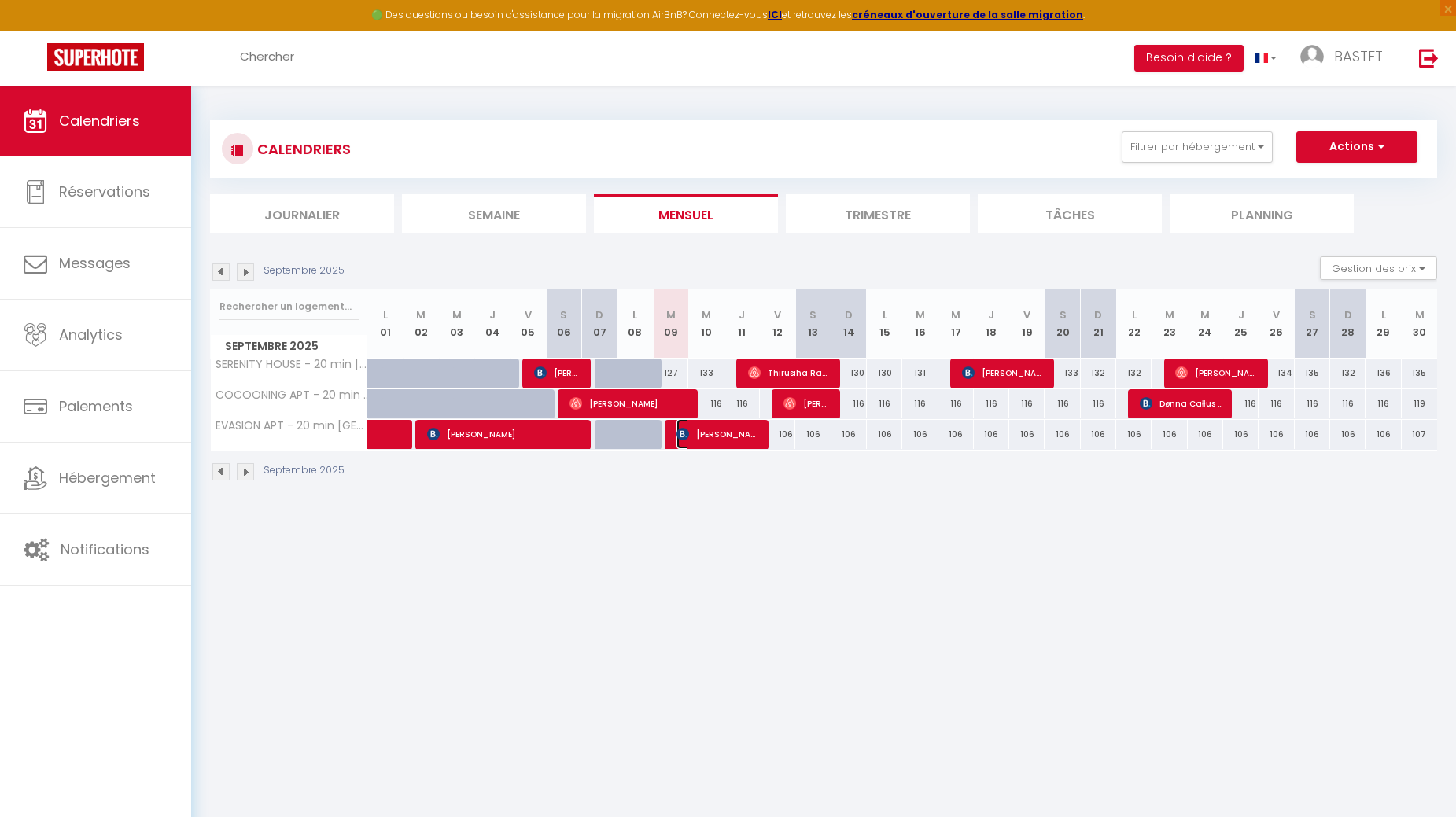
click at [720, 434] on span "[PERSON_NAME]" at bounding box center [718, 433] width 83 height 30
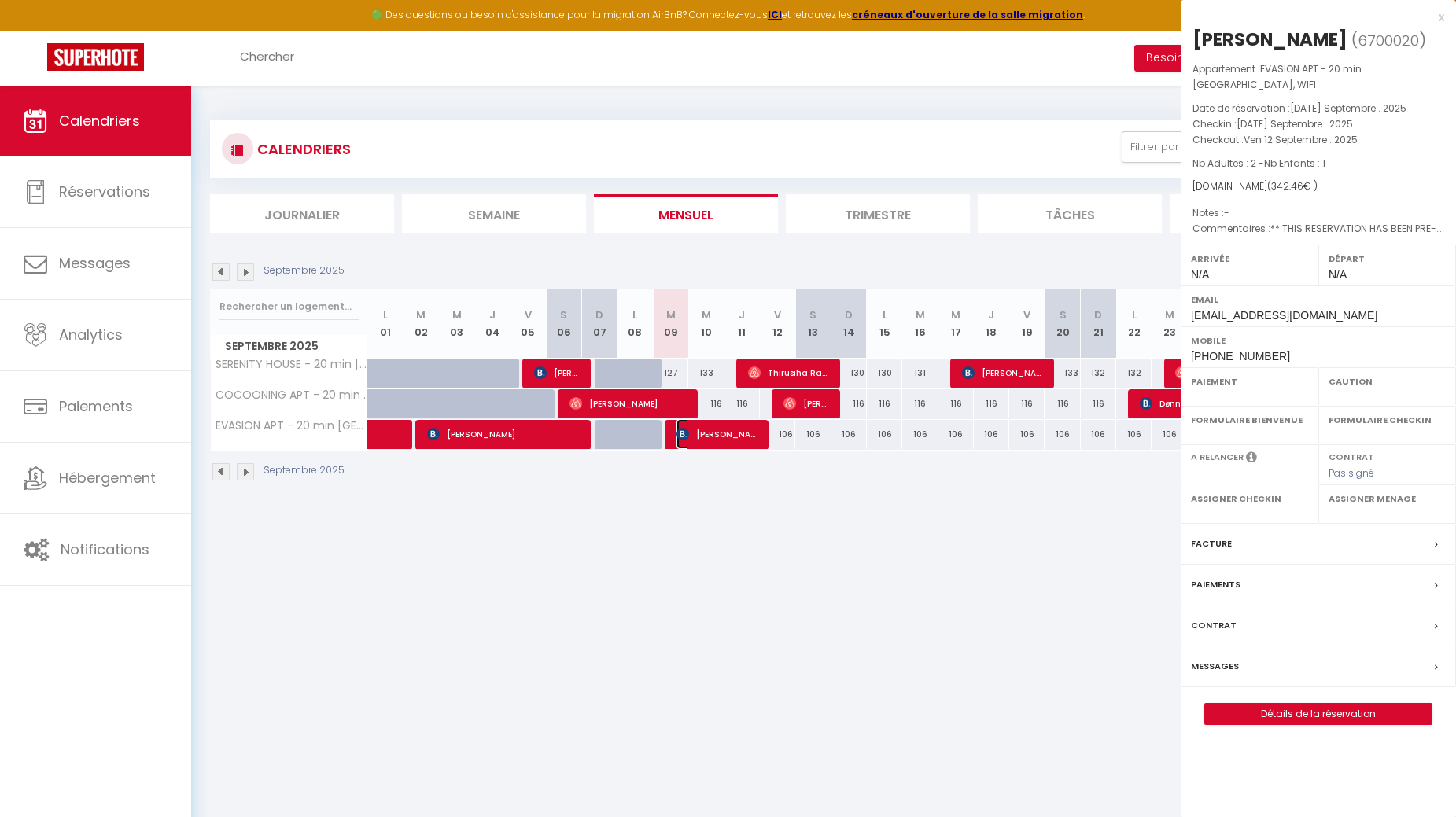
select select "OK"
select select "KO"
select select "0"
select select "1"
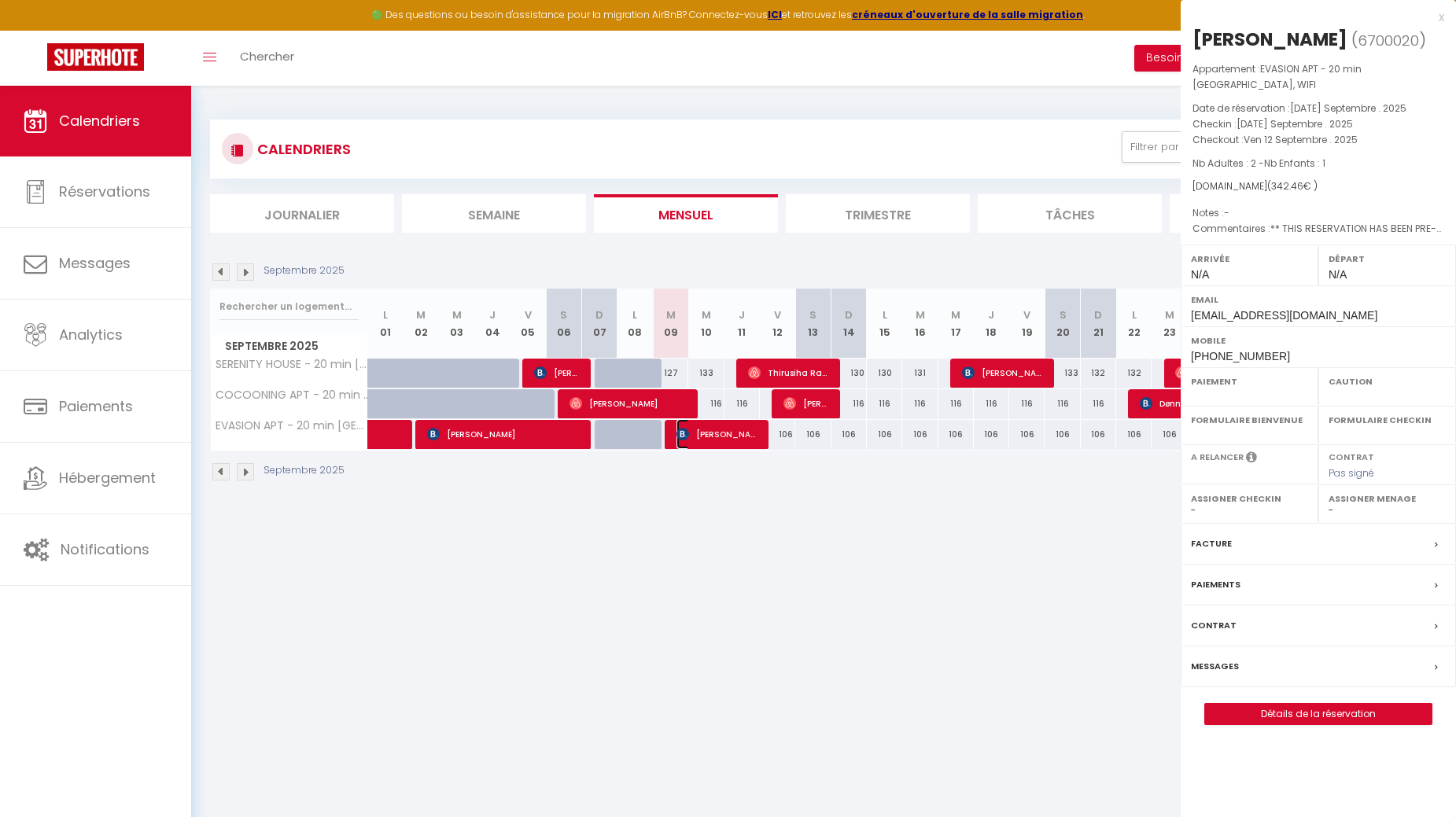
select select
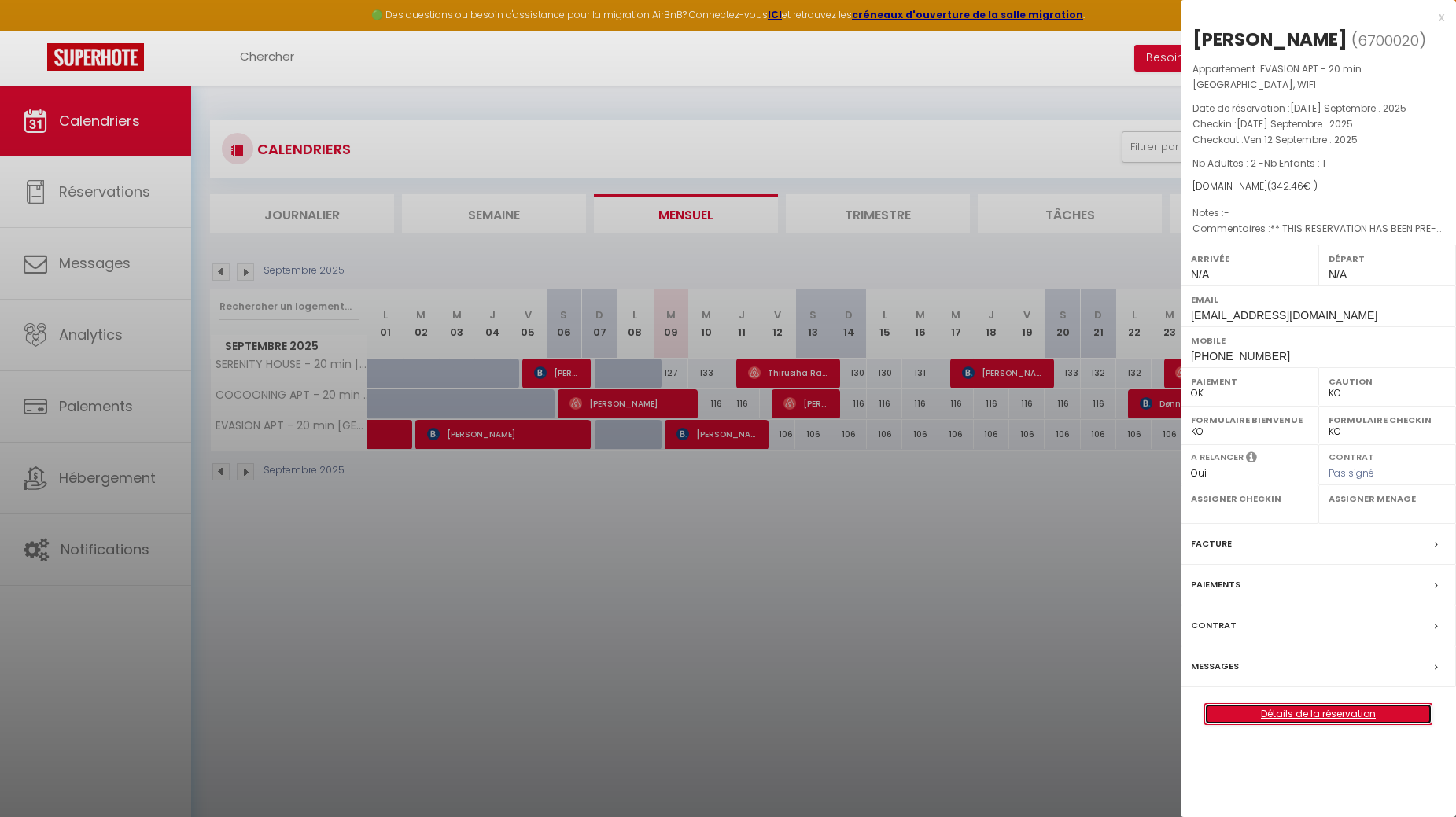
click at [1304, 704] on link "Détails de la réservation" at bounding box center [1318, 714] width 227 height 21
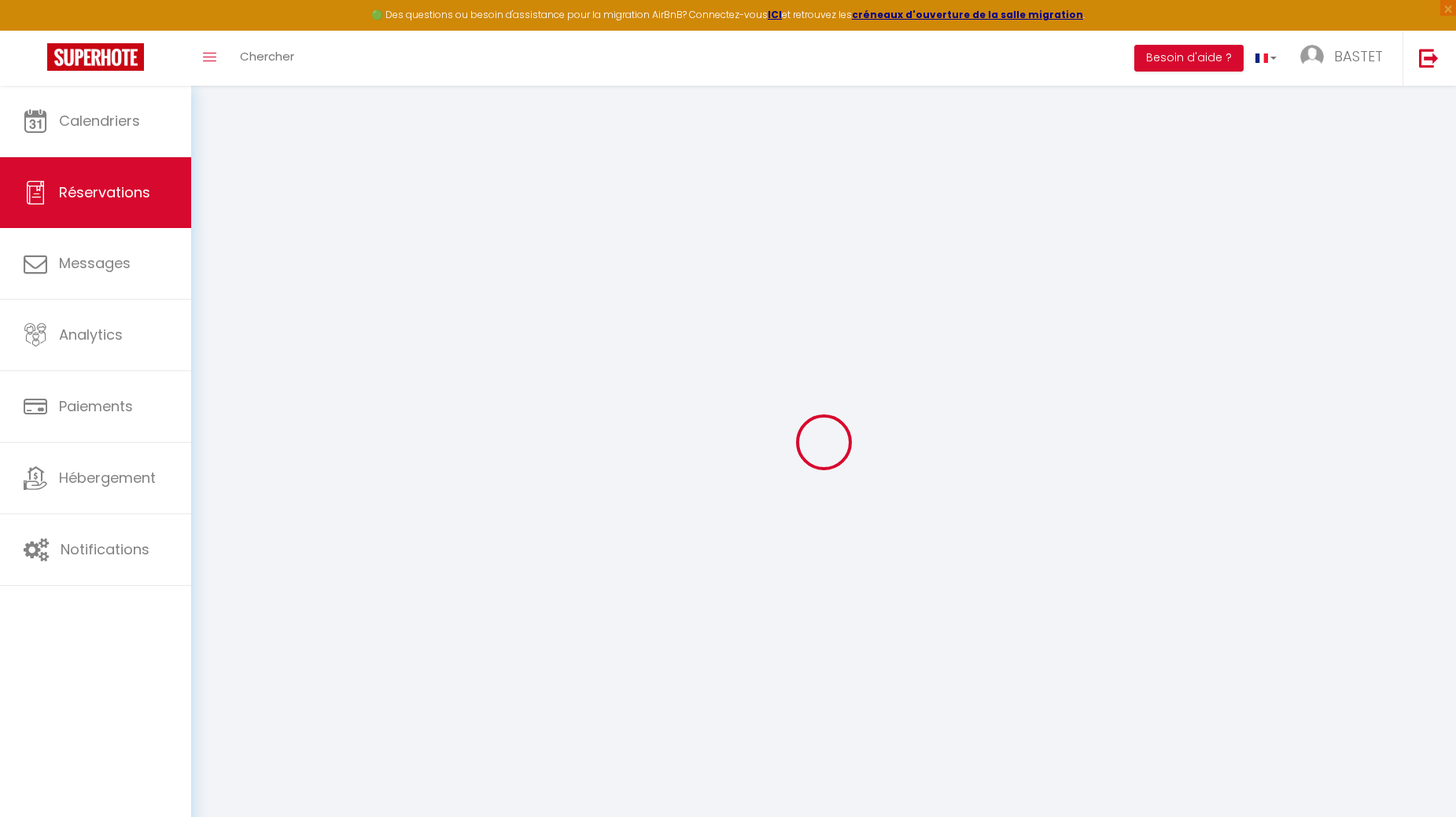
type input "Hatem"
type input "Klai"
type input "[EMAIL_ADDRESS][DOMAIN_NAME]"
type input "[PHONE_NUMBER]"
type input "."
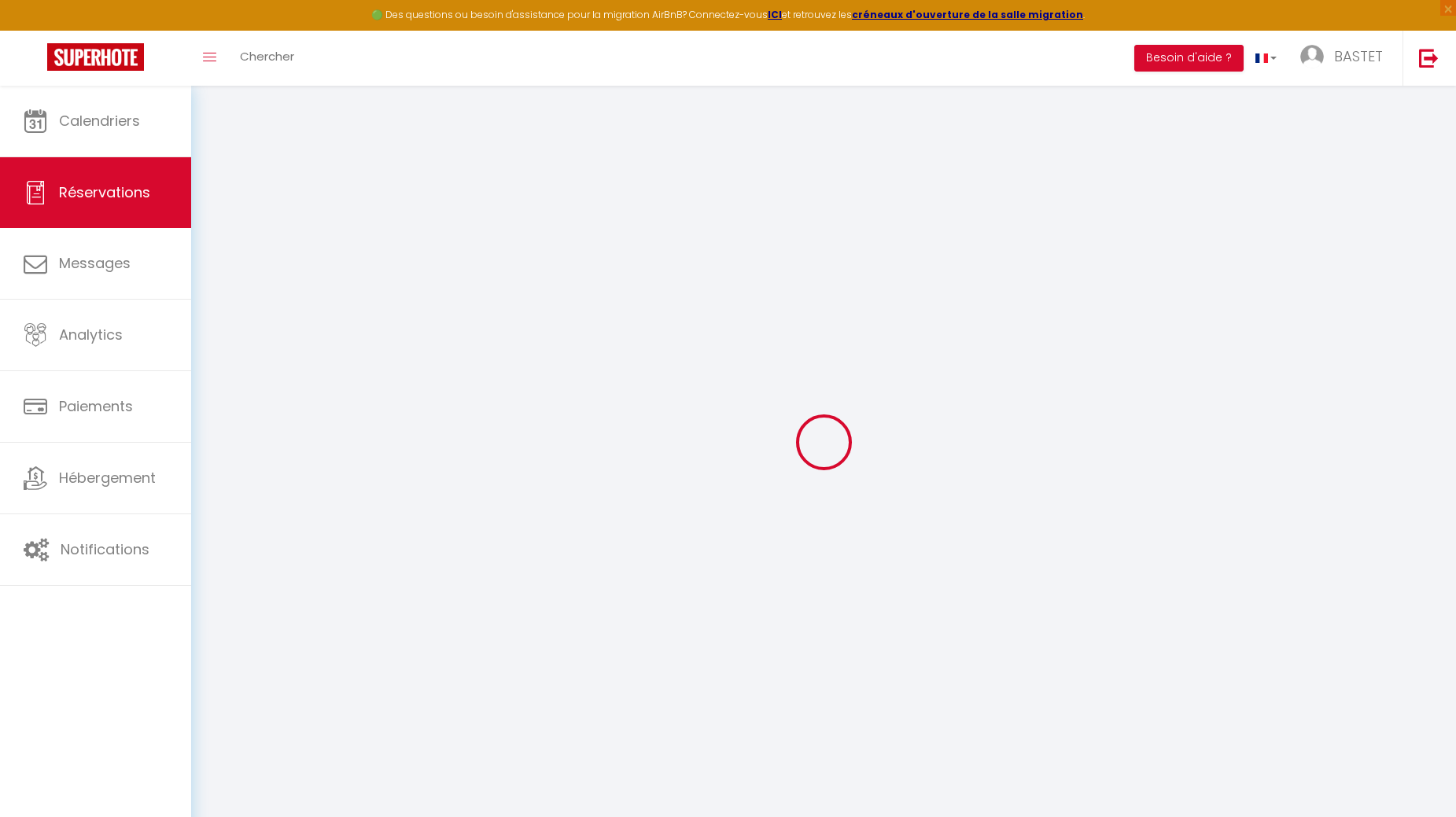
select select "IT"
type input "55.45"
type input "4.79"
select select "41529"
select select "1"
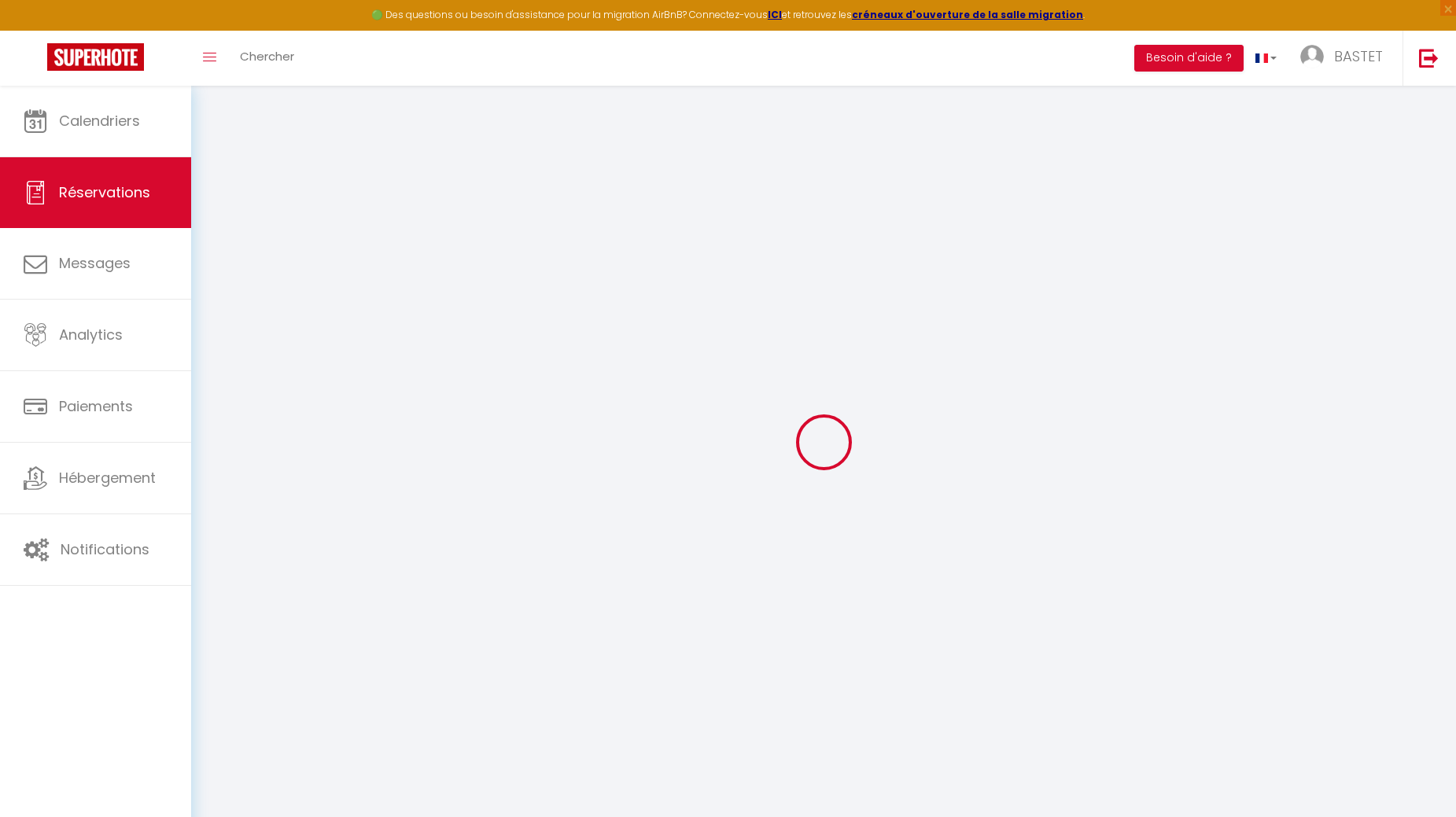
select select
type input "2"
type input "1"
select select "12"
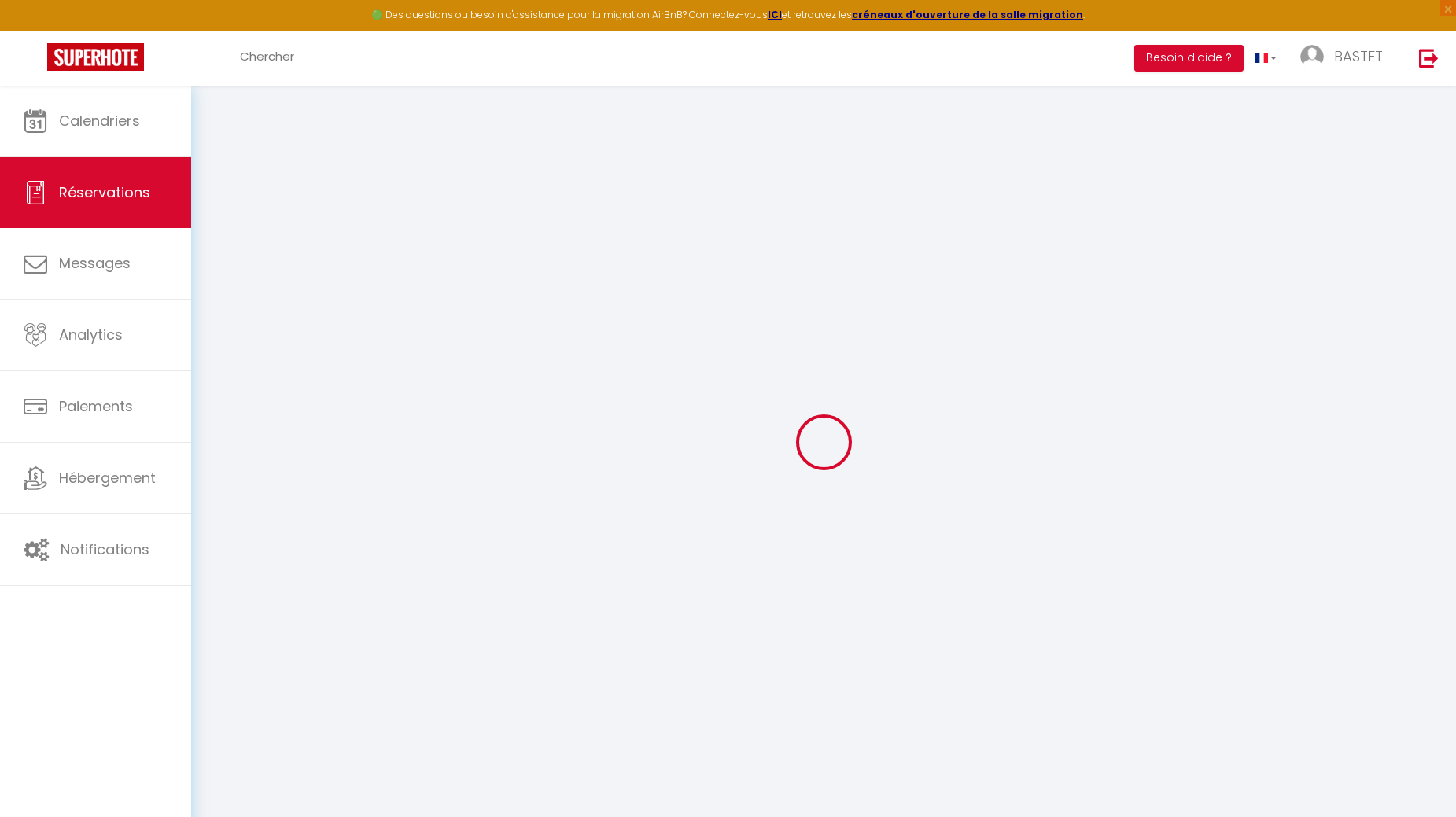
select select
type input "286.2"
checkbox input "false"
type input "0"
select select "2"
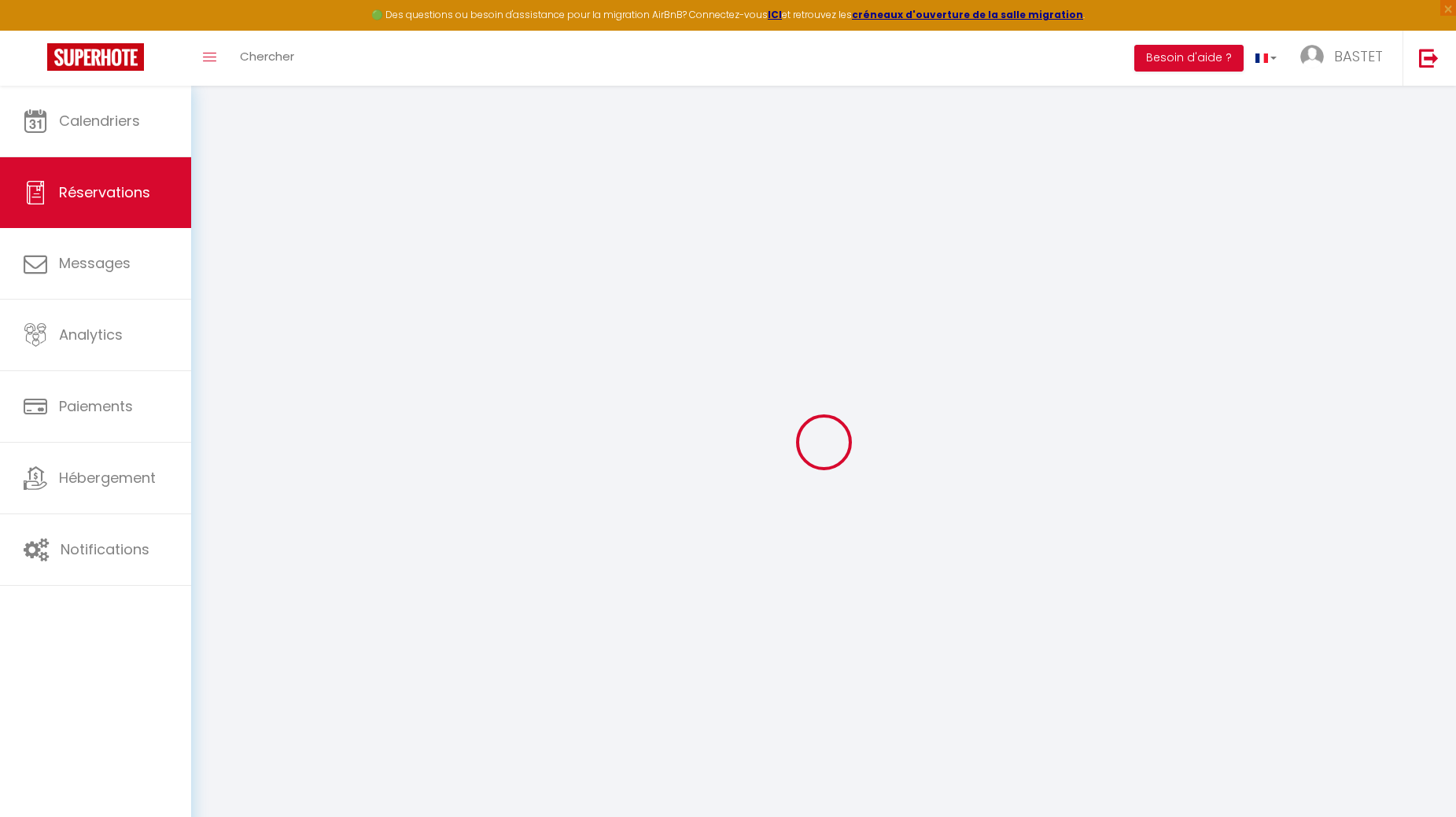
type input "0"
select select
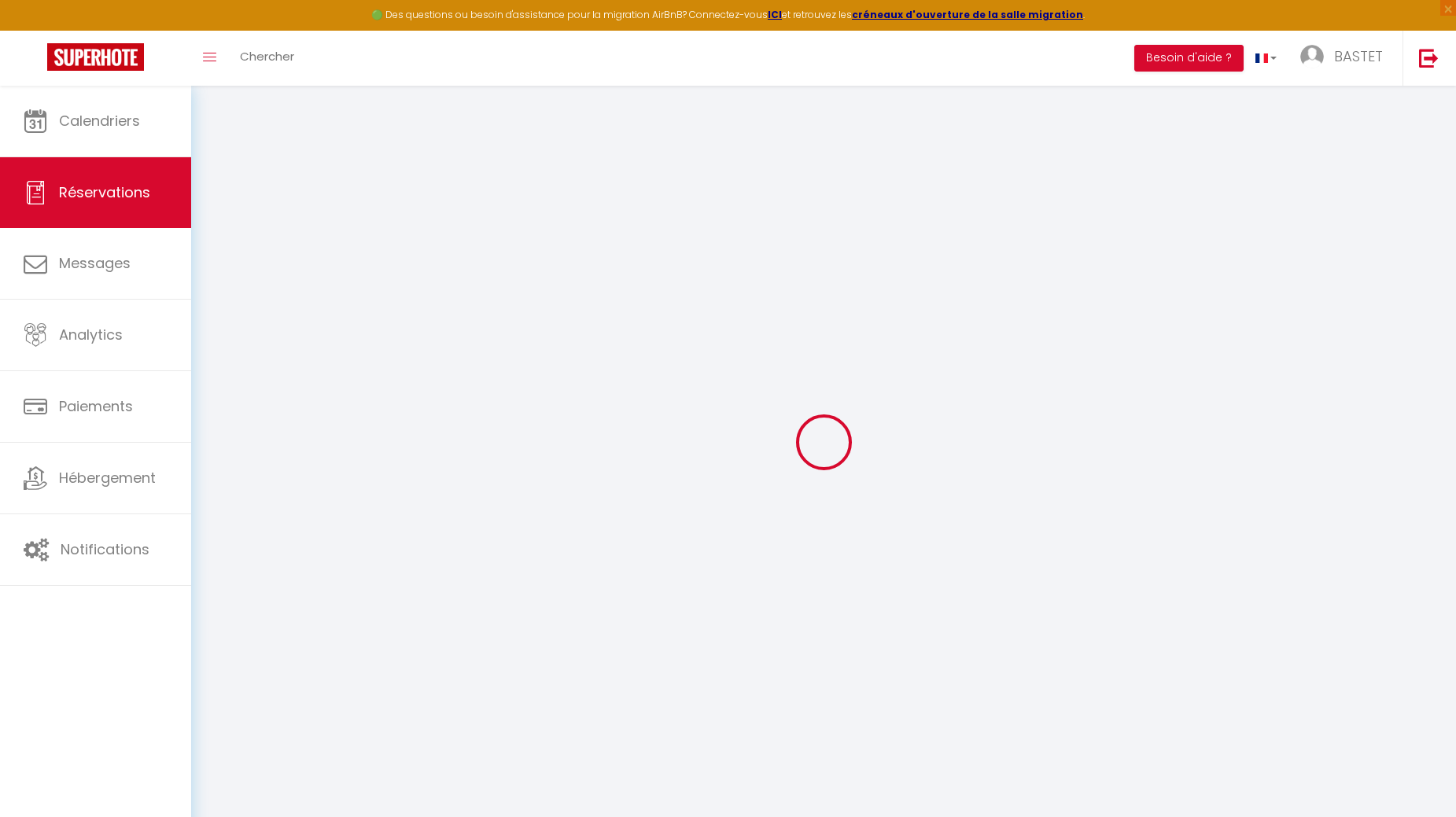
select select "14"
checkbox input "false"
select select
checkbox input "false"
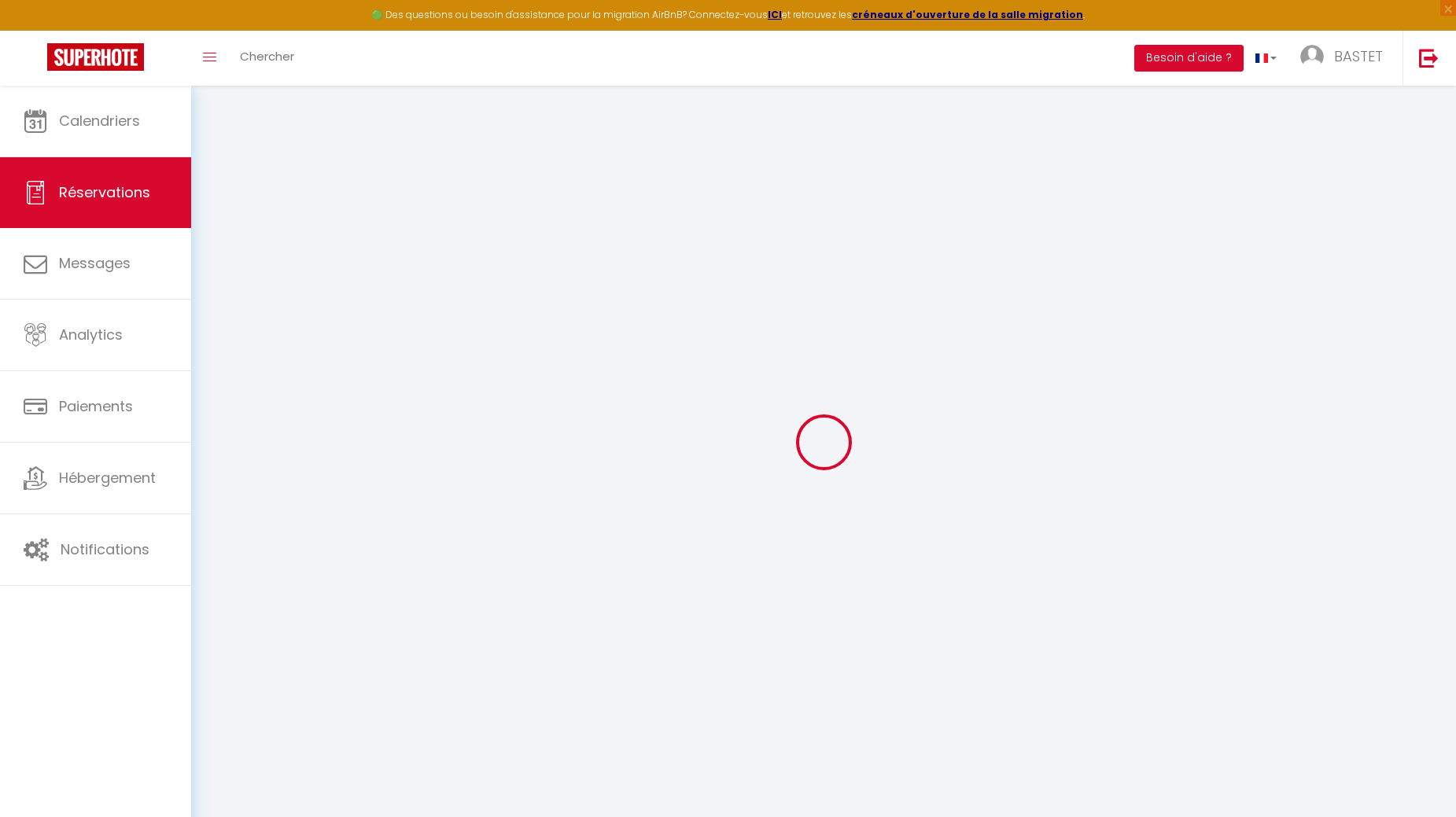
select select
checkbox input "false"
type textarea "** THIS RESERVATION HAS BEEN PRE-PAID ** BOOKING NOTE : Payment charge is EUR 4…"
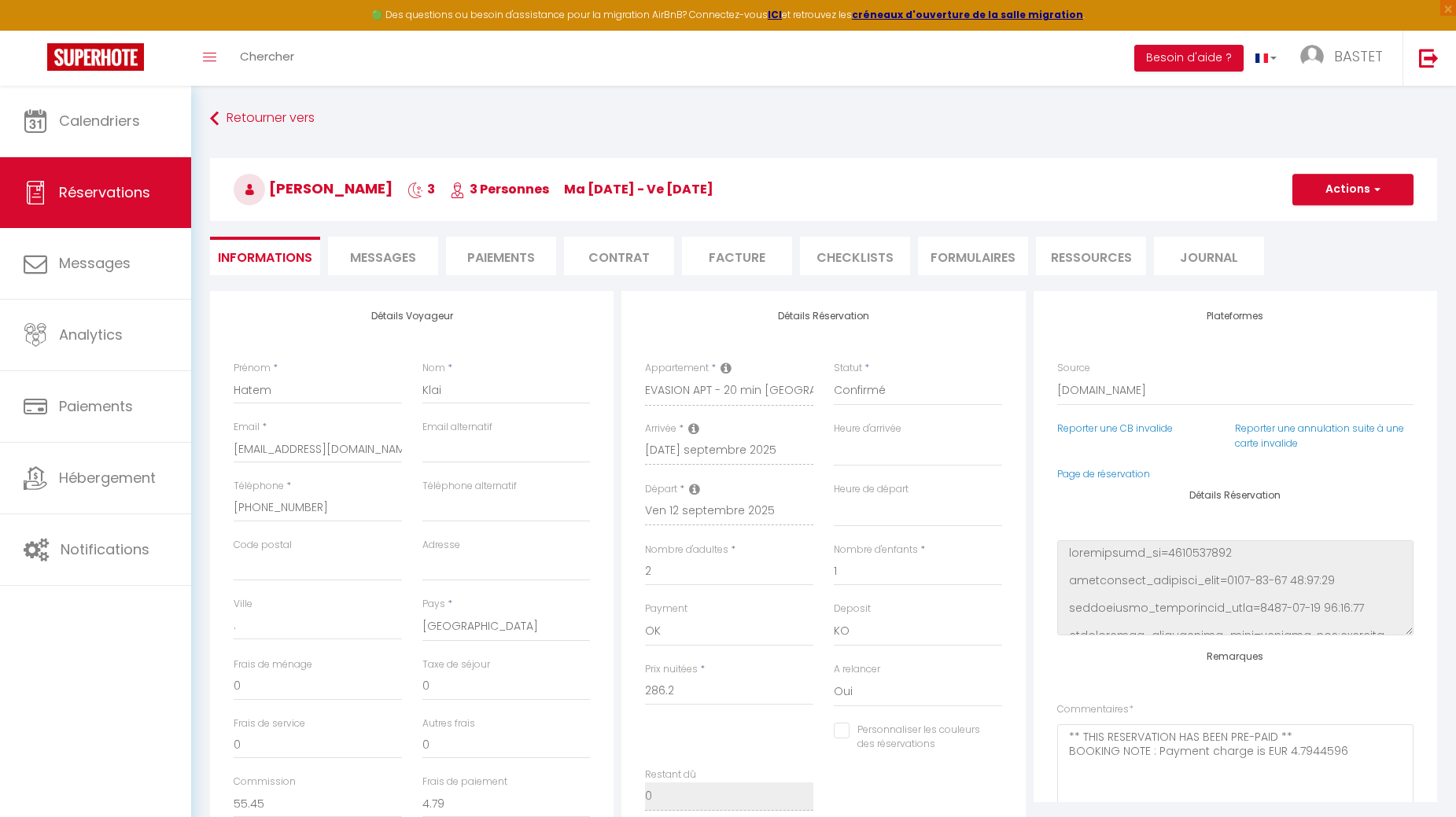
type input "40"
type input "16.26"
select select
checkbox input "false"
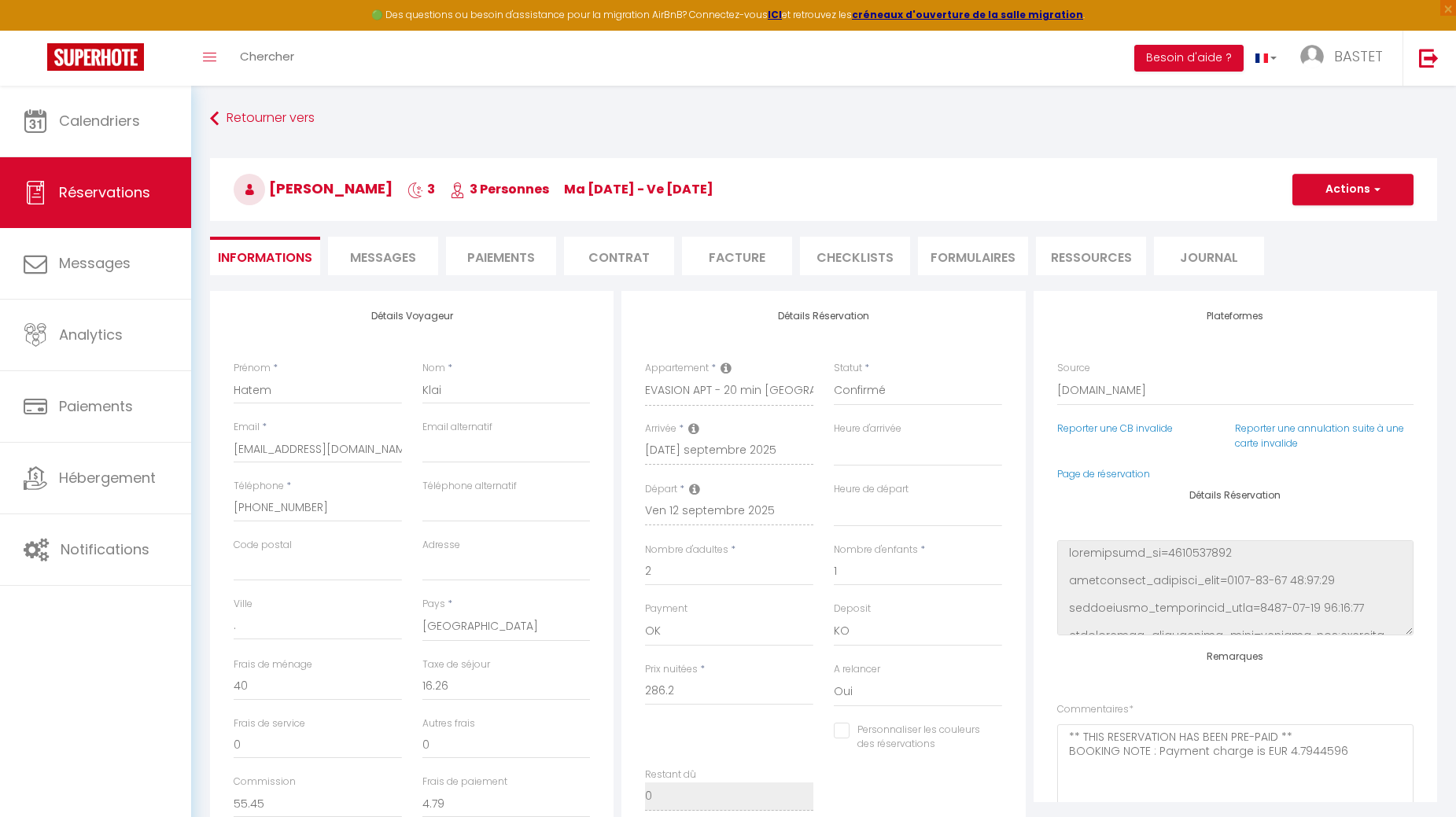
select select
click at [406, 256] on span "Messages" at bounding box center [383, 257] width 66 height 18
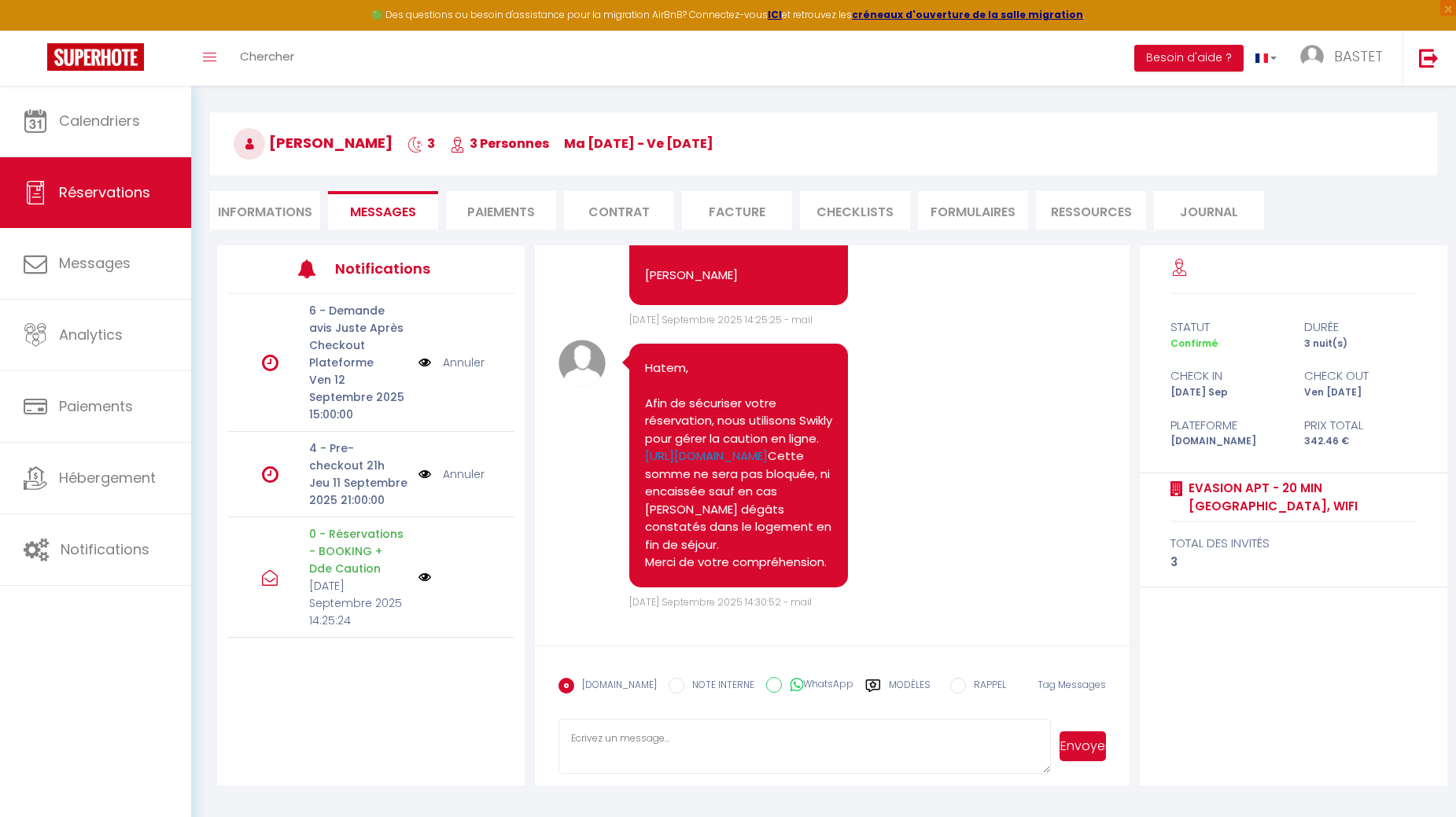
scroll to position [85, 0]
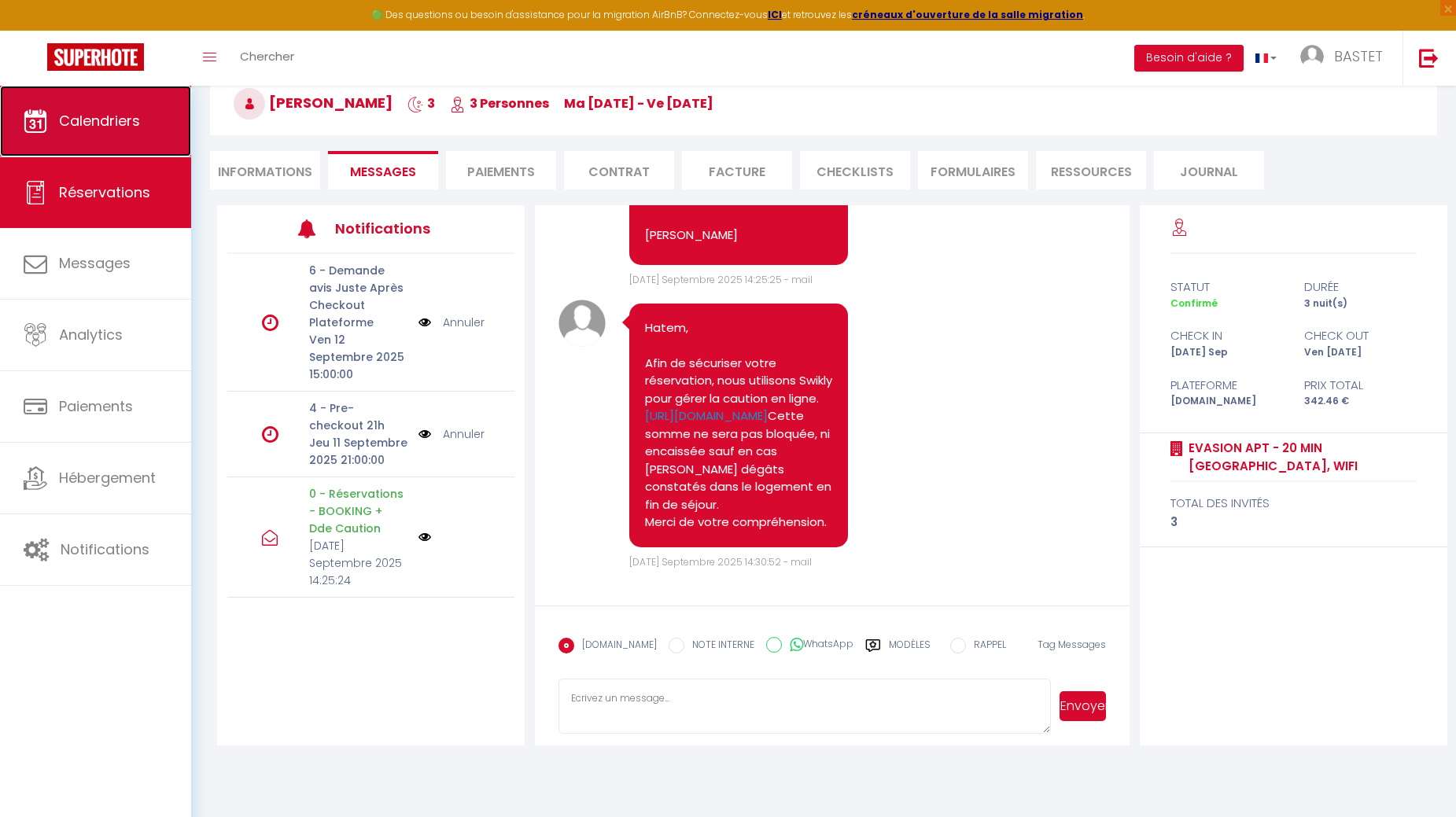
click at [143, 125] on link "Calendriers" at bounding box center [96, 121] width 191 height 71
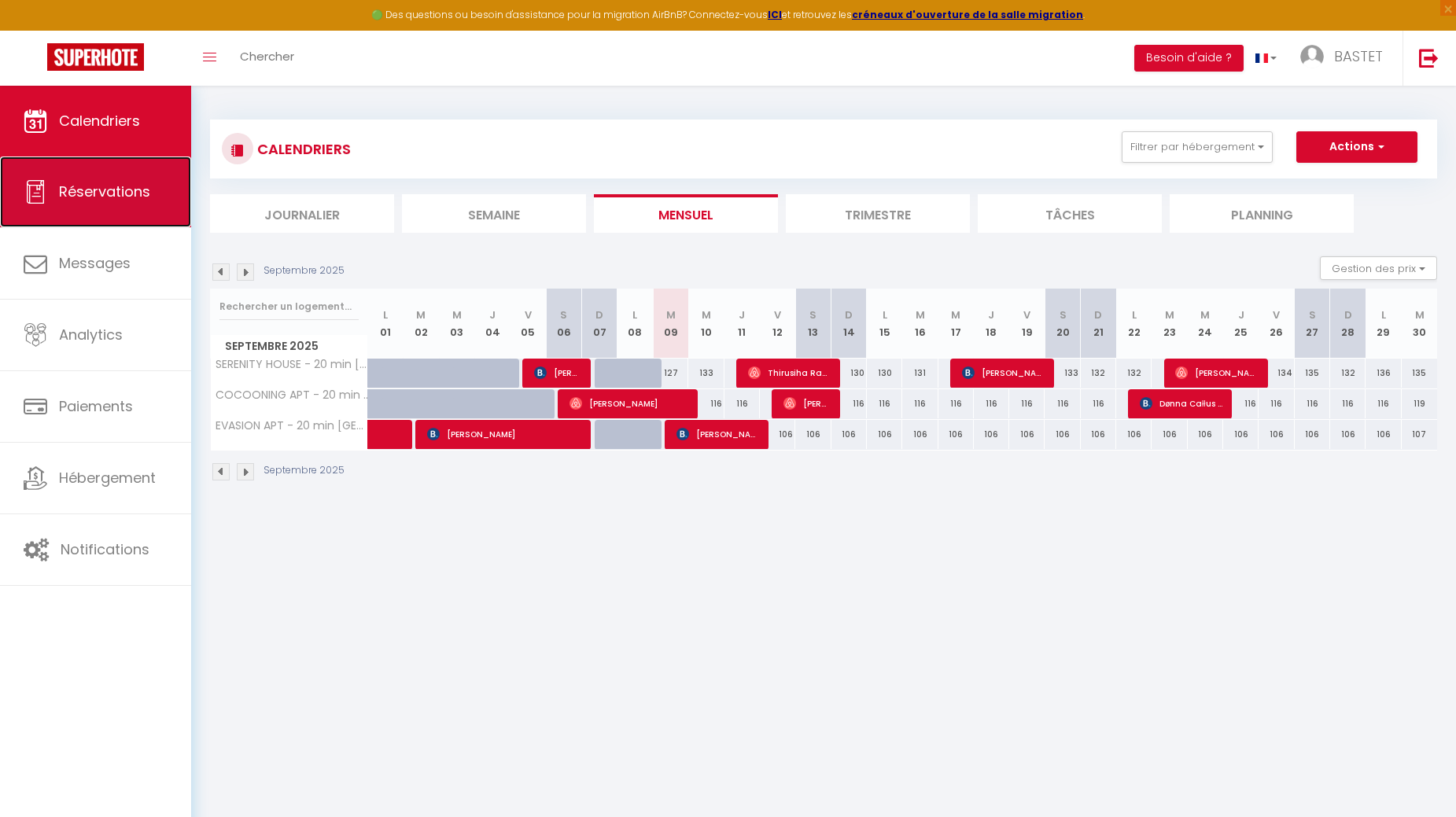
click at [121, 184] on span "Réservations" at bounding box center [104, 191] width 91 height 20
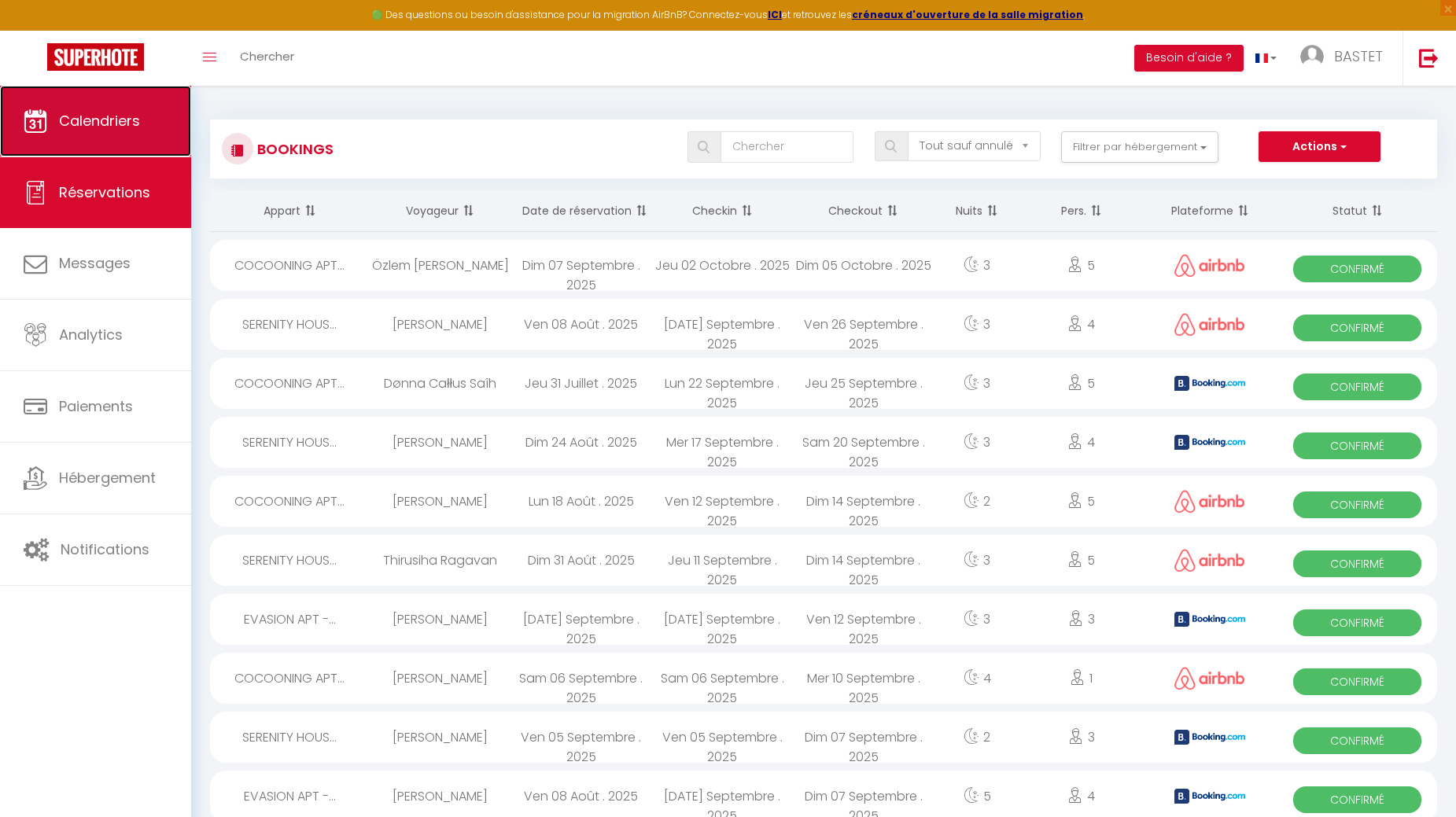
click at [118, 128] on span "Calendriers" at bounding box center [99, 121] width 81 height 20
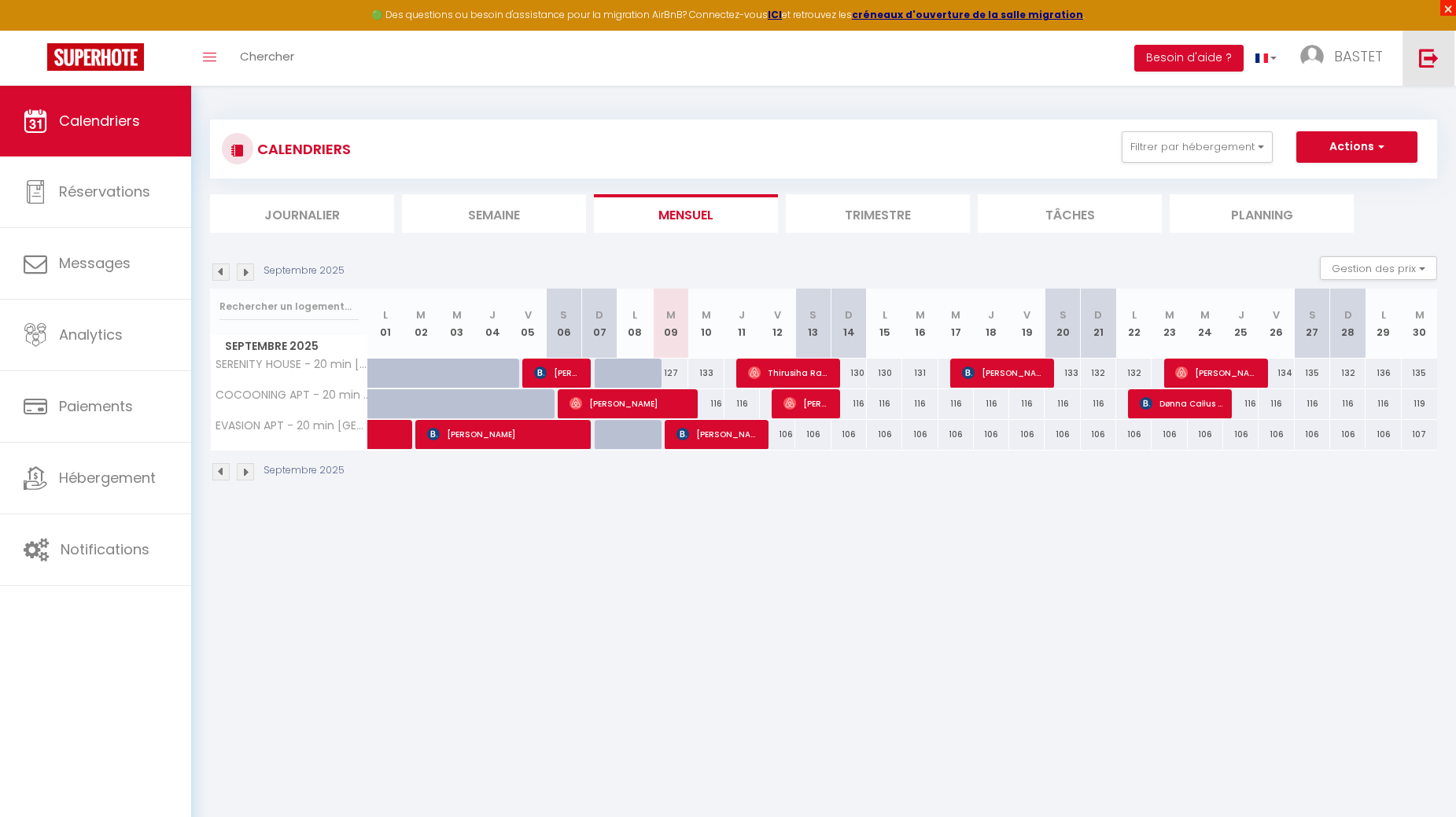
click at [1444, 12] on span "×" at bounding box center [1448, 8] width 16 height 16
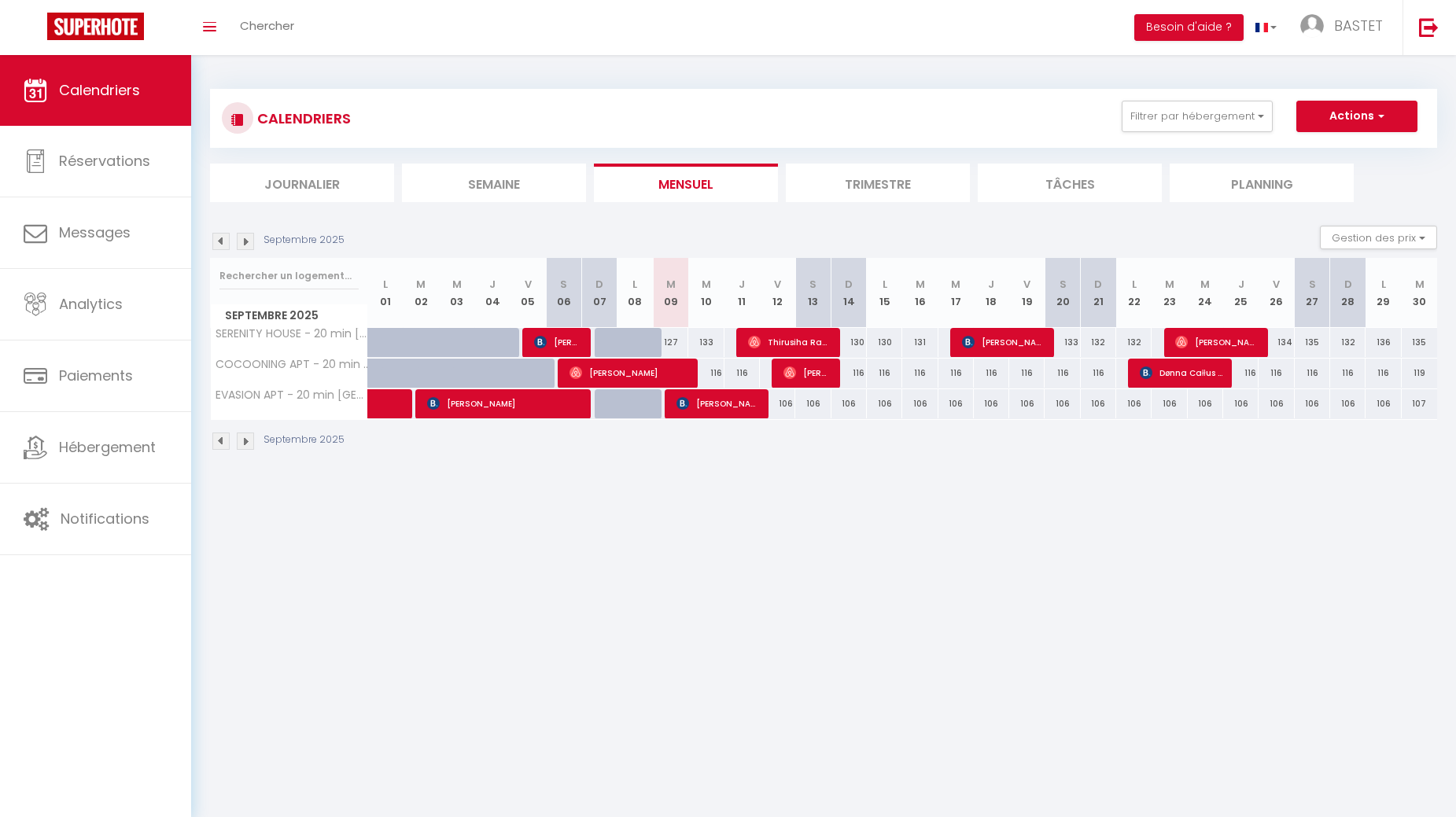
click at [996, 595] on body "🟢 Des questions ou besoin d'assistance pour la migration AirBnB? Connectez-vous…" at bounding box center [728, 464] width 1456 height 817
click at [722, 405] on span "[PERSON_NAME]" at bounding box center [718, 403] width 83 height 30
select select "OK"
select select "KO"
select select "0"
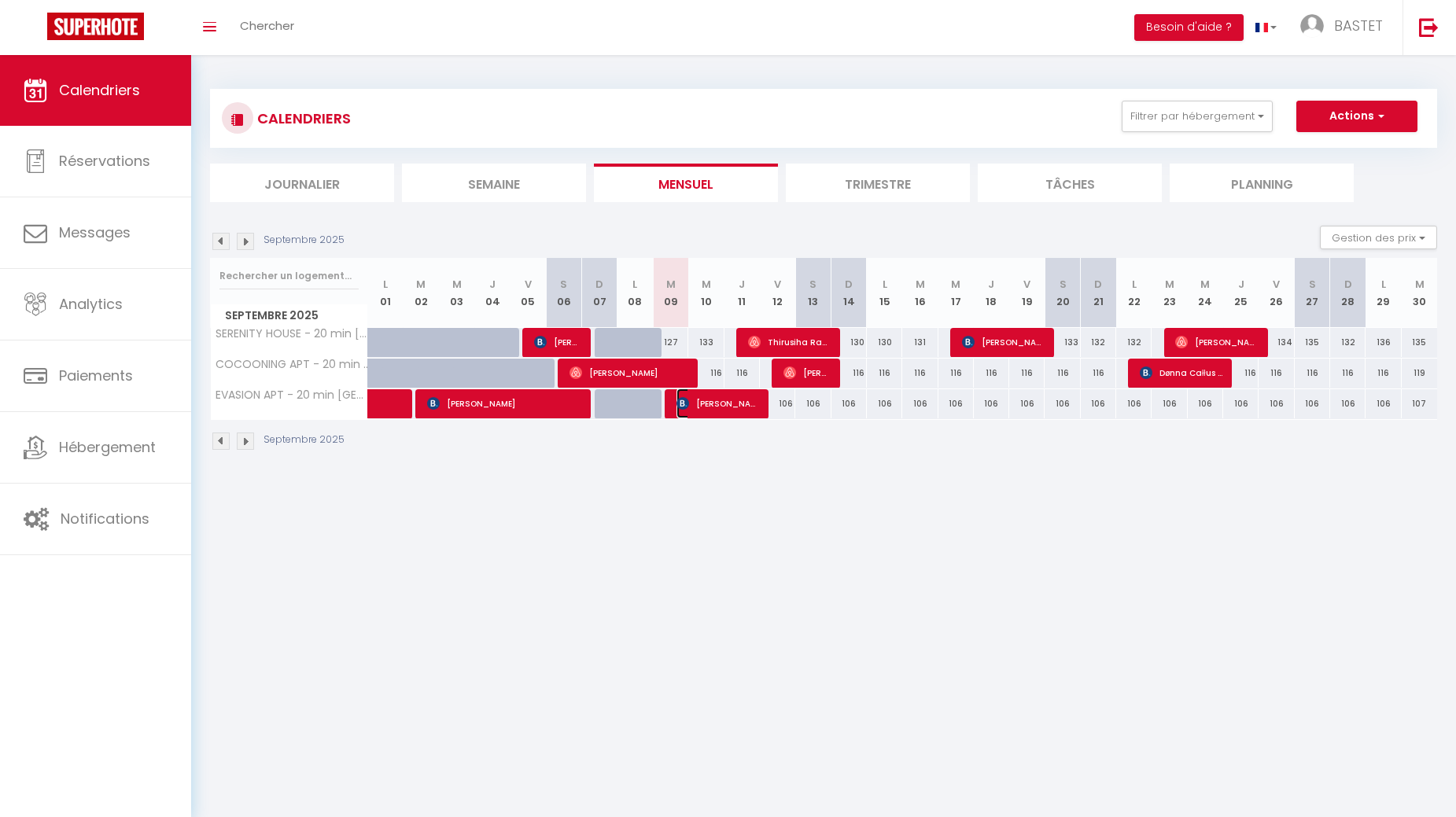
select select "0"
select select "1"
select select
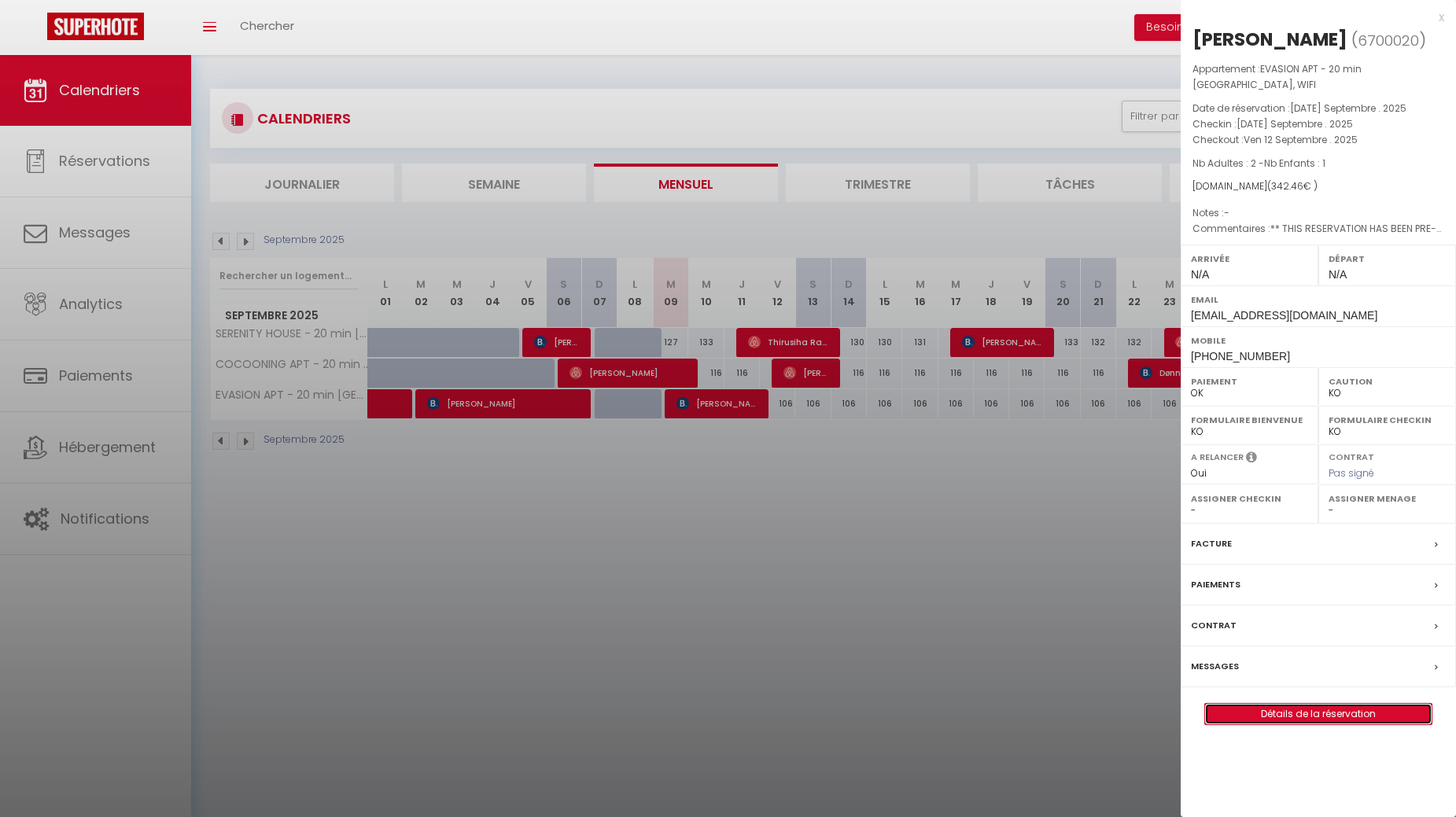
click at [1284, 704] on link "Détails de la réservation" at bounding box center [1318, 714] width 227 height 21
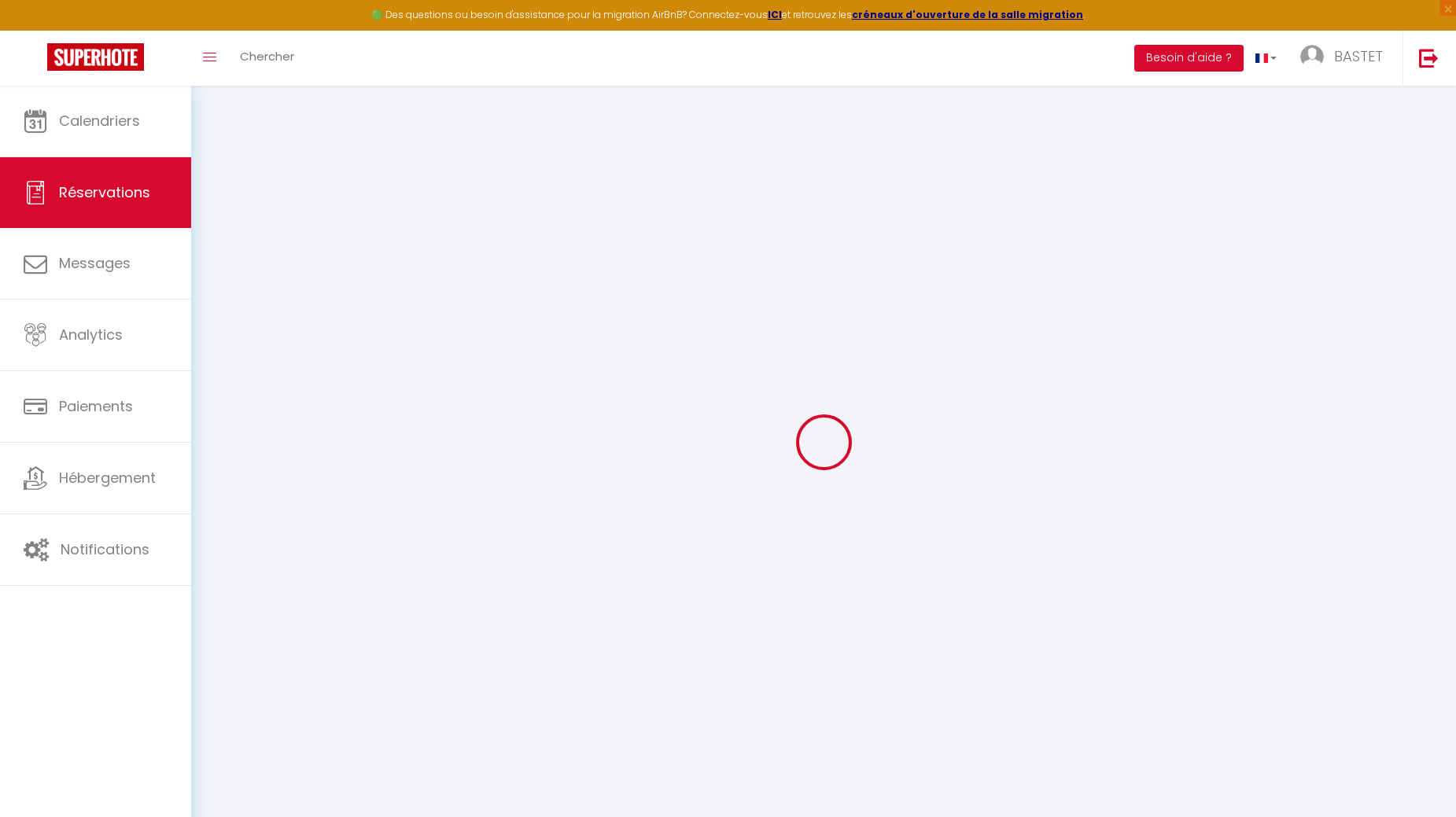
type input "Hatem"
type input "Klai"
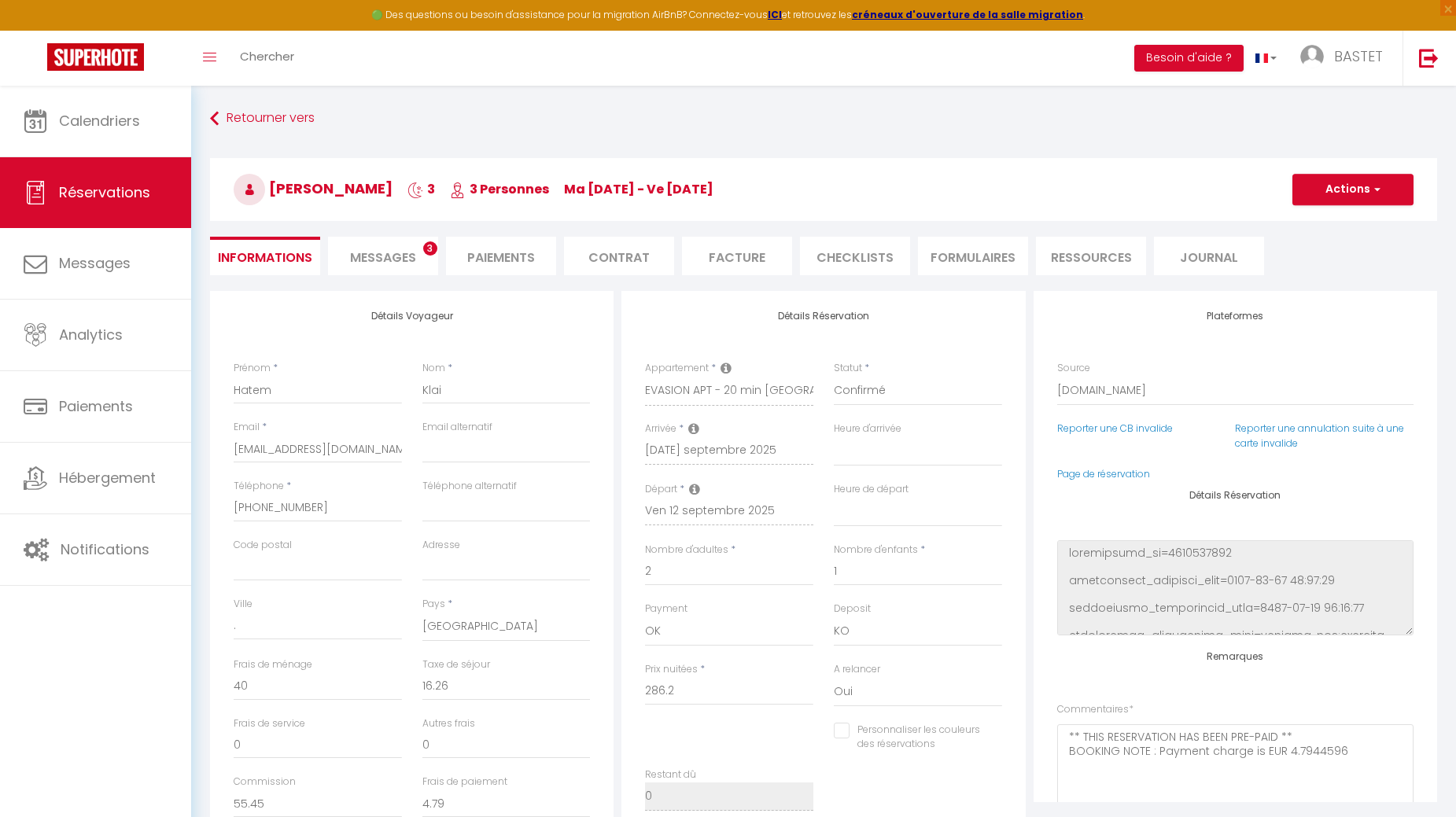
click at [375, 250] on span "Messages" at bounding box center [383, 257] width 66 height 18
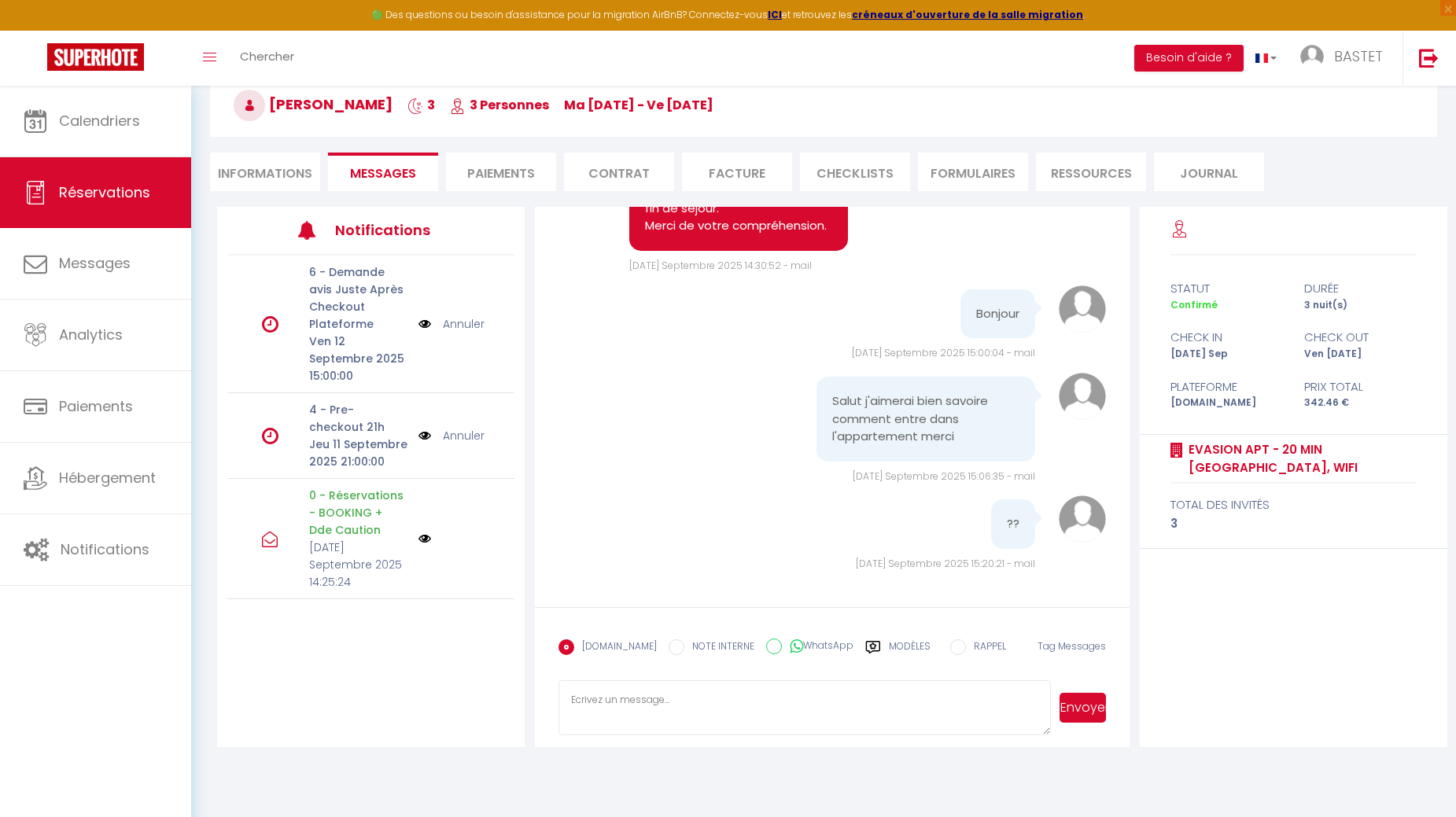
scroll to position [85, 0]
paste textarea "Bonjour Hatem, Nous serons [PERSON_NAME] de vous accueillir ce jour à Orly, EVA…"
click at [1084, 703] on button "Envoyer" at bounding box center [1083, 706] width 47 height 30
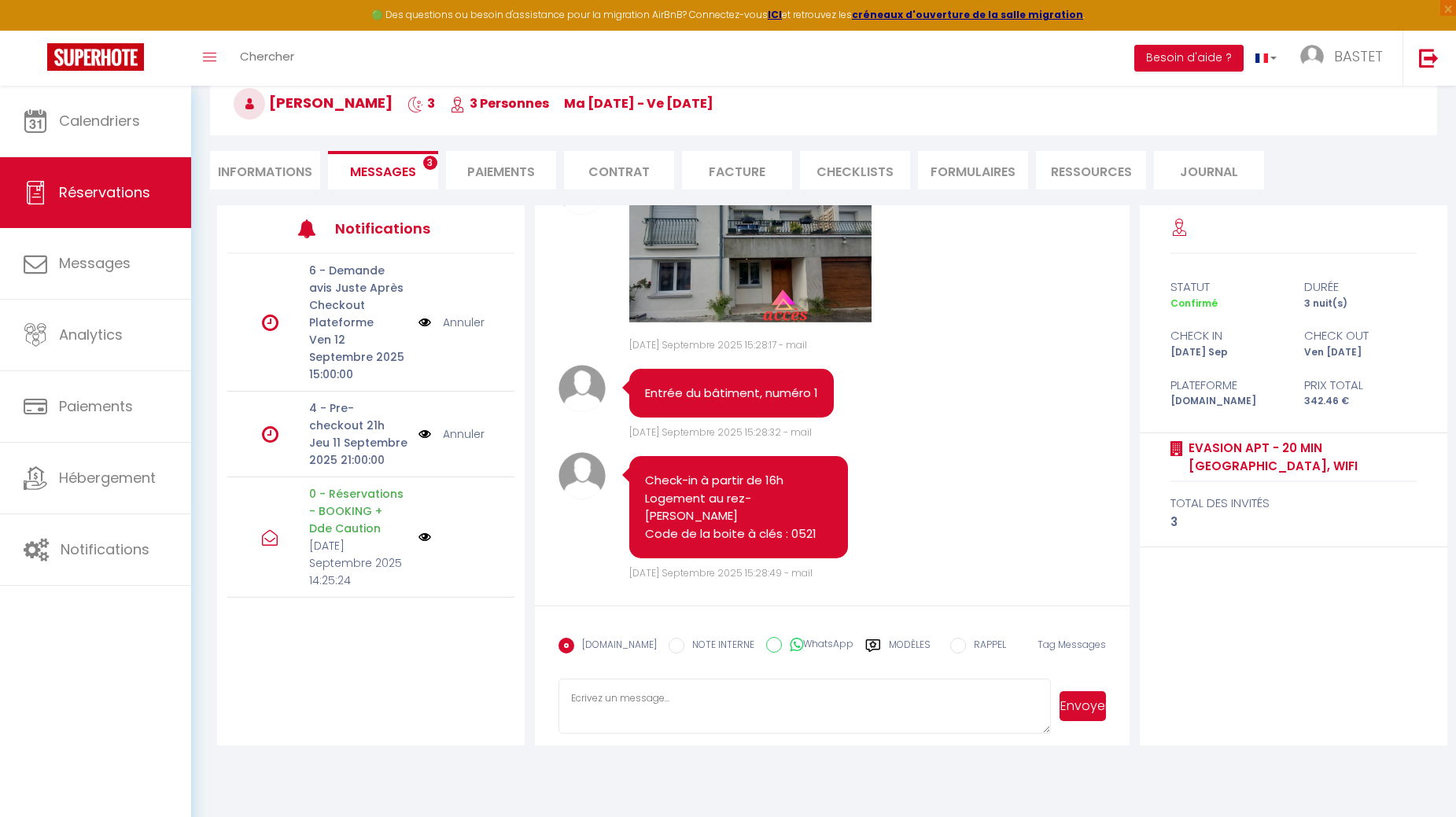
scroll to position [2309, 0]
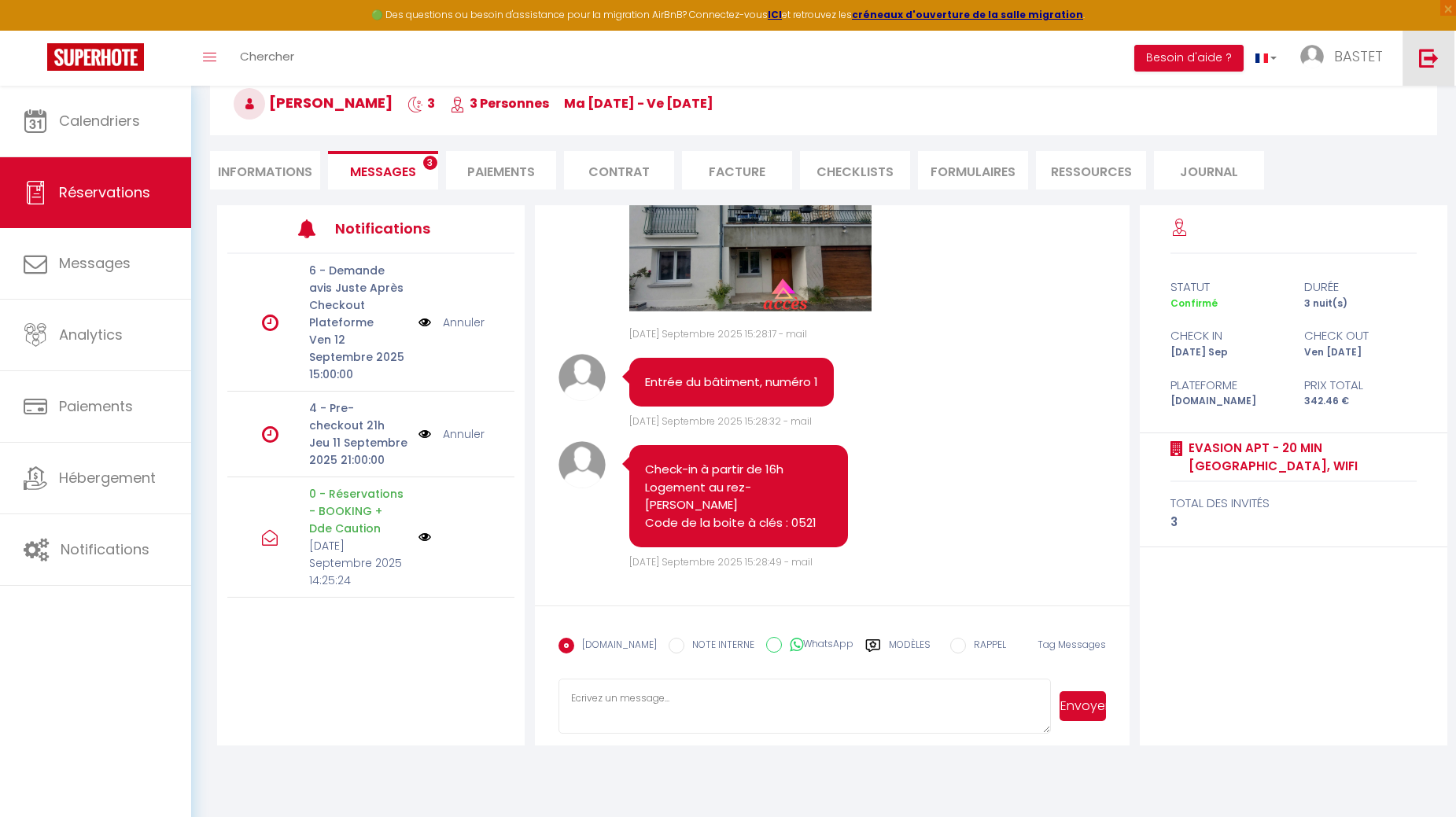
click at [1422, 59] on img at bounding box center [1428, 58] width 20 height 20
